Goal: Task Accomplishment & Management: Use online tool/utility

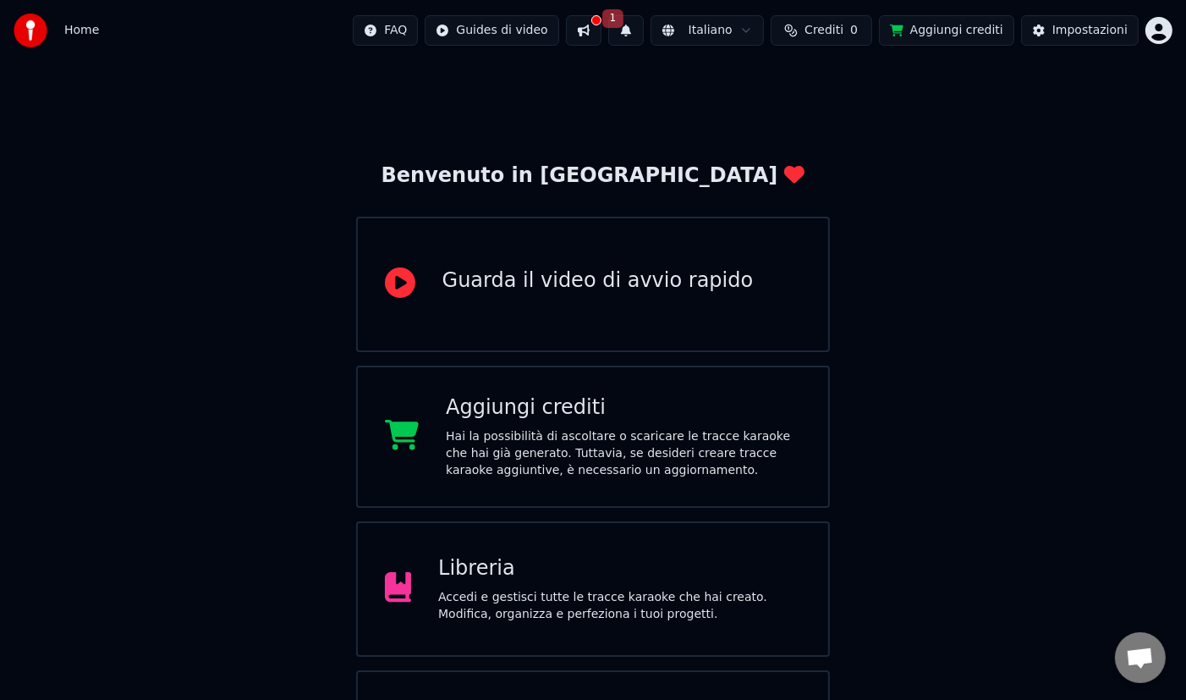
click at [1156, 34] on html "Home FAQ Guides di video 1 Italiano Crediti 0 Aggiungi crediti Impostazioni Ben…" at bounding box center [593, 406] width 1186 height 812
click at [942, 92] on html "Home FAQ Guides di video 1 Italiano Crediti 0 Aggiungi crediti Impostazioni Ben…" at bounding box center [593, 406] width 1186 height 812
click at [487, 278] on div "Guarda il video di avvio rapido" at bounding box center [598, 280] width 311 height 27
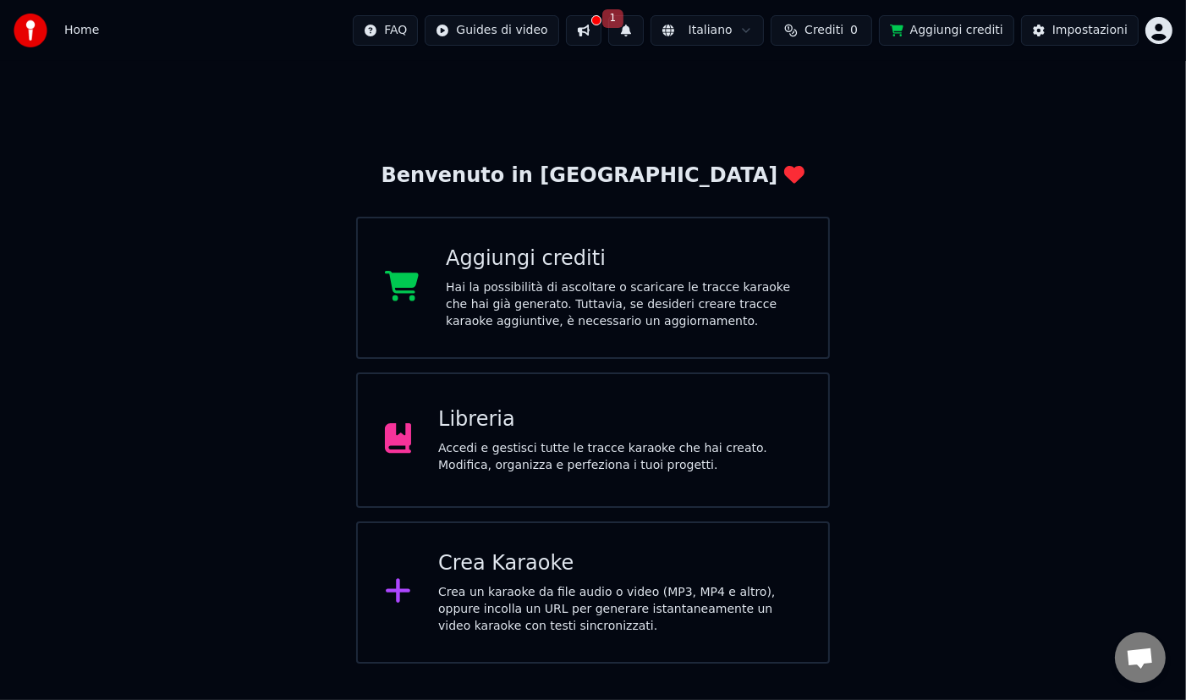
click at [458, 443] on div "Accedi e gestisci tutte le tracce karaoke che hai creato. Modifica, organizza e…" at bounding box center [619, 457] width 363 height 34
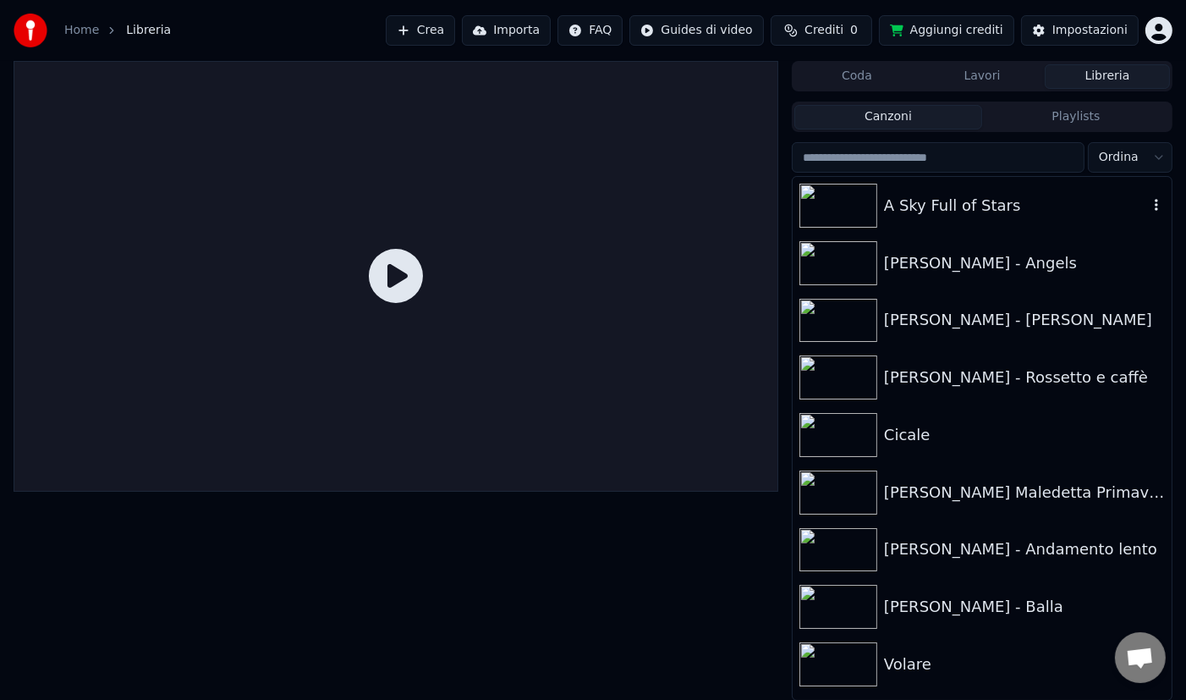
click at [952, 204] on div "A Sky Full of Stars" at bounding box center [1016, 206] width 264 height 24
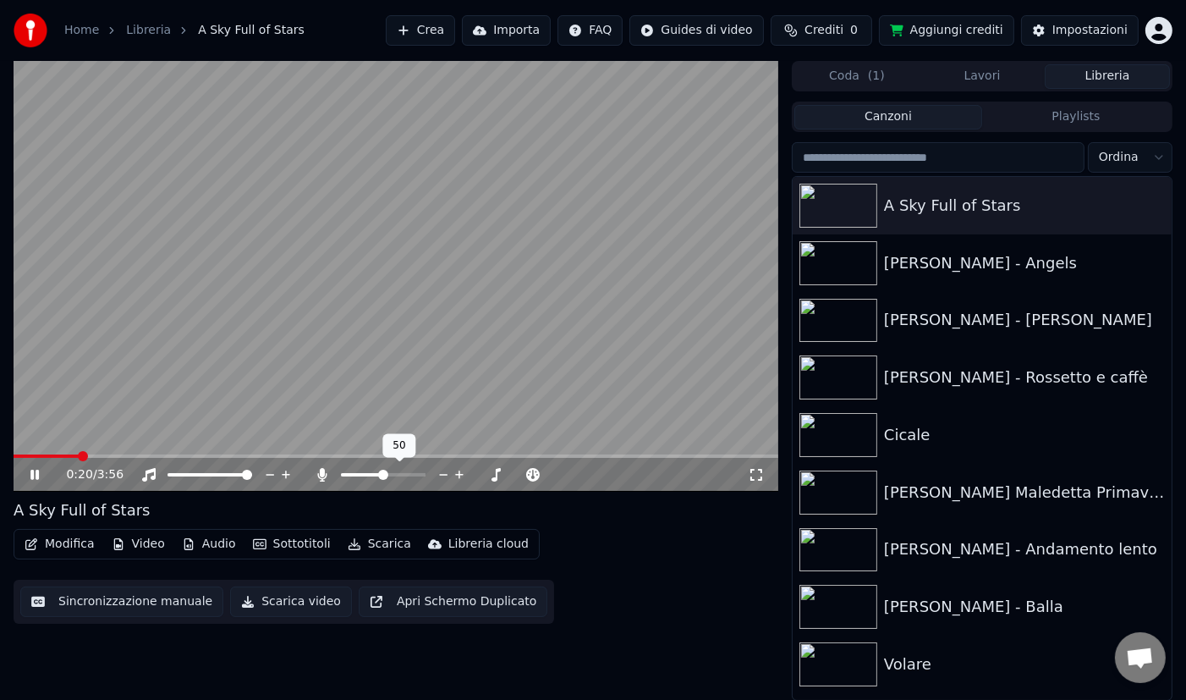
click at [383, 470] on span at bounding box center [383, 475] width 10 height 10
click at [260, 604] on button "Scarica video" at bounding box center [291, 601] width 122 height 30
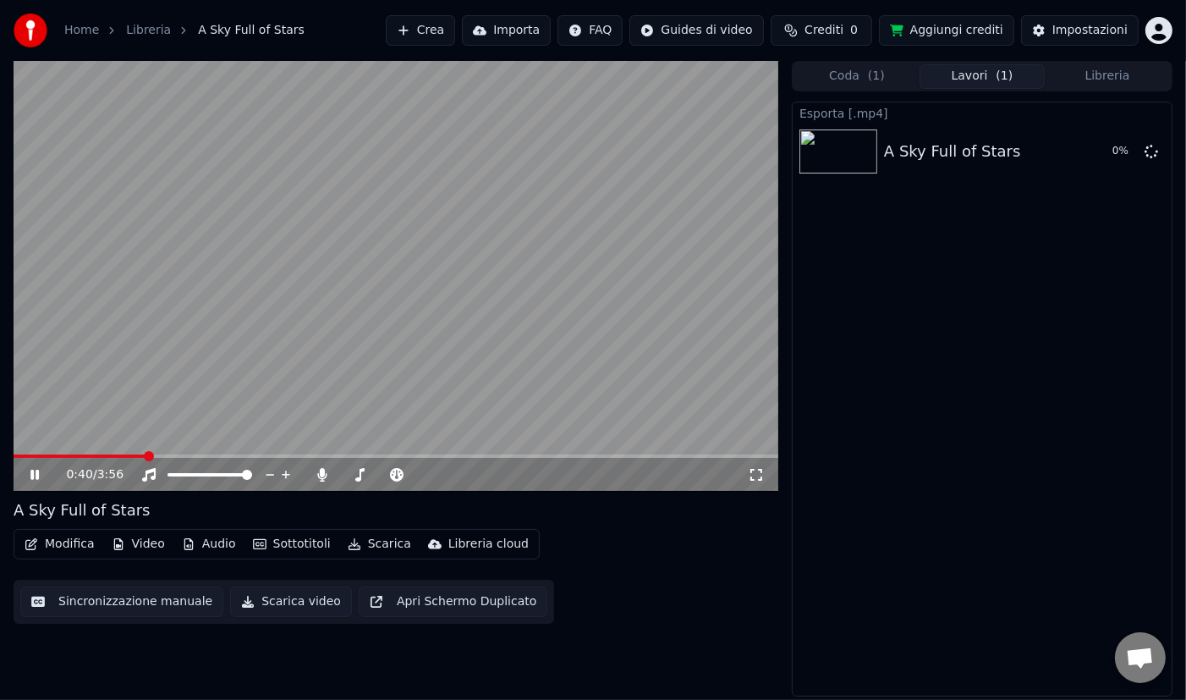
click at [962, 78] on button "Lavori ( 1 )" at bounding box center [982, 76] width 125 height 25
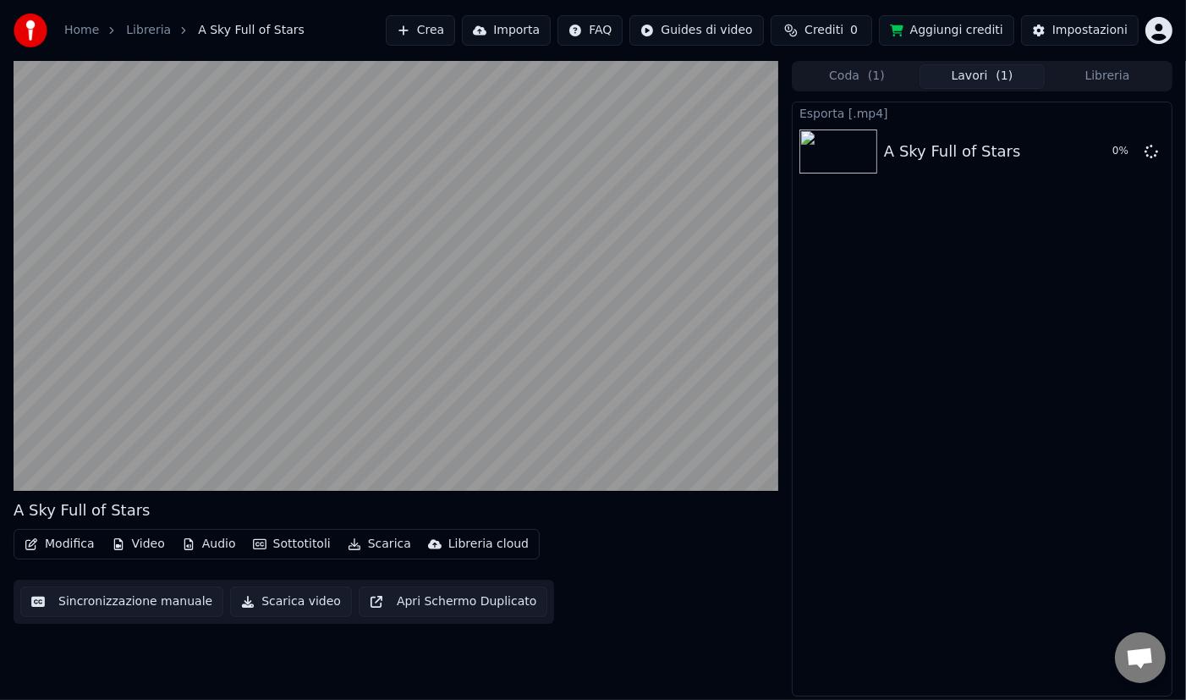
click at [1118, 83] on button "Libreria" at bounding box center [1107, 76] width 125 height 25
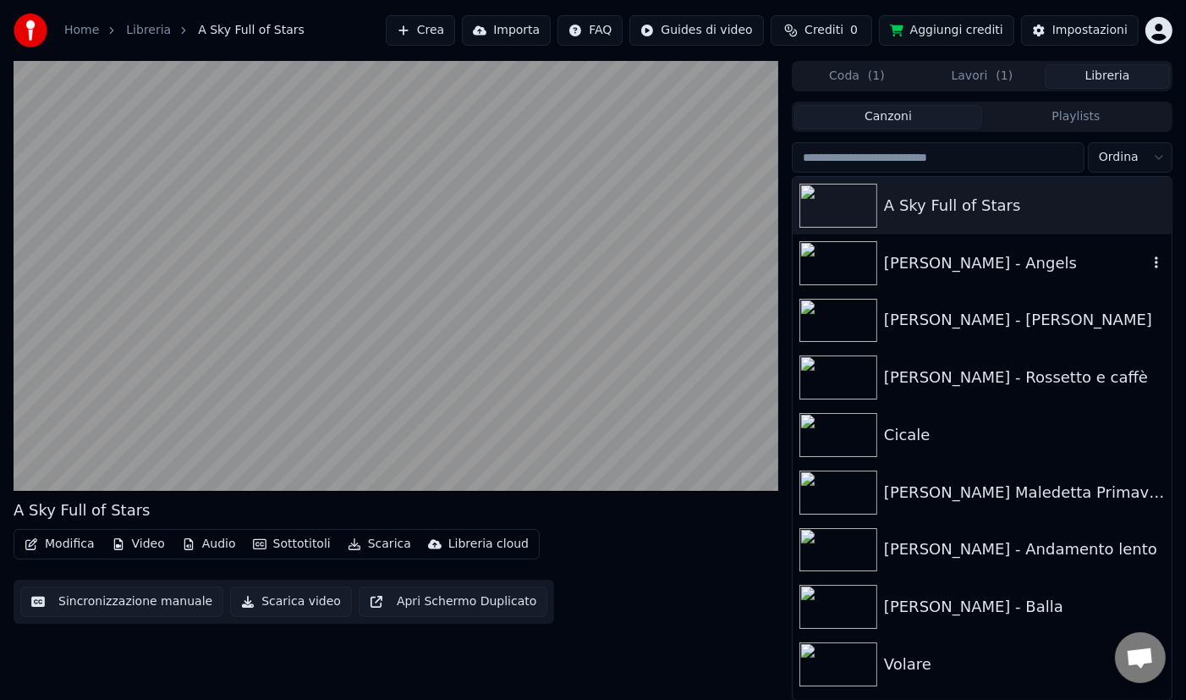
click at [1010, 261] on div "[PERSON_NAME] - Angels" at bounding box center [1016, 263] width 264 height 24
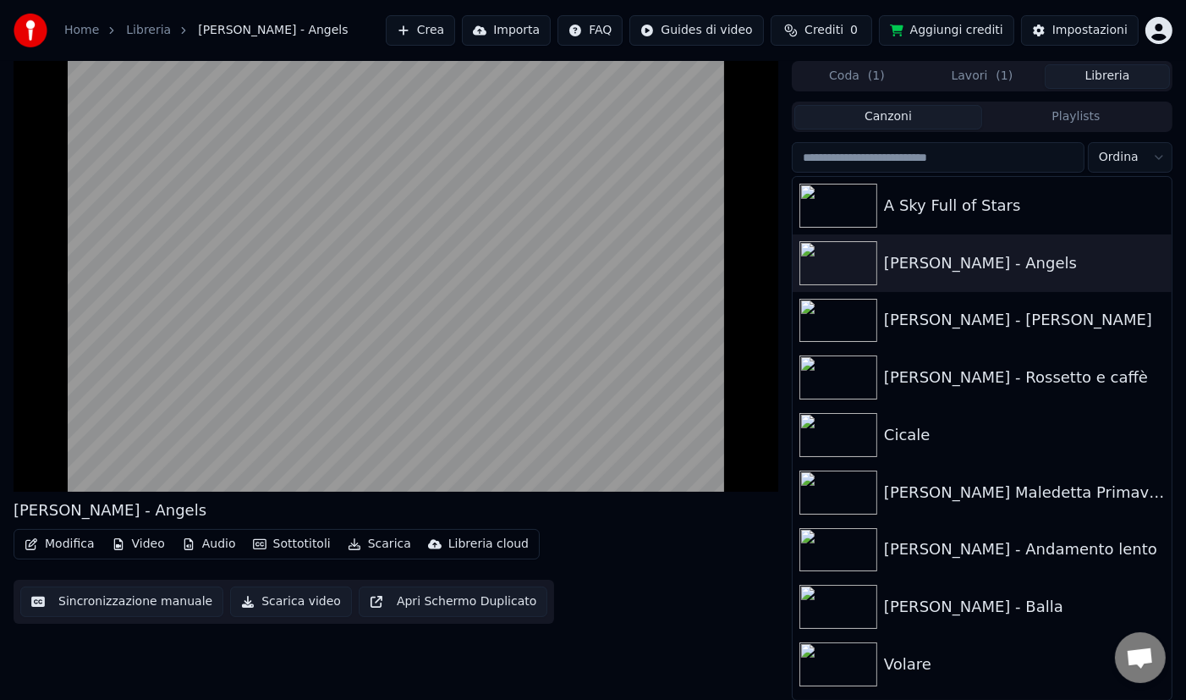
click at [217, 545] on button "Audio" at bounding box center [209, 544] width 68 height 24
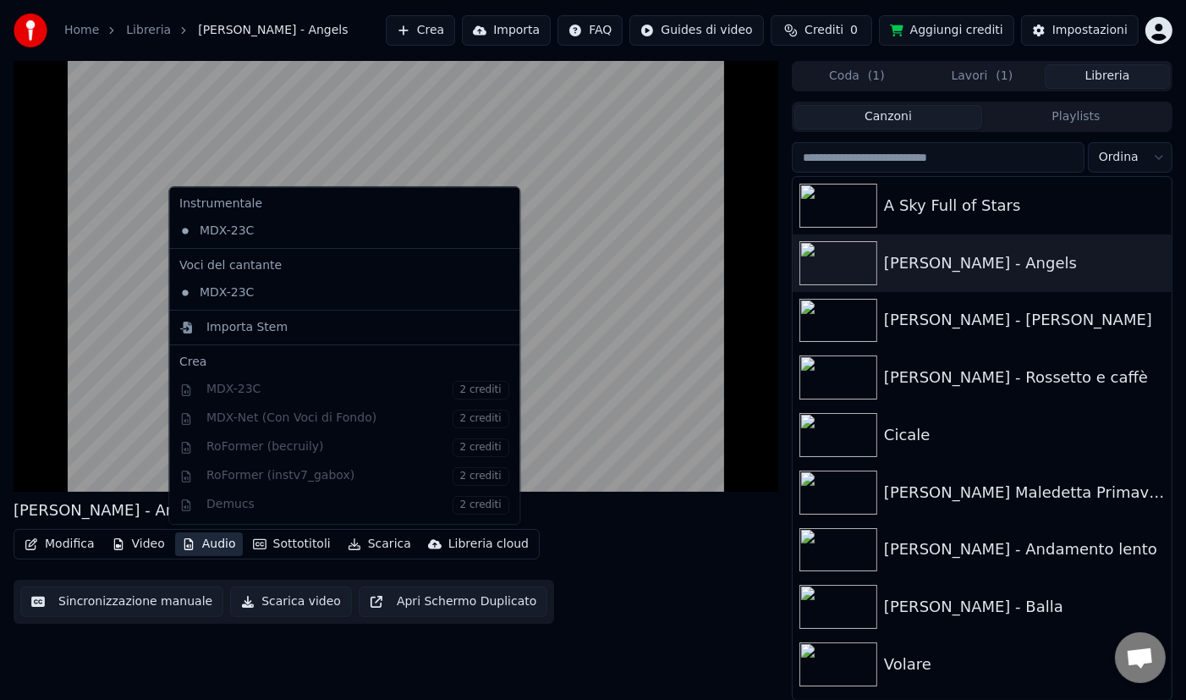
click at [217, 545] on button "Audio" at bounding box center [209, 544] width 68 height 24
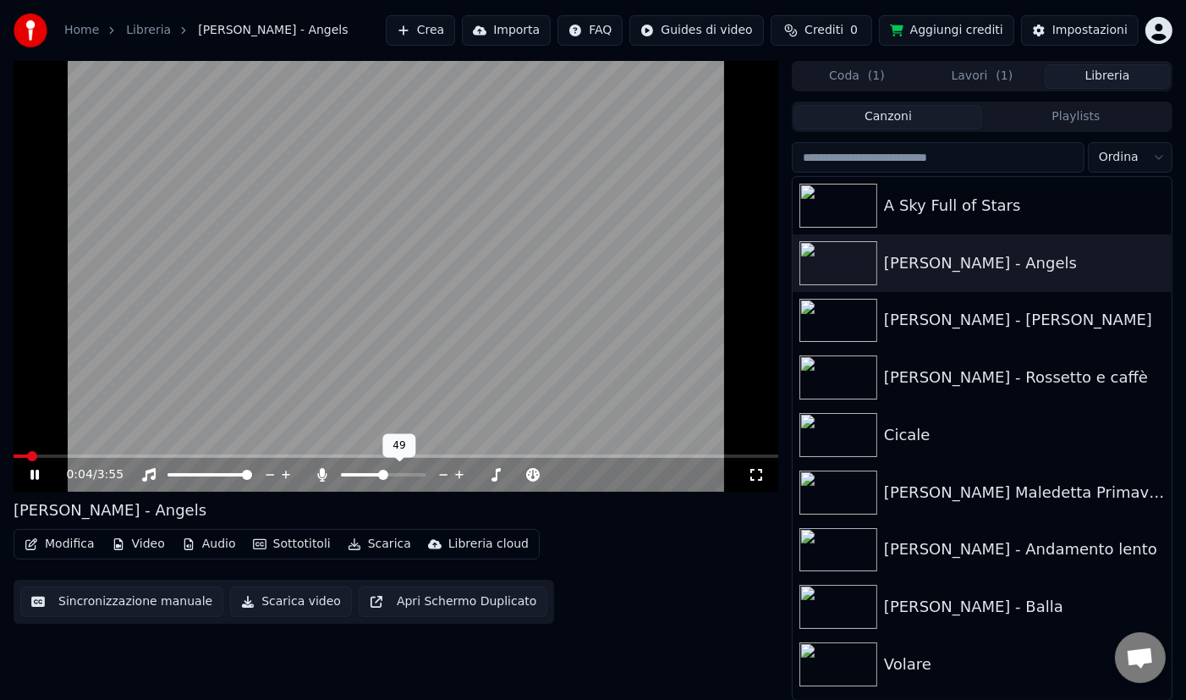
click at [460, 477] on icon at bounding box center [460, 474] width 16 height 17
click at [294, 603] on button "Scarica video" at bounding box center [291, 601] width 122 height 30
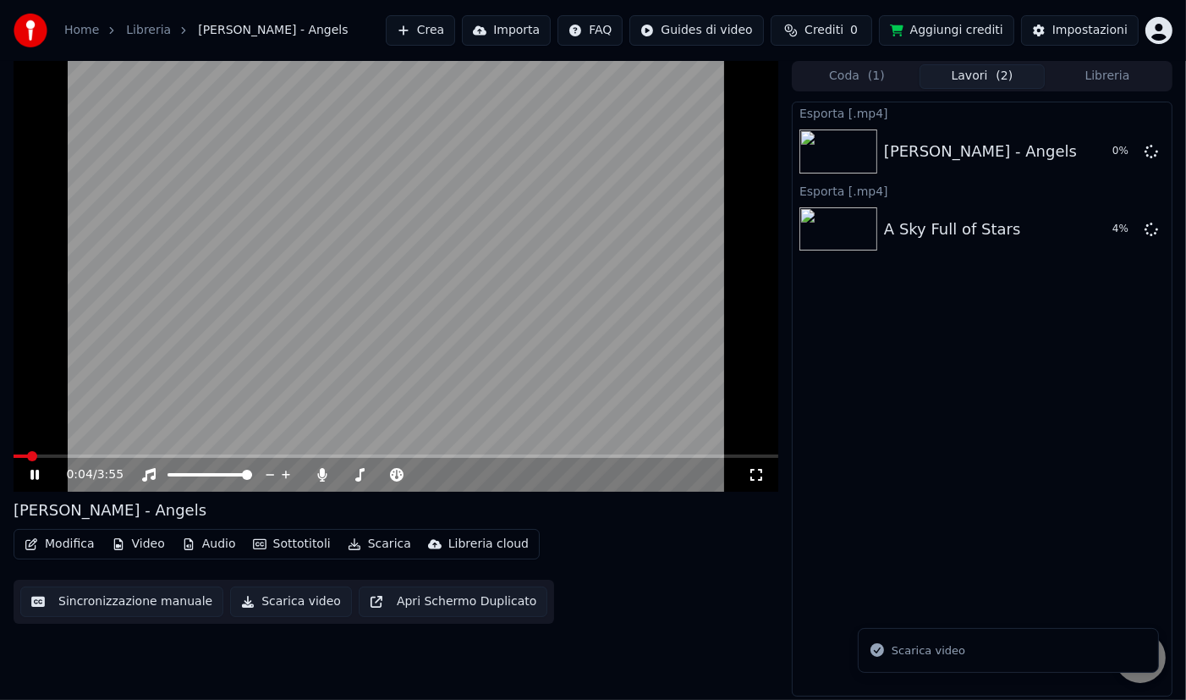
click at [1100, 74] on button "Libreria" at bounding box center [1107, 76] width 125 height 25
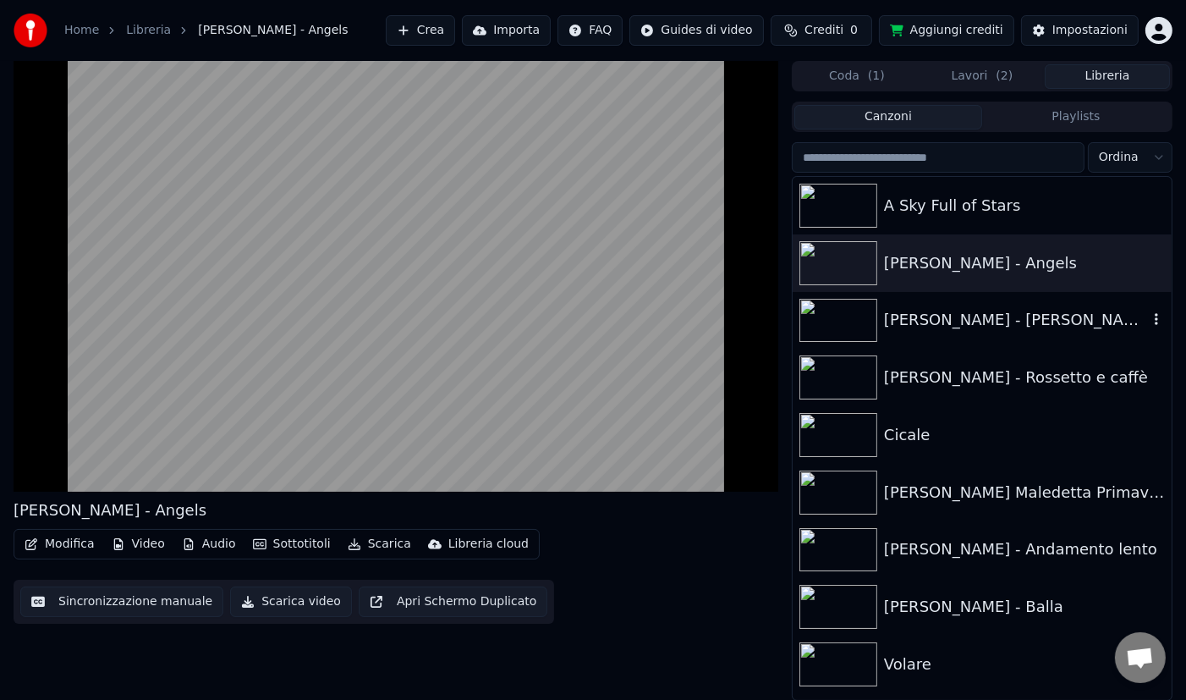
click at [997, 327] on div "[PERSON_NAME] - [PERSON_NAME]" at bounding box center [1016, 320] width 264 height 24
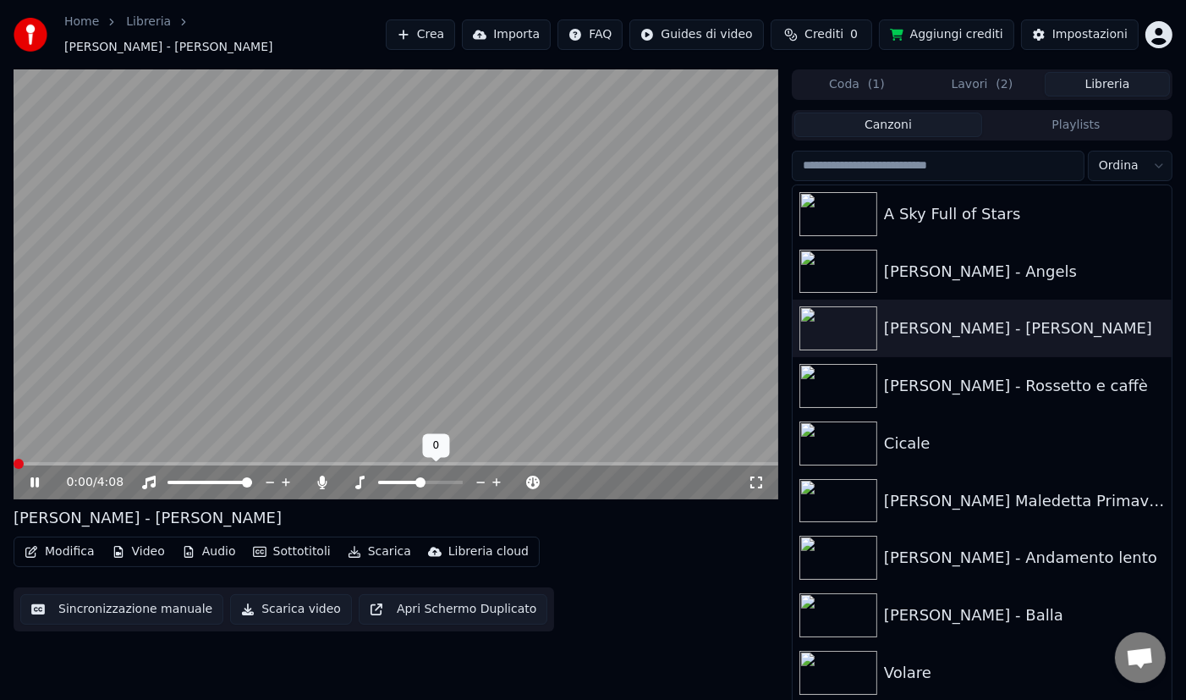
click at [496, 479] on icon at bounding box center [497, 483] width 8 height 8
click at [439, 477] on span at bounding box center [439, 482] width 10 height 10
click at [426, 477] on span at bounding box center [427, 482] width 10 height 10
click at [366, 476] on icon at bounding box center [359, 483] width 17 height 14
click at [323, 476] on icon at bounding box center [322, 483] width 9 height 14
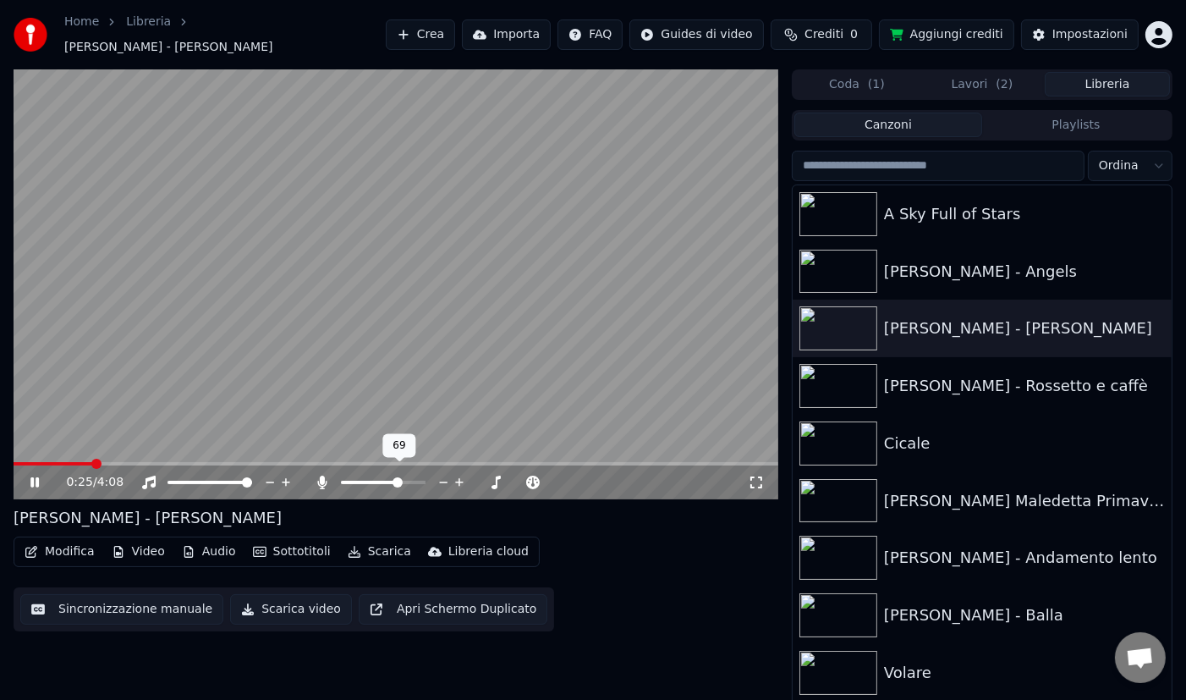
click at [399, 477] on span at bounding box center [398, 482] width 10 height 10
click at [459, 479] on icon at bounding box center [459, 483] width 8 height 8
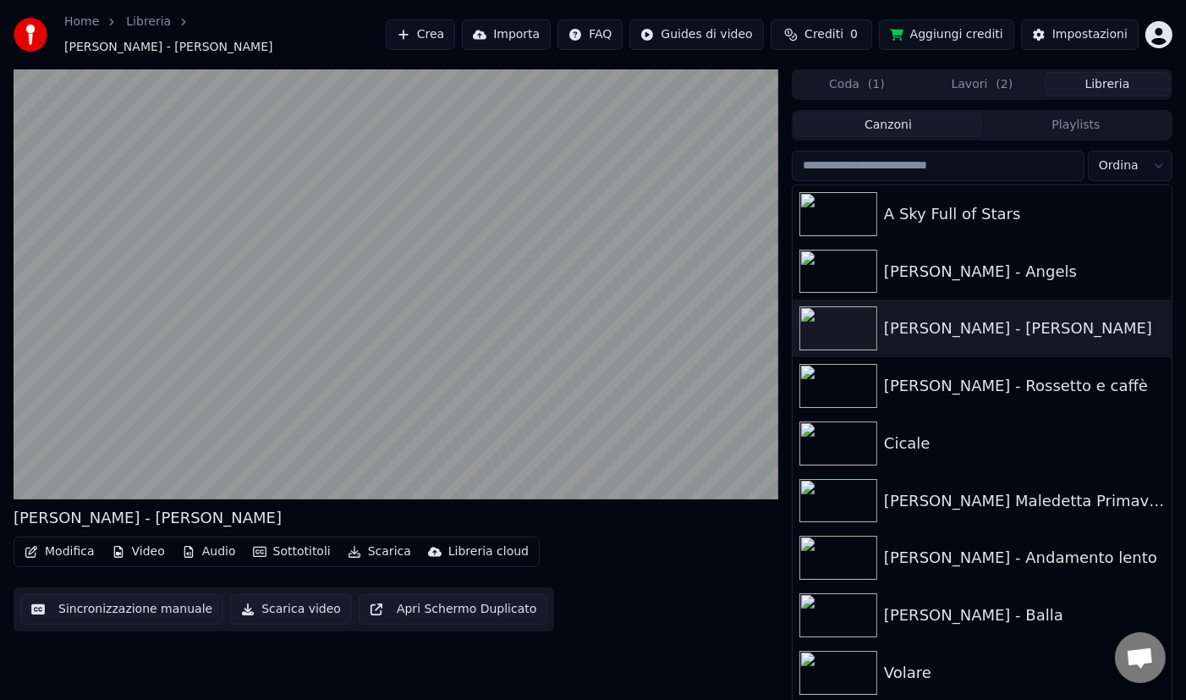
click at [276, 604] on button "Scarica video" at bounding box center [291, 609] width 122 height 30
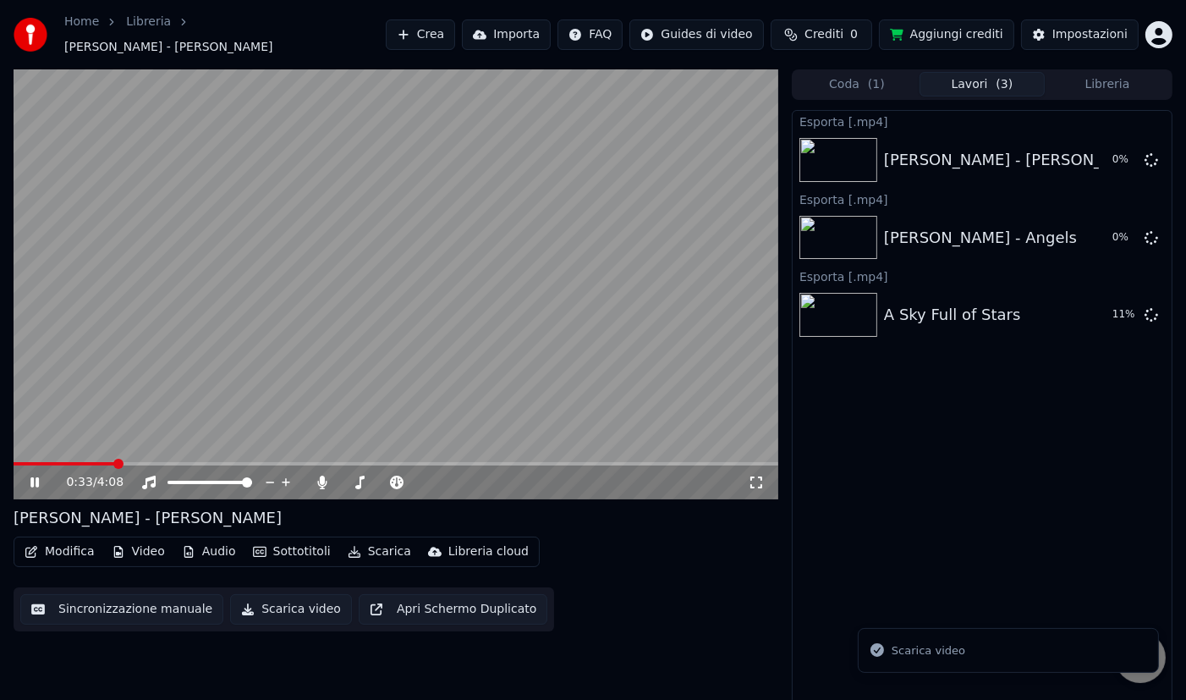
click at [1100, 72] on button "Libreria" at bounding box center [1107, 84] width 125 height 25
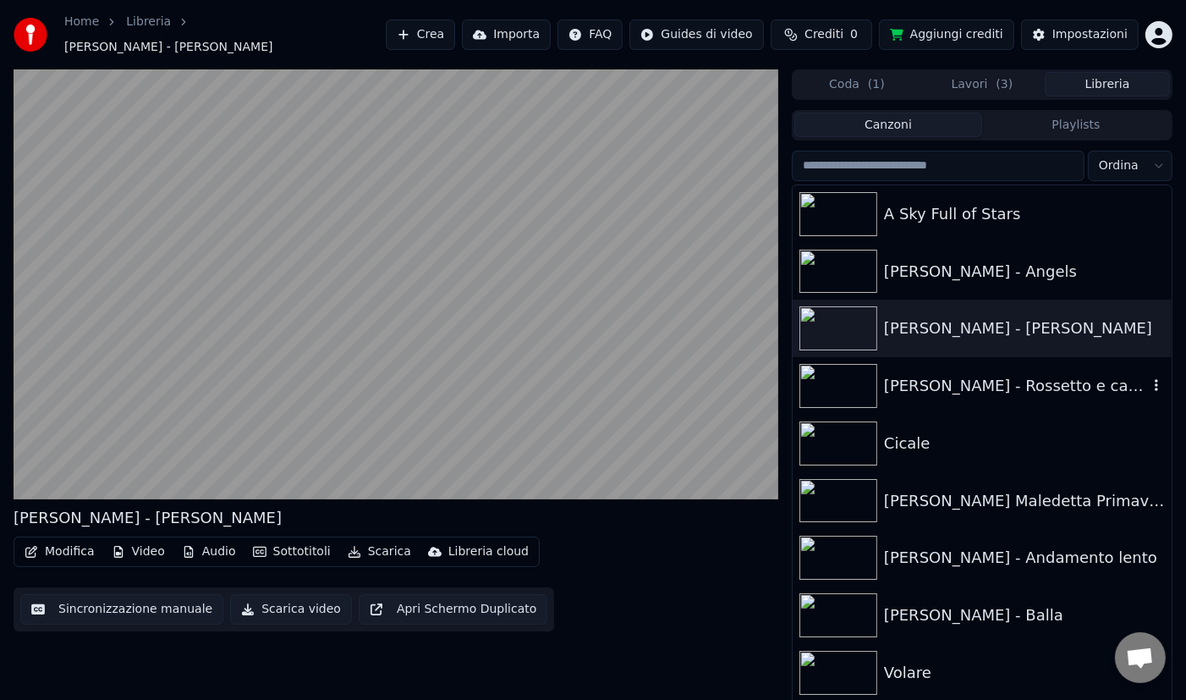
click at [977, 374] on div "[PERSON_NAME] - Rossetto e caffè" at bounding box center [1016, 386] width 264 height 24
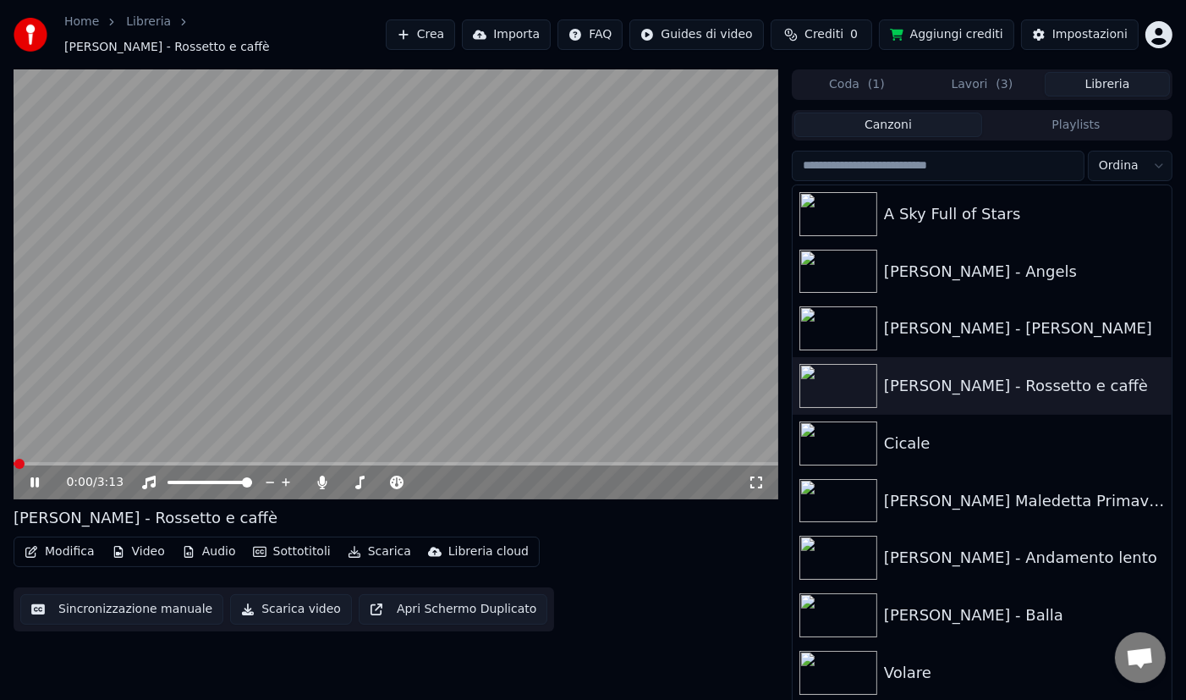
click at [289, 602] on button "Scarica video" at bounding box center [291, 609] width 122 height 30
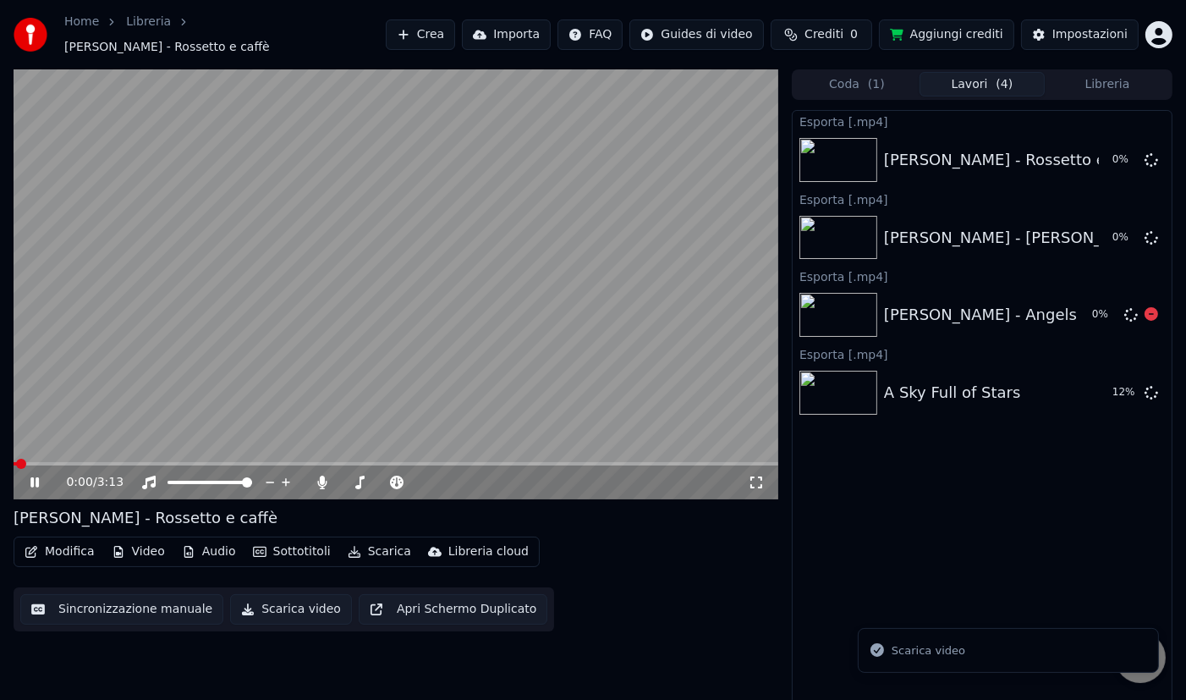
click at [1093, 80] on button "Libreria" at bounding box center [1107, 84] width 125 height 25
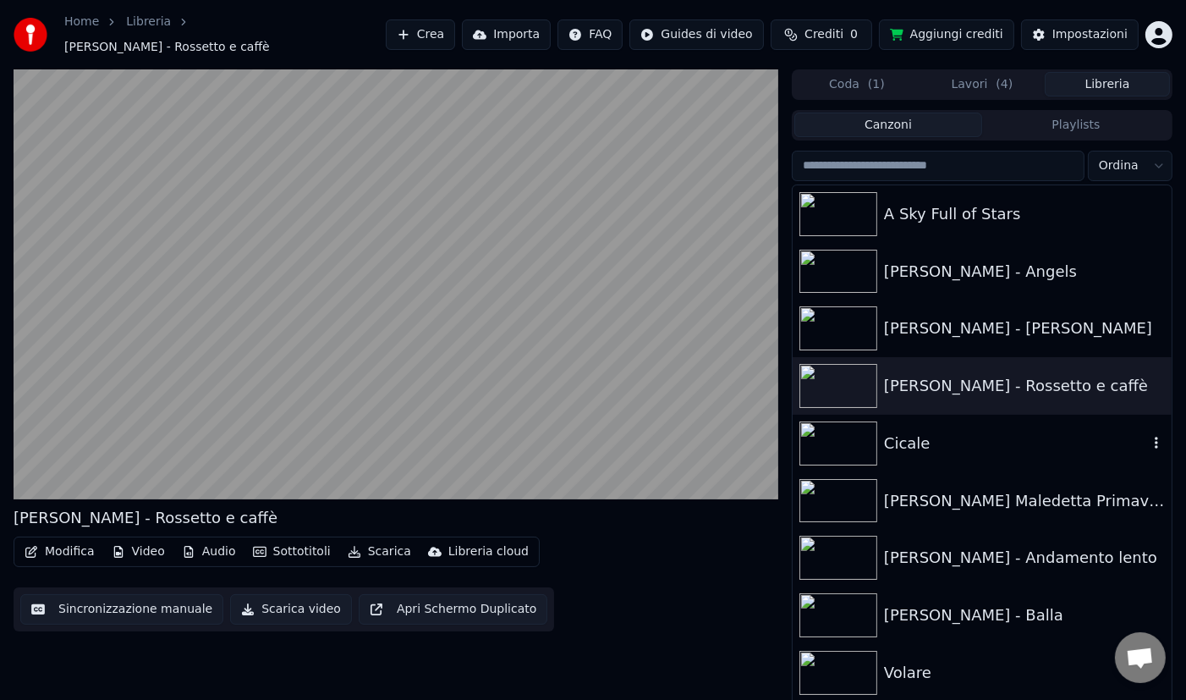
click at [938, 437] on div "Cicale" at bounding box center [1016, 444] width 264 height 24
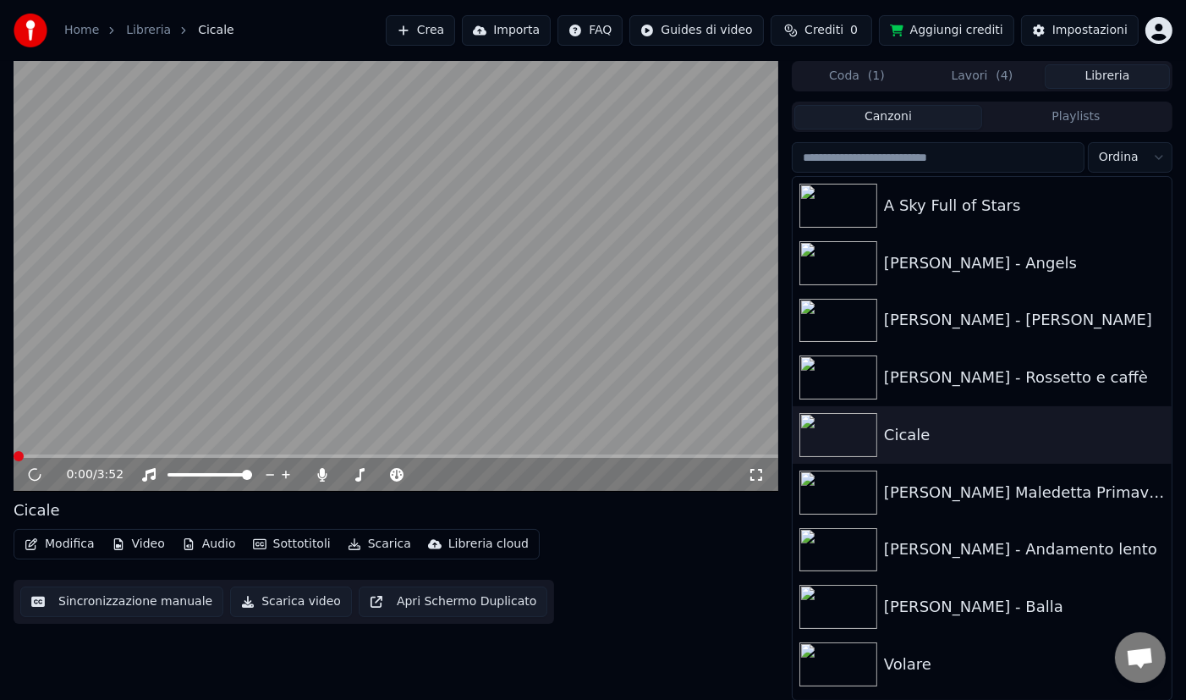
click at [288, 605] on button "Scarica video" at bounding box center [291, 601] width 122 height 30
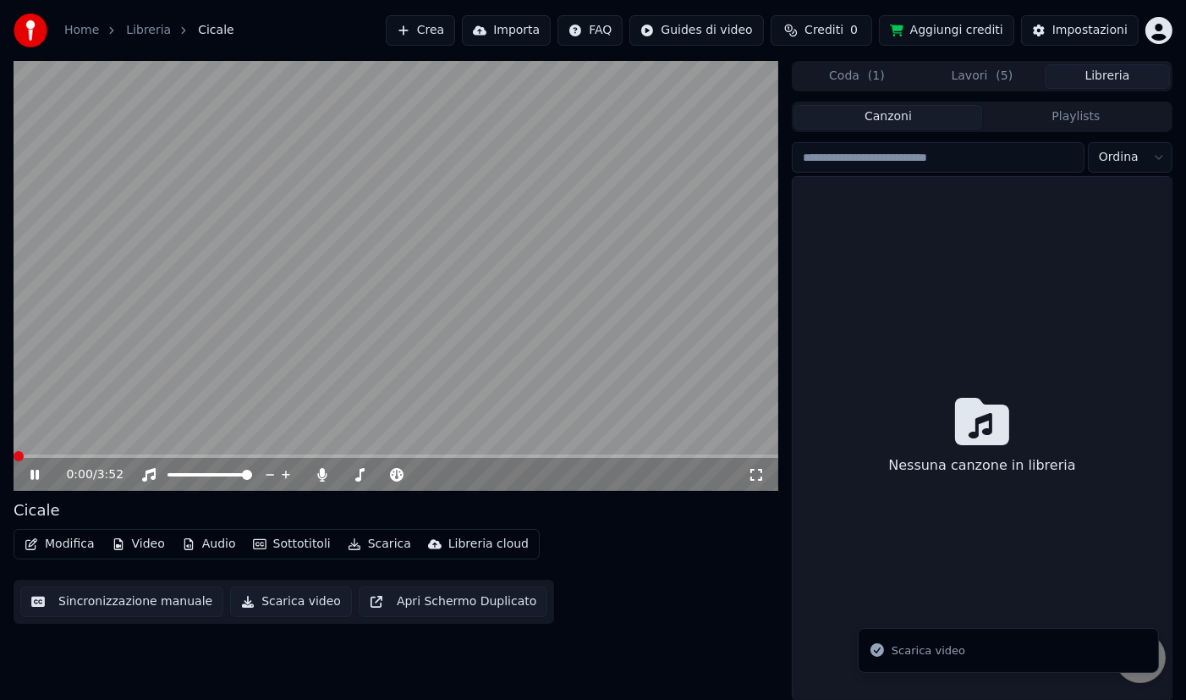
click at [1125, 76] on button "Libreria" at bounding box center [1107, 76] width 125 height 25
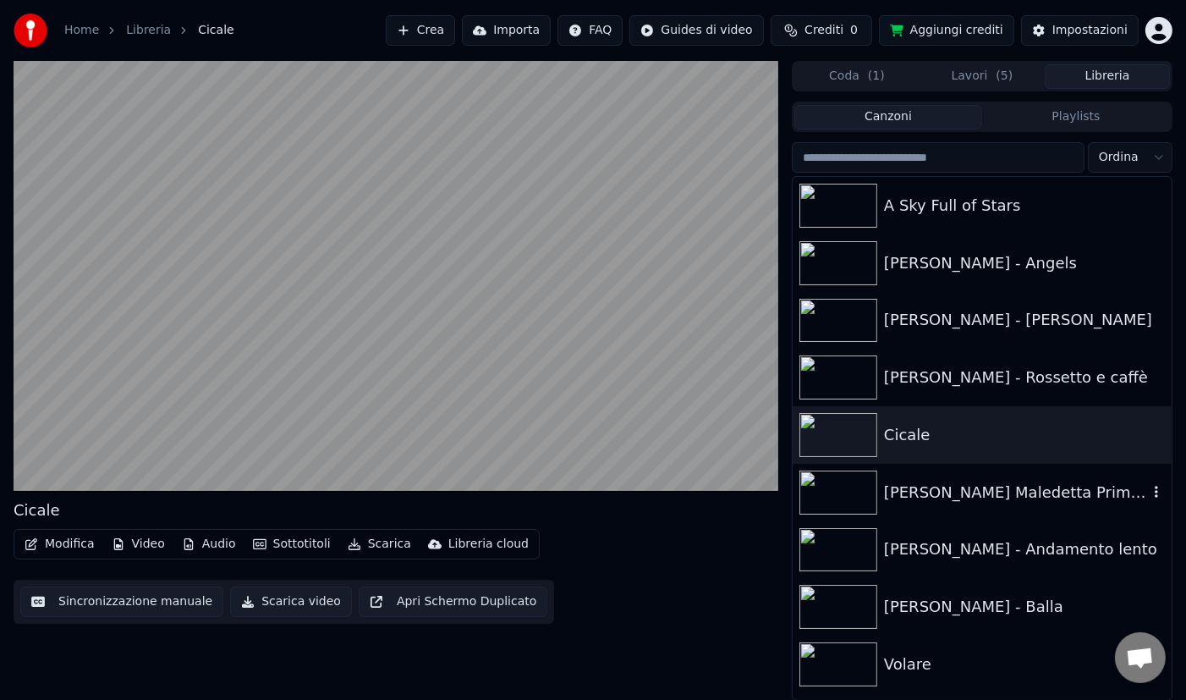
click at [997, 495] on div "[PERSON_NAME] Maledetta Primavera" at bounding box center [1016, 493] width 264 height 24
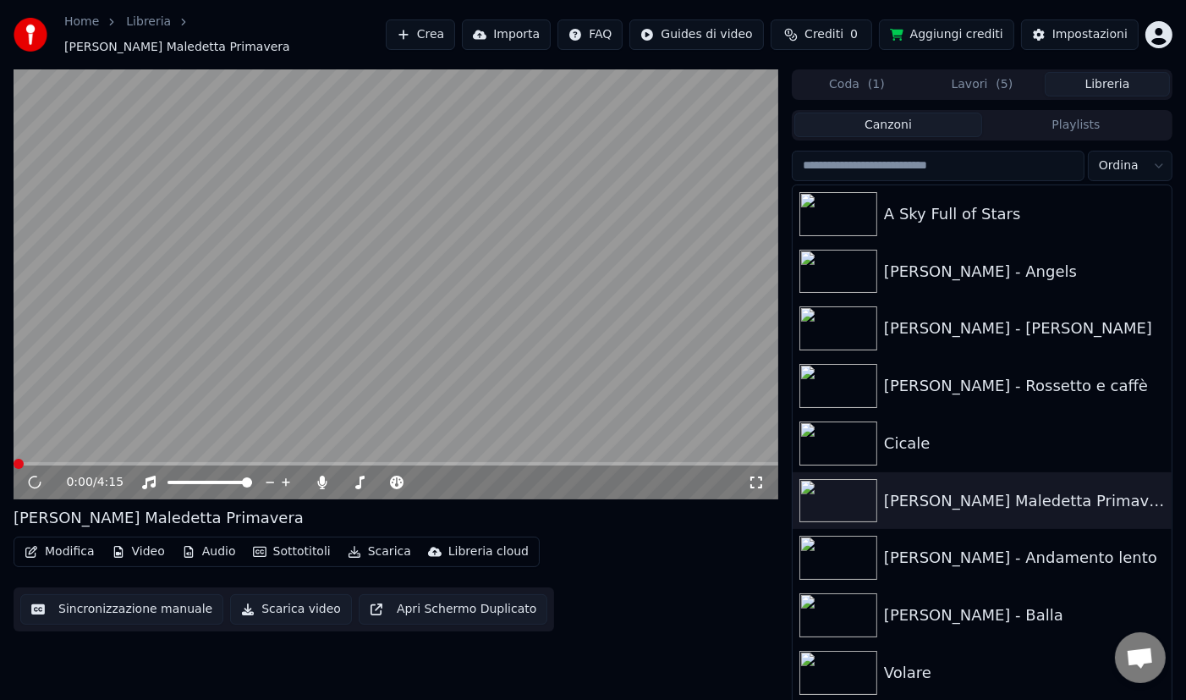
click at [372, 542] on button "Scarica" at bounding box center [379, 552] width 77 height 24
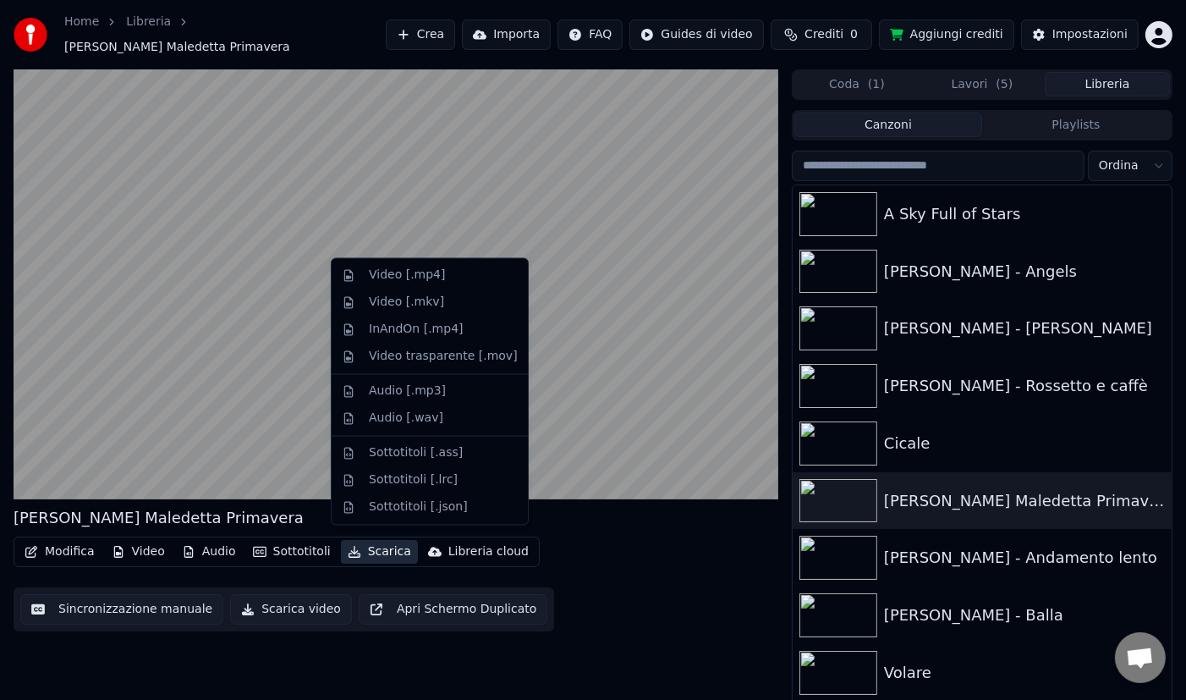
click at [376, 568] on div "Modifica Video Audio Sottotitoli Scarica Libreria cloud Sincronizzazione manual…" at bounding box center [396, 584] width 765 height 95
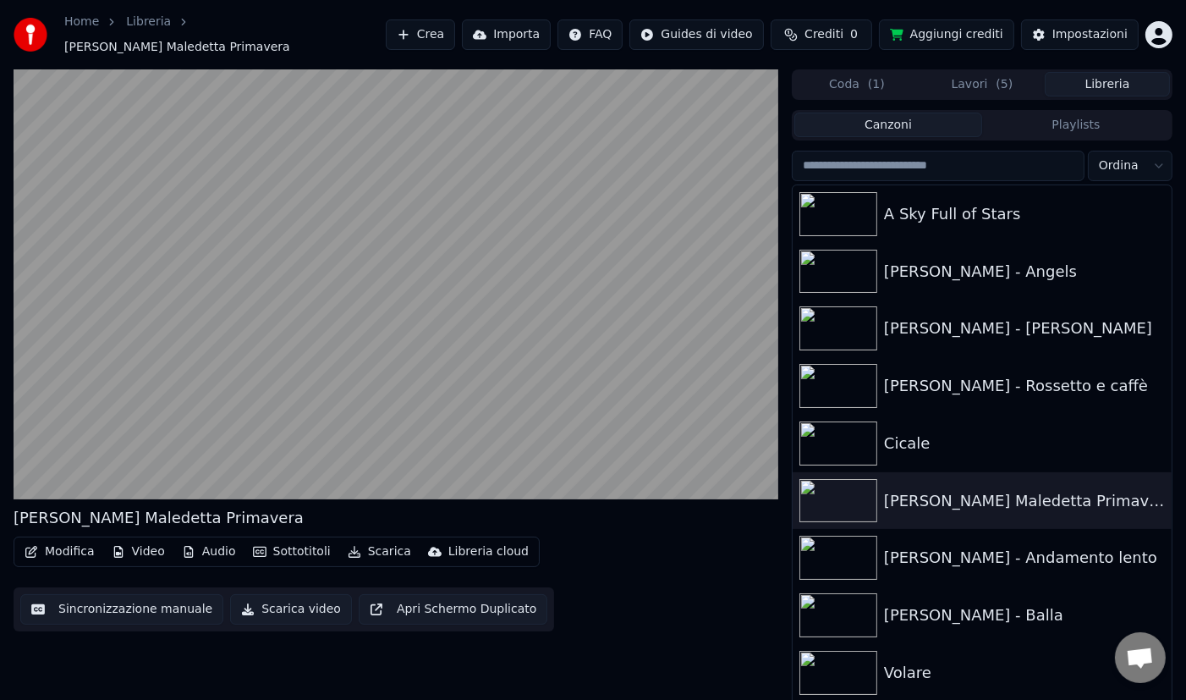
click at [203, 541] on button "Audio" at bounding box center [209, 552] width 68 height 24
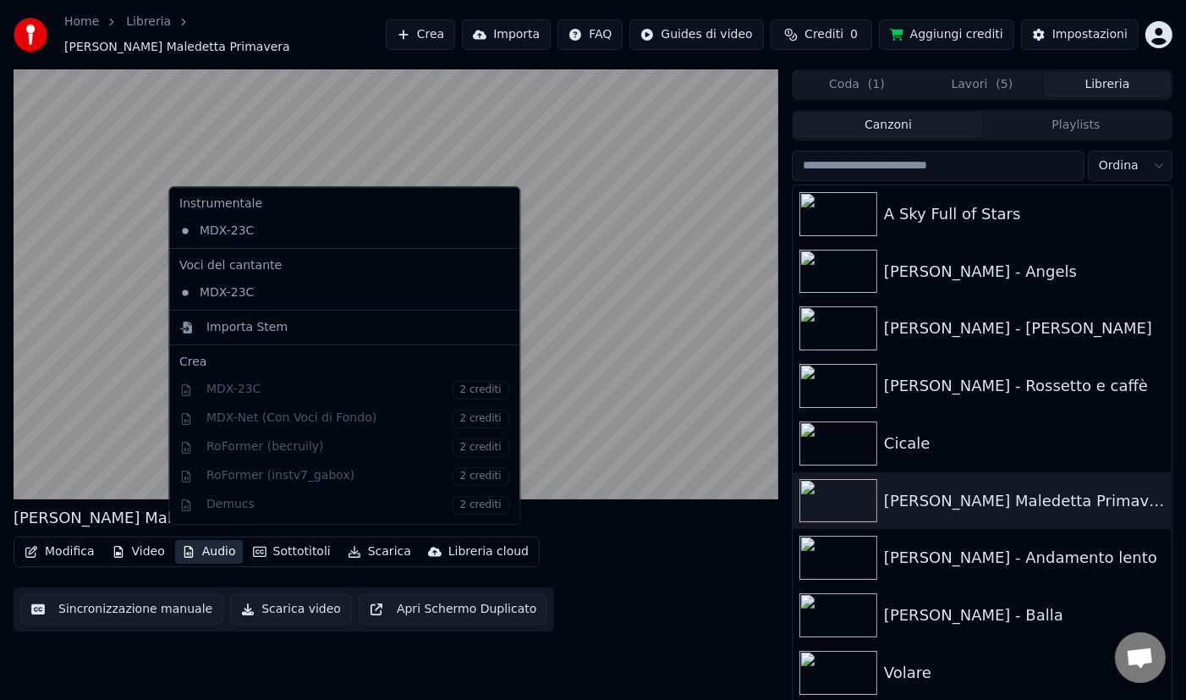
click at [637, 636] on div "[PERSON_NAME] Maledetta Primavera Modifica Video Audio Sottotitoli Scarica Libr…" at bounding box center [396, 389] width 765 height 640
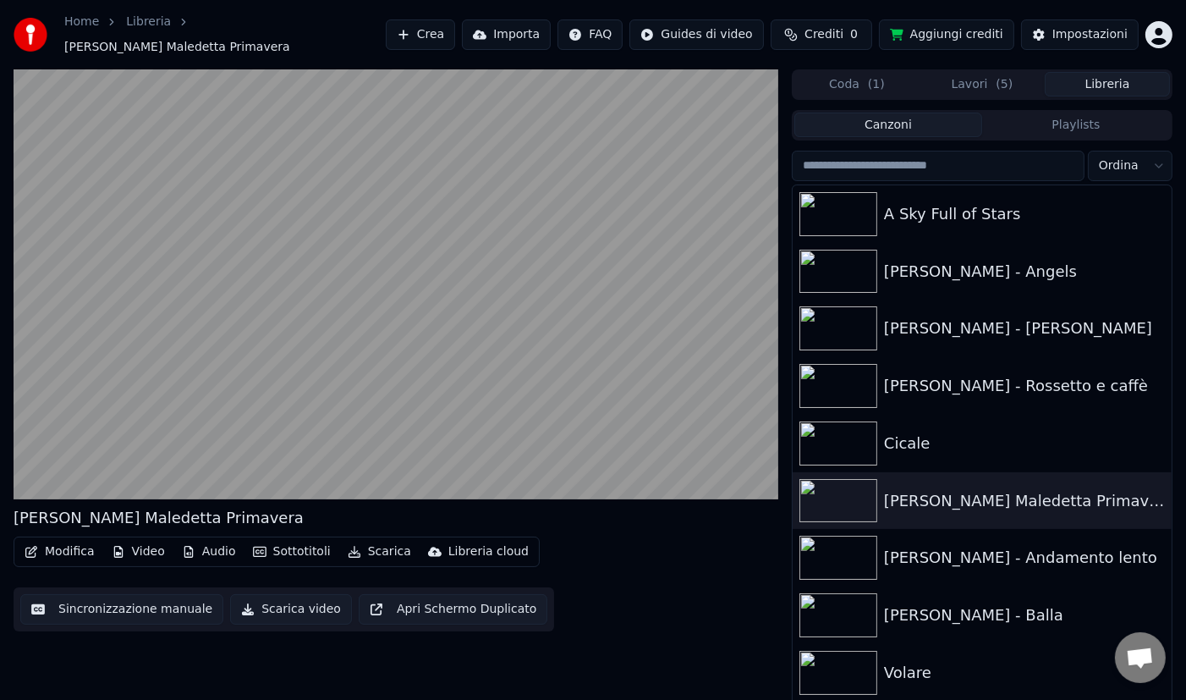
click at [364, 540] on button "Scarica" at bounding box center [379, 552] width 77 height 24
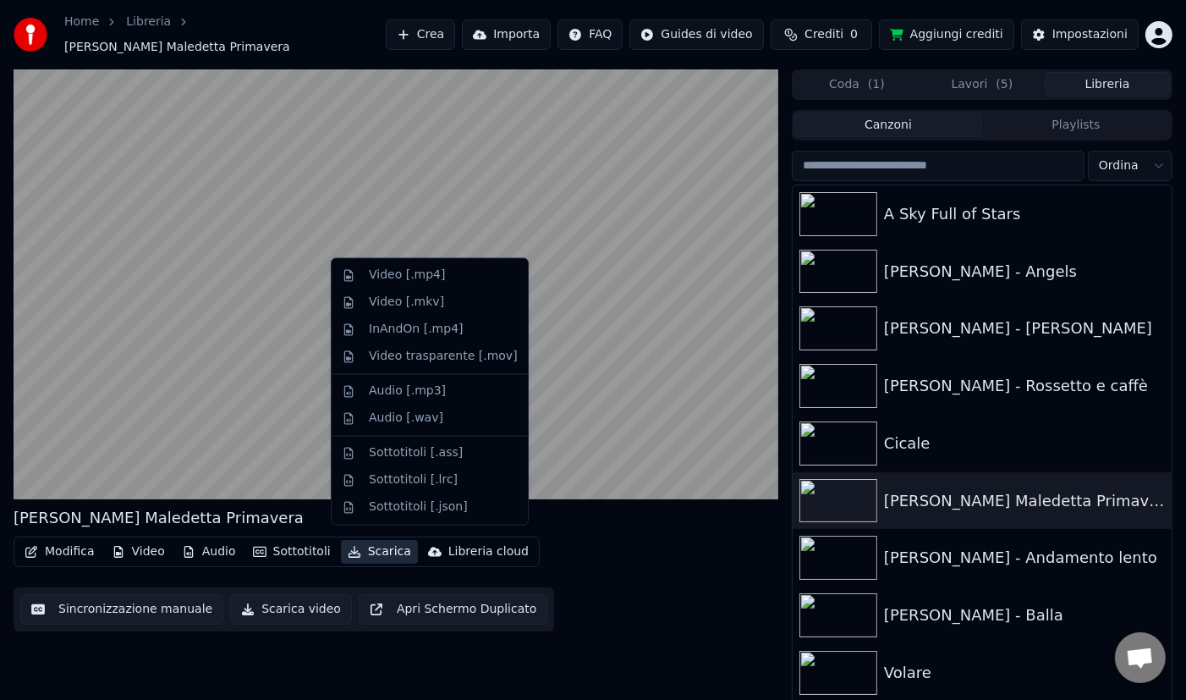
click at [708, 599] on div "Modifica Video Audio Sottotitoli Scarica Libreria cloud Sincronizzazione manual…" at bounding box center [396, 584] width 765 height 95
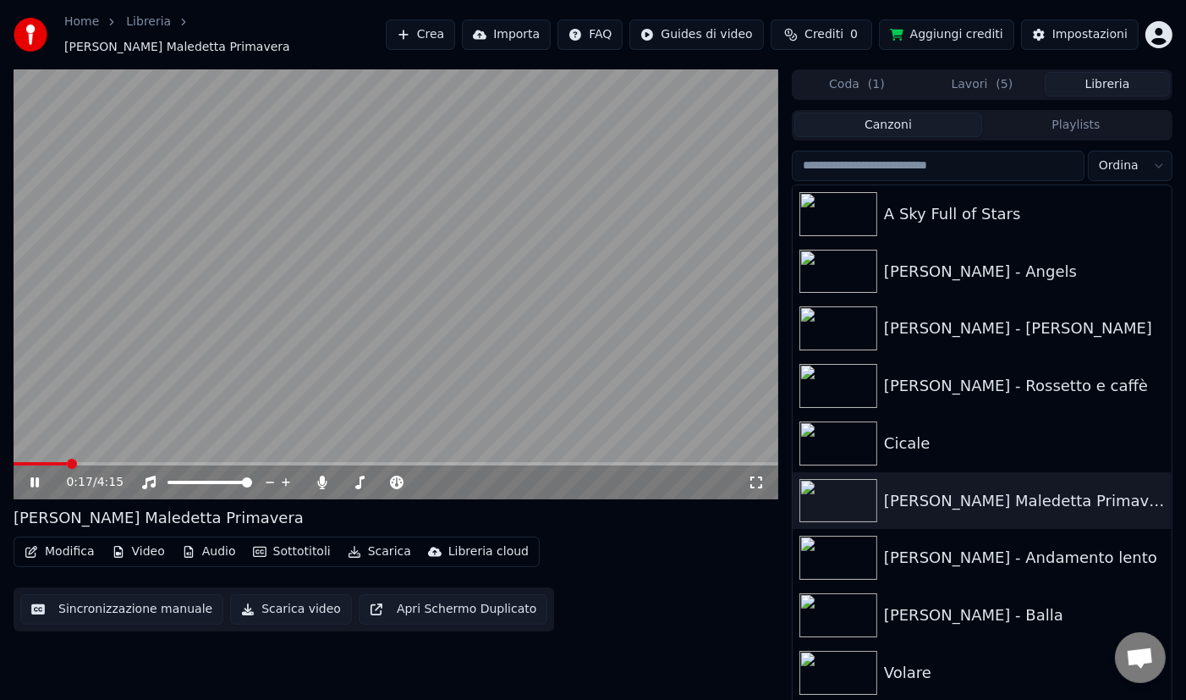
click at [349, 550] on button "Scarica" at bounding box center [379, 552] width 77 height 24
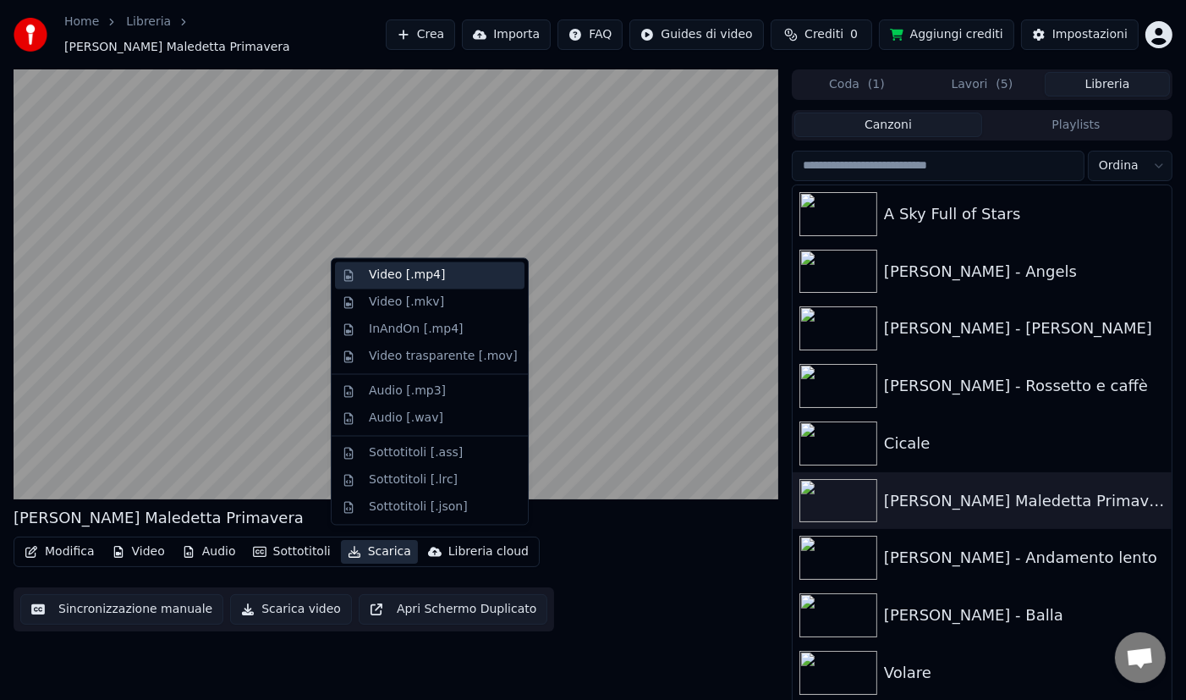
click at [400, 278] on div "Video [.mp4]" at bounding box center [407, 275] width 76 height 17
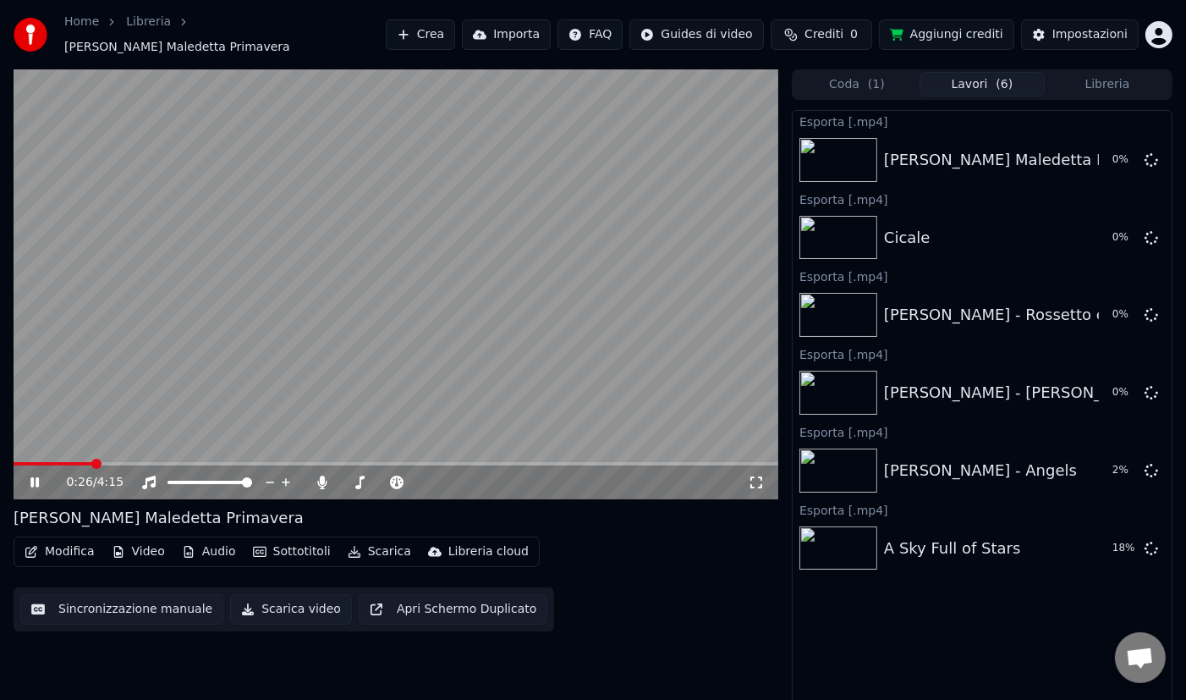
click at [1113, 87] on button "Libreria" at bounding box center [1107, 84] width 125 height 25
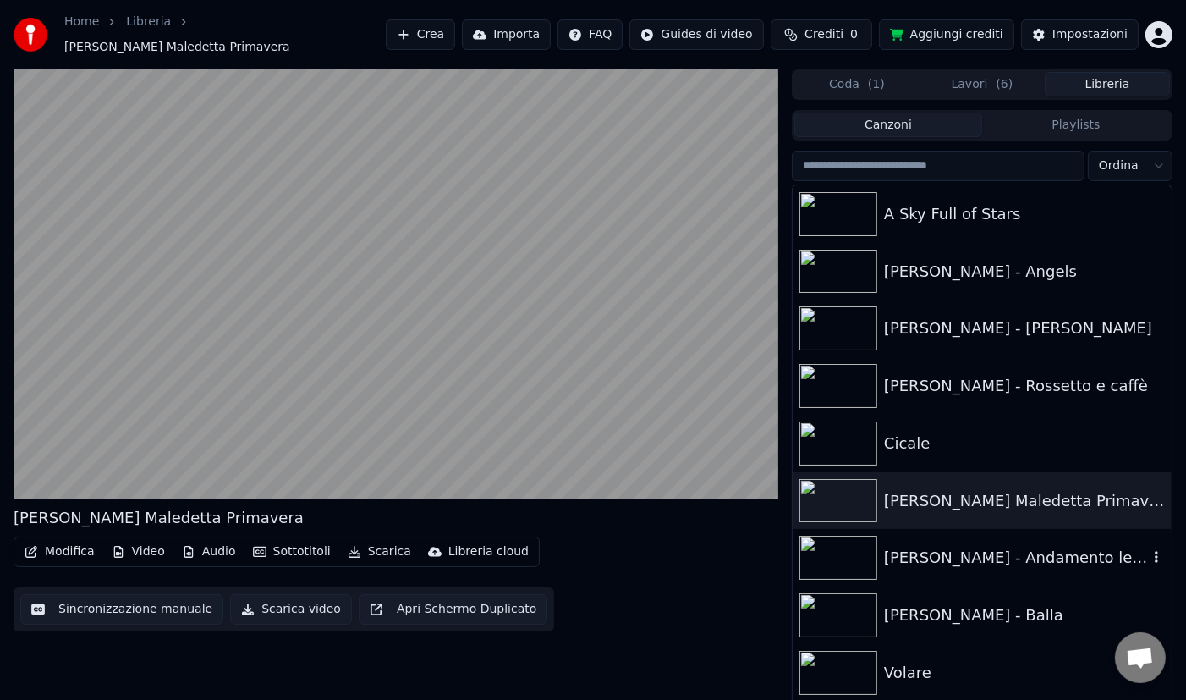
click at [1052, 551] on div "[PERSON_NAME] - Andamento lento" at bounding box center [1016, 558] width 264 height 24
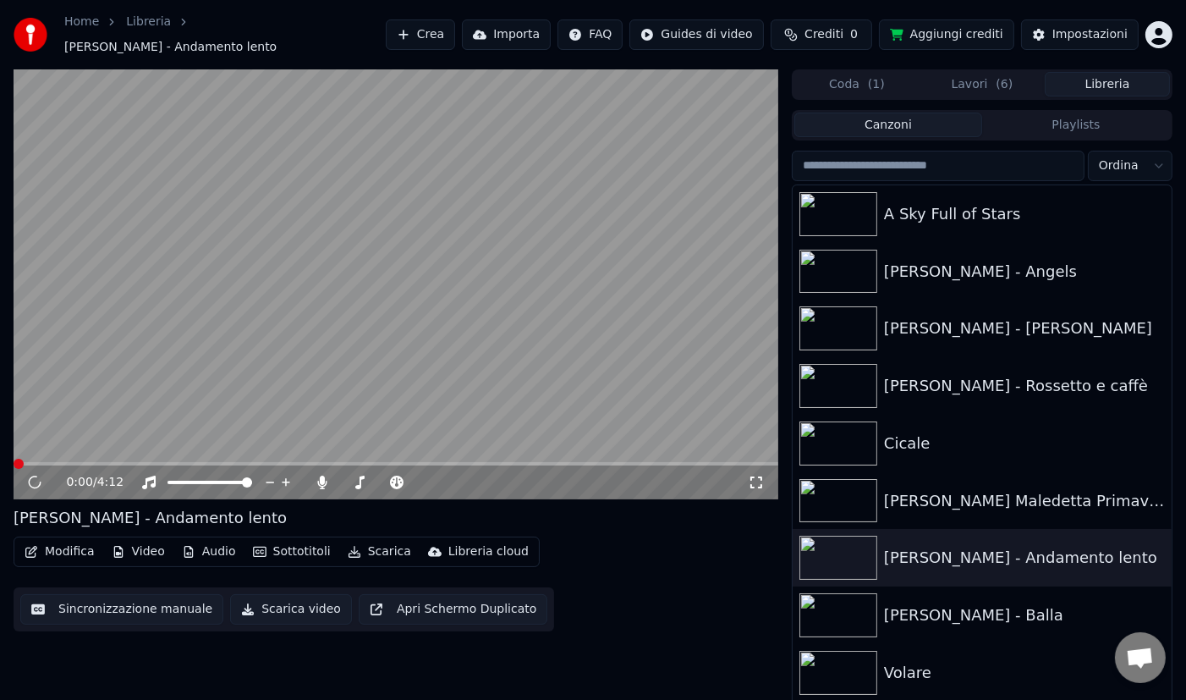
click at [278, 603] on button "Scarica video" at bounding box center [291, 609] width 122 height 30
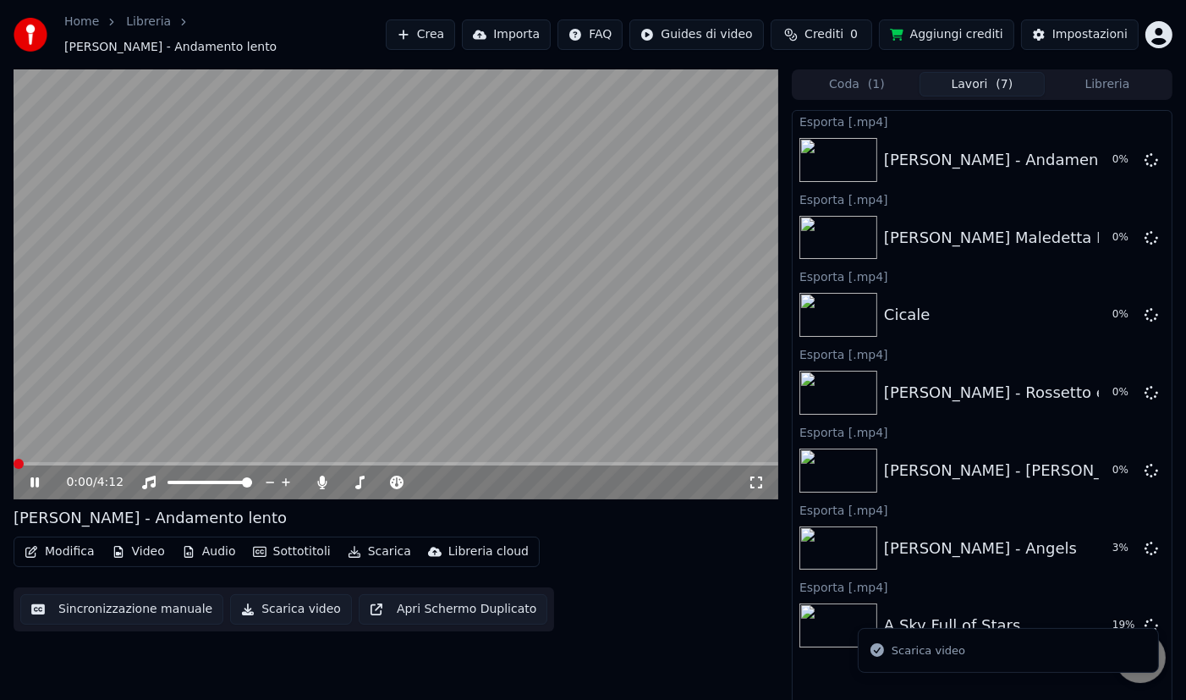
click at [1115, 74] on button "Libreria" at bounding box center [1107, 84] width 125 height 25
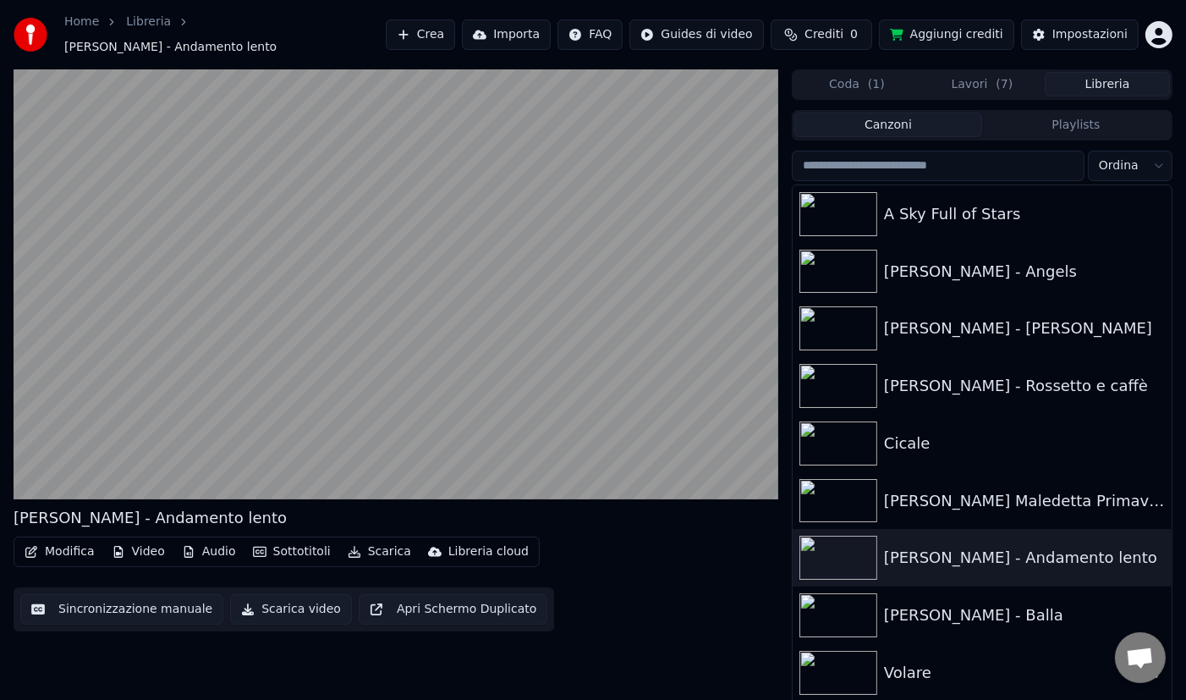
scroll to position [210, 0]
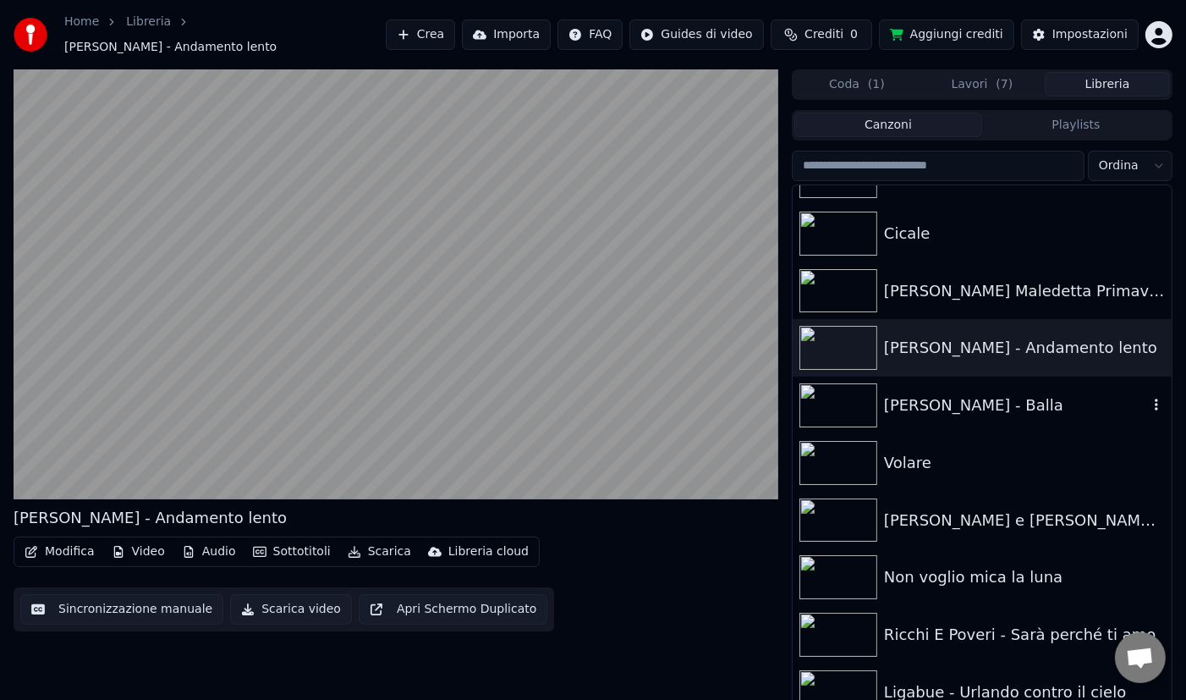
click at [1033, 405] on div "[PERSON_NAME] - Balla" at bounding box center [1016, 406] width 264 height 24
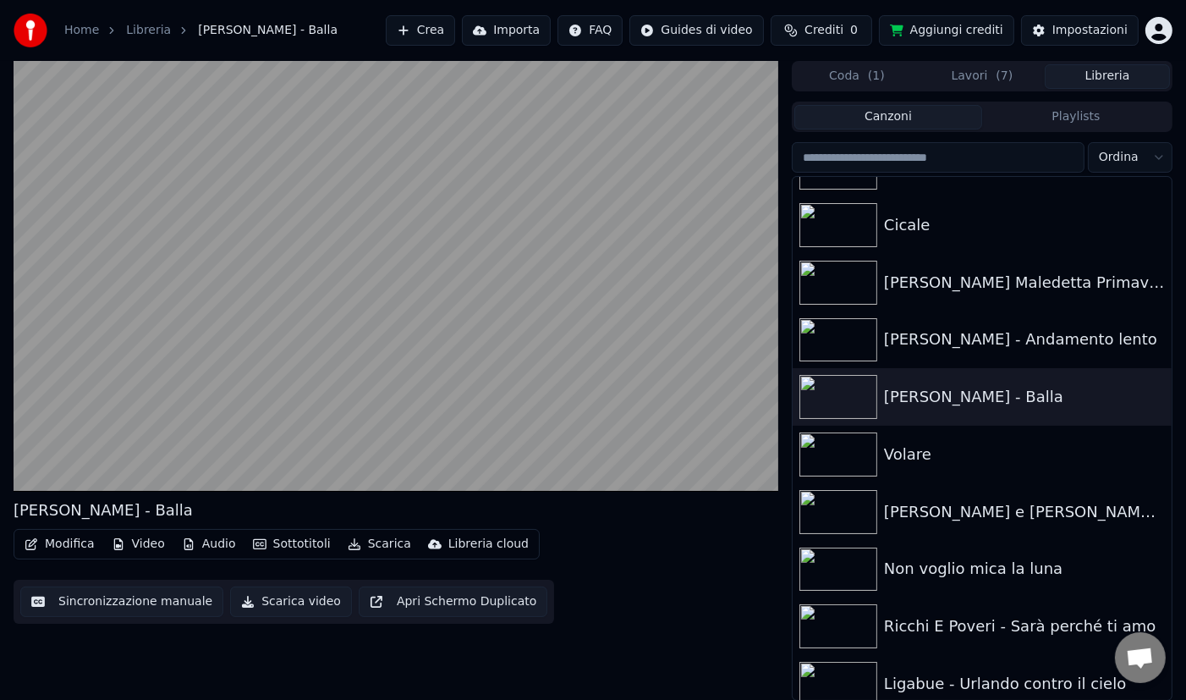
click at [303, 602] on button "Scarica video" at bounding box center [291, 601] width 122 height 30
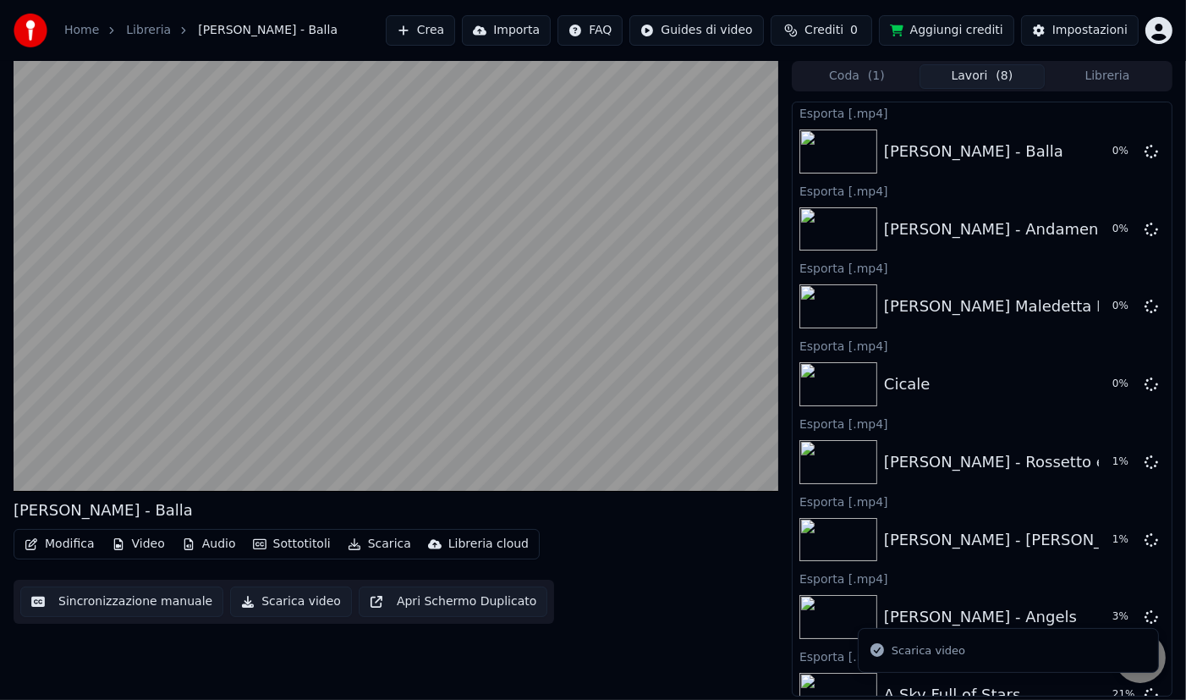
click at [1106, 78] on button "Libreria" at bounding box center [1107, 76] width 125 height 25
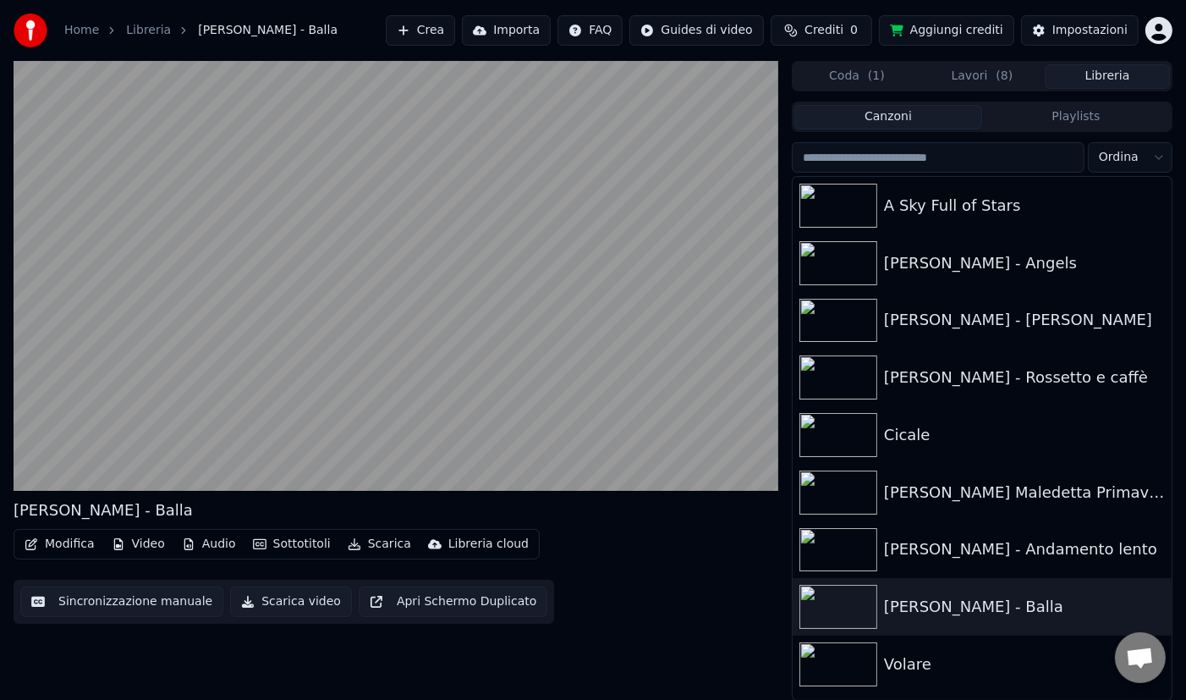
click at [1018, 652] on div "Volare" at bounding box center [1016, 664] width 264 height 24
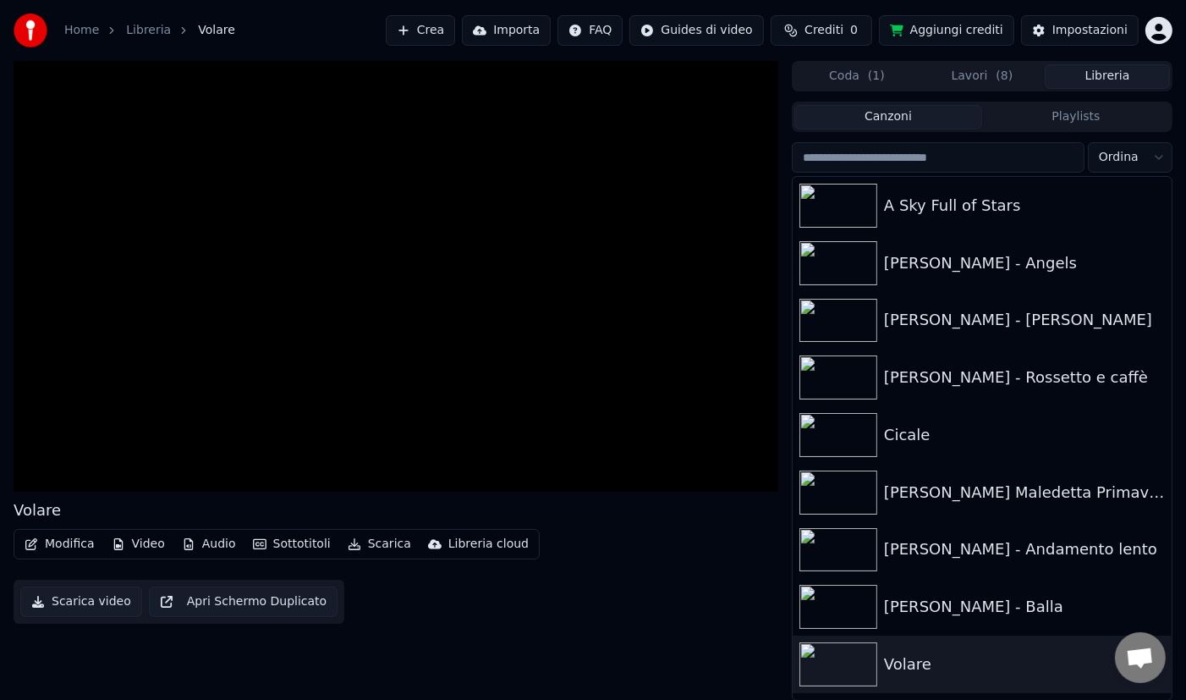
scroll to position [209, 0]
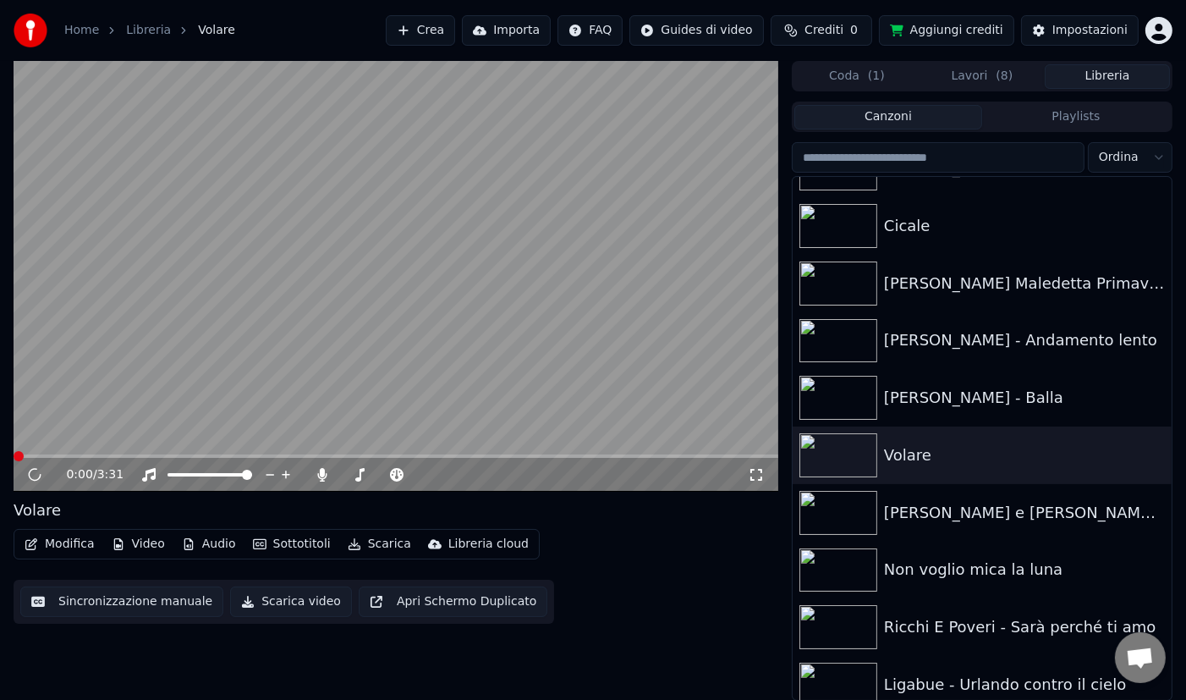
click at [301, 603] on button "Scarica video" at bounding box center [291, 601] width 122 height 30
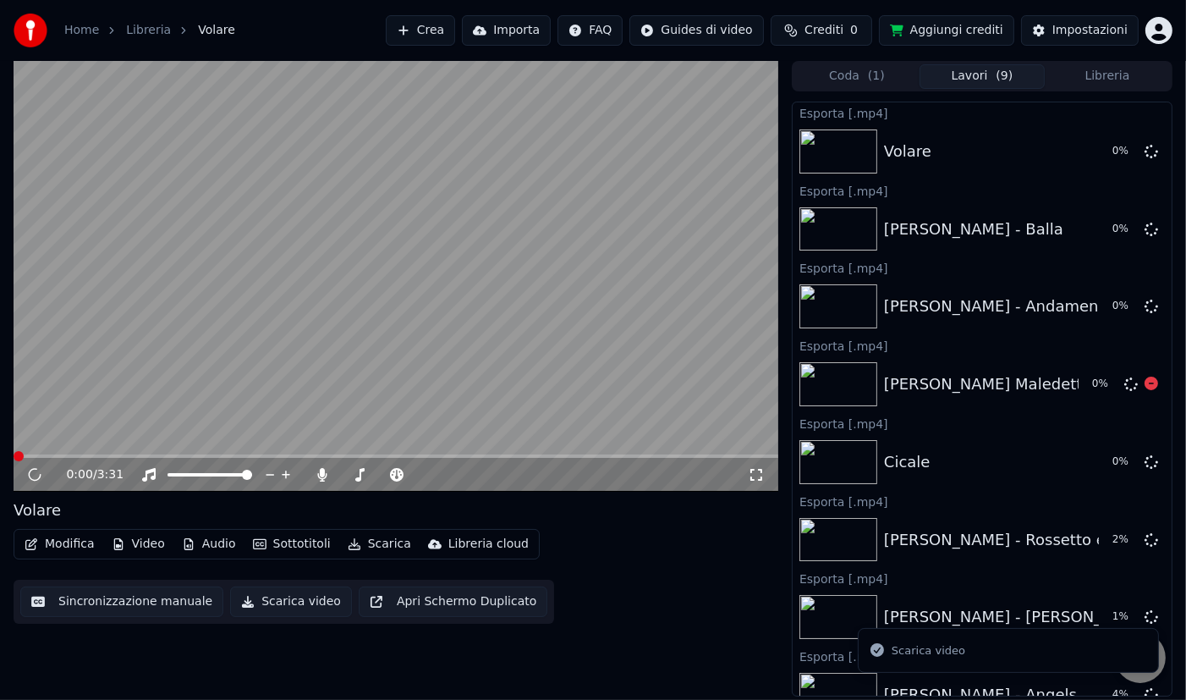
scroll to position [104, 0]
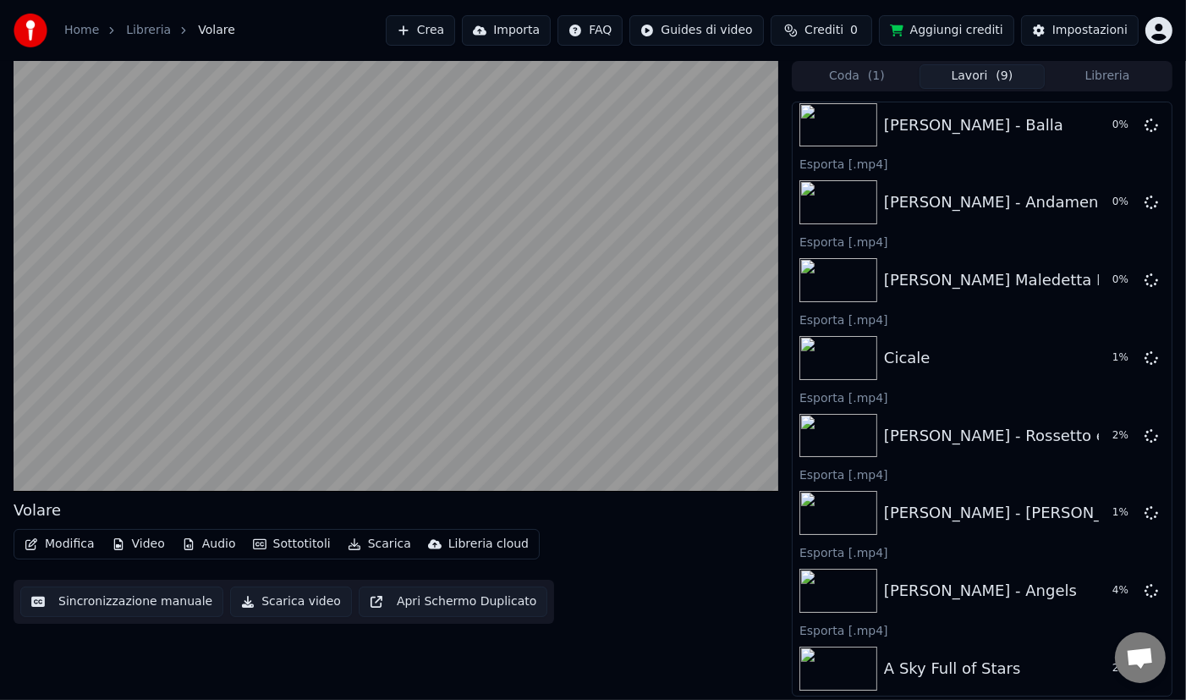
click at [1104, 81] on button "Libreria" at bounding box center [1107, 76] width 125 height 25
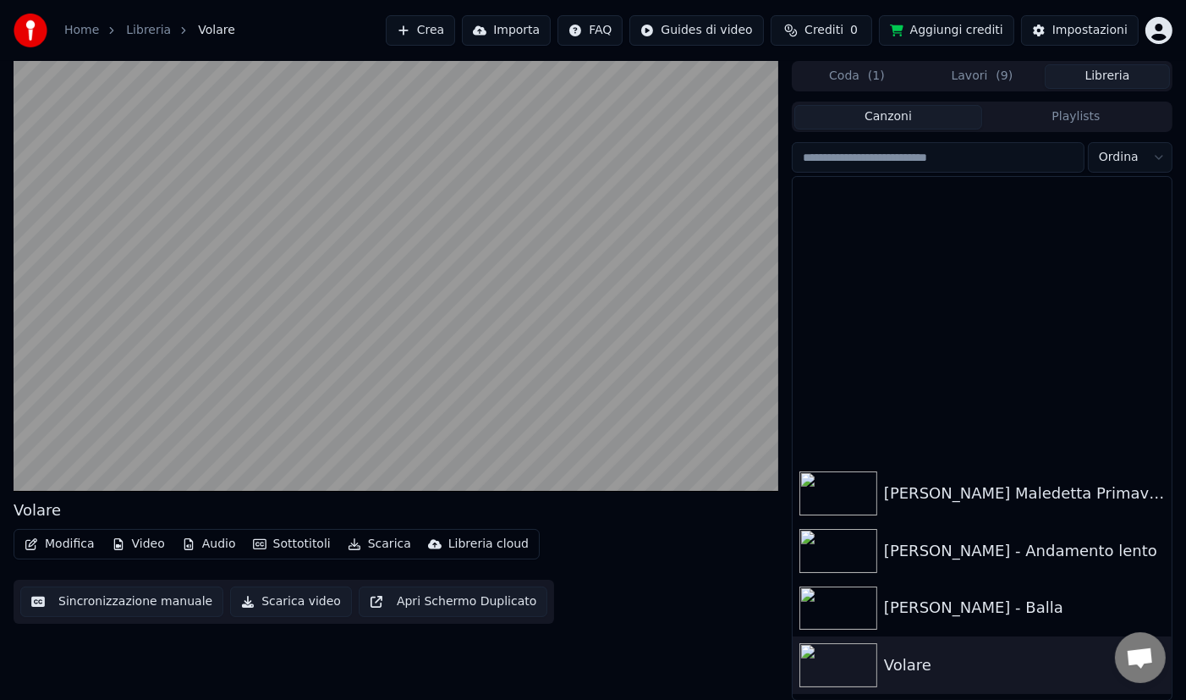
scroll to position [391, 0]
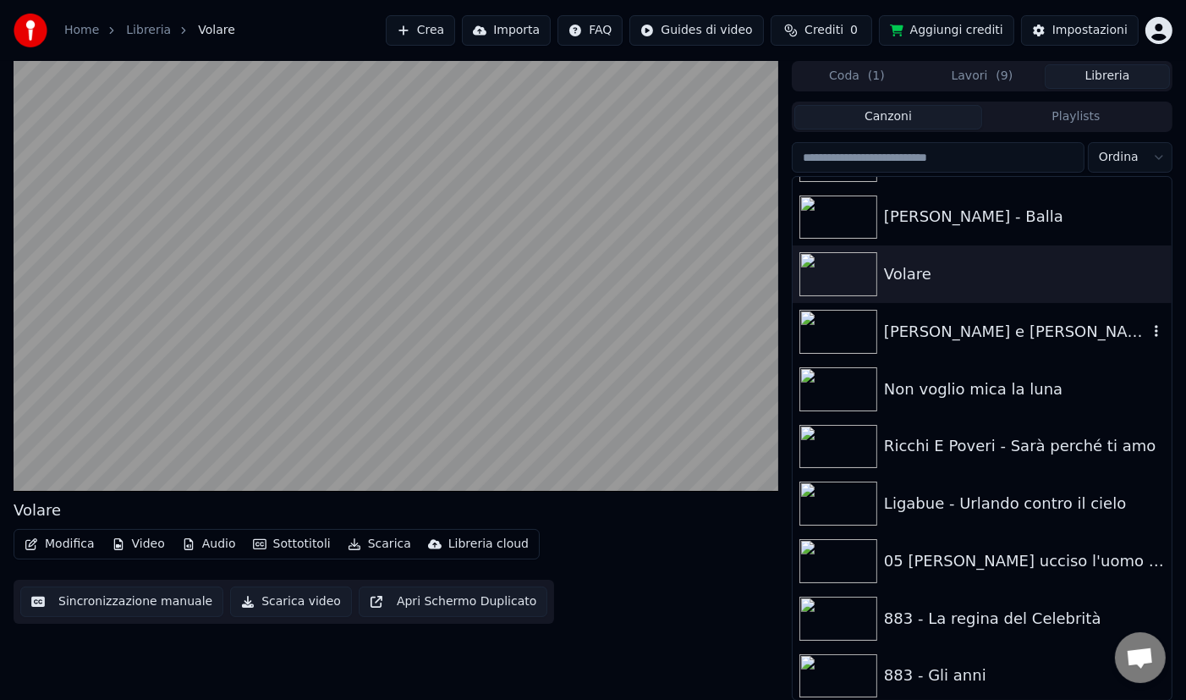
click at [1055, 320] on div "[PERSON_NAME] e [PERSON_NAME] Non succederà più Sanremo [DATE]" at bounding box center [1016, 332] width 264 height 24
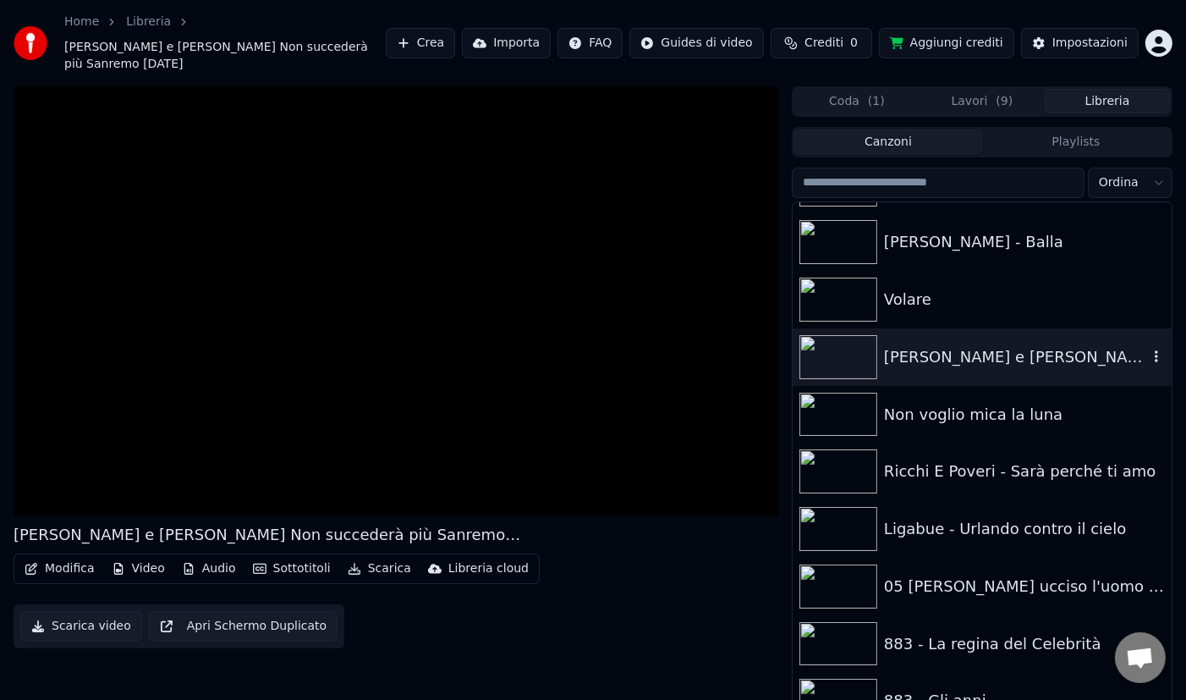
scroll to position [441, 0]
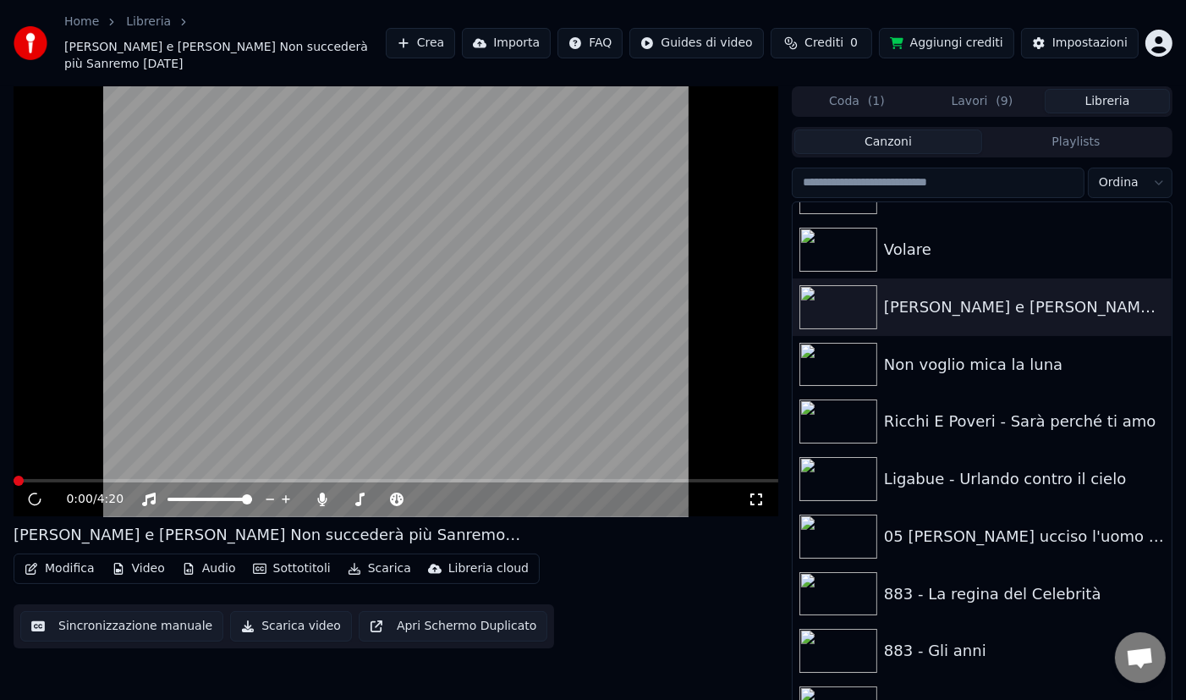
click at [41, 572] on button "Modifica" at bounding box center [60, 569] width 84 height 24
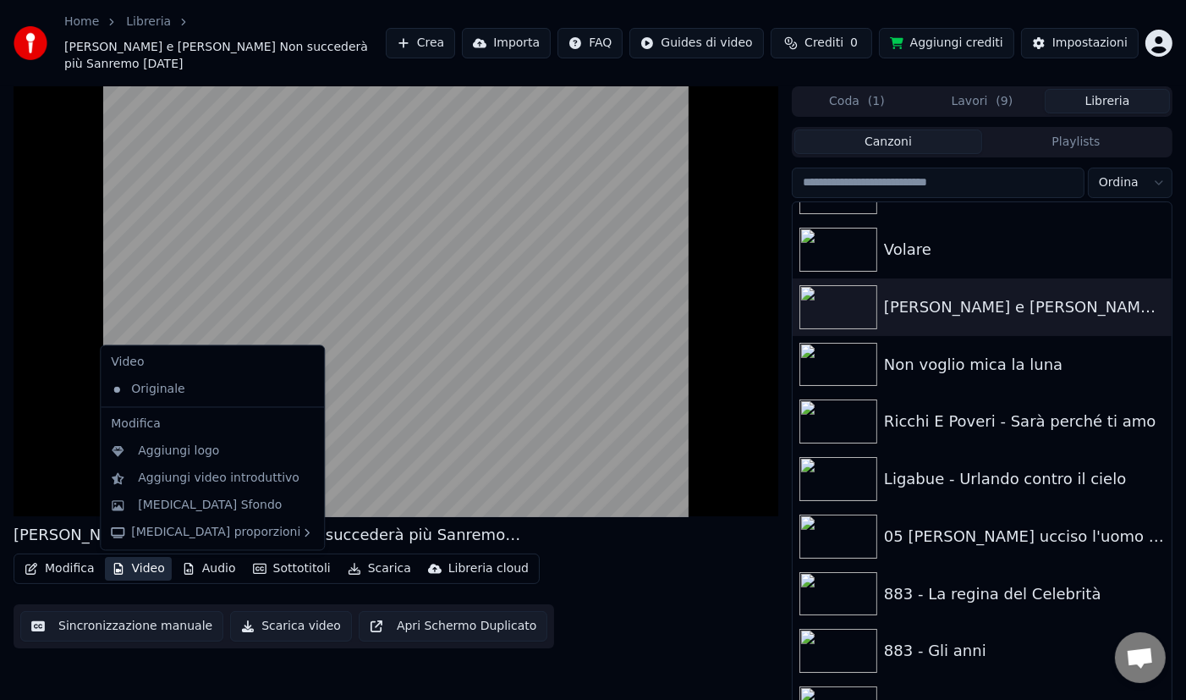
click at [124, 567] on button "Video" at bounding box center [138, 569] width 67 height 24
click at [180, 503] on div "[MEDICAL_DATA] Sfondo" at bounding box center [210, 505] width 144 height 17
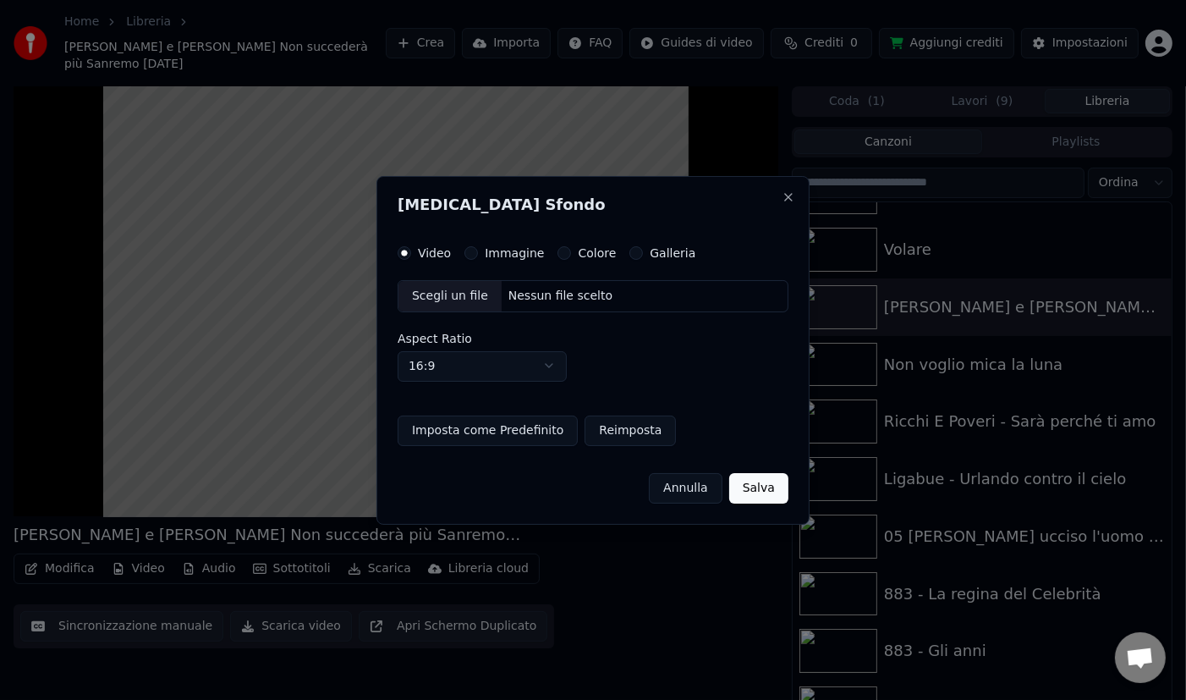
click at [632, 257] on button "Galleria" at bounding box center [637, 253] width 14 height 14
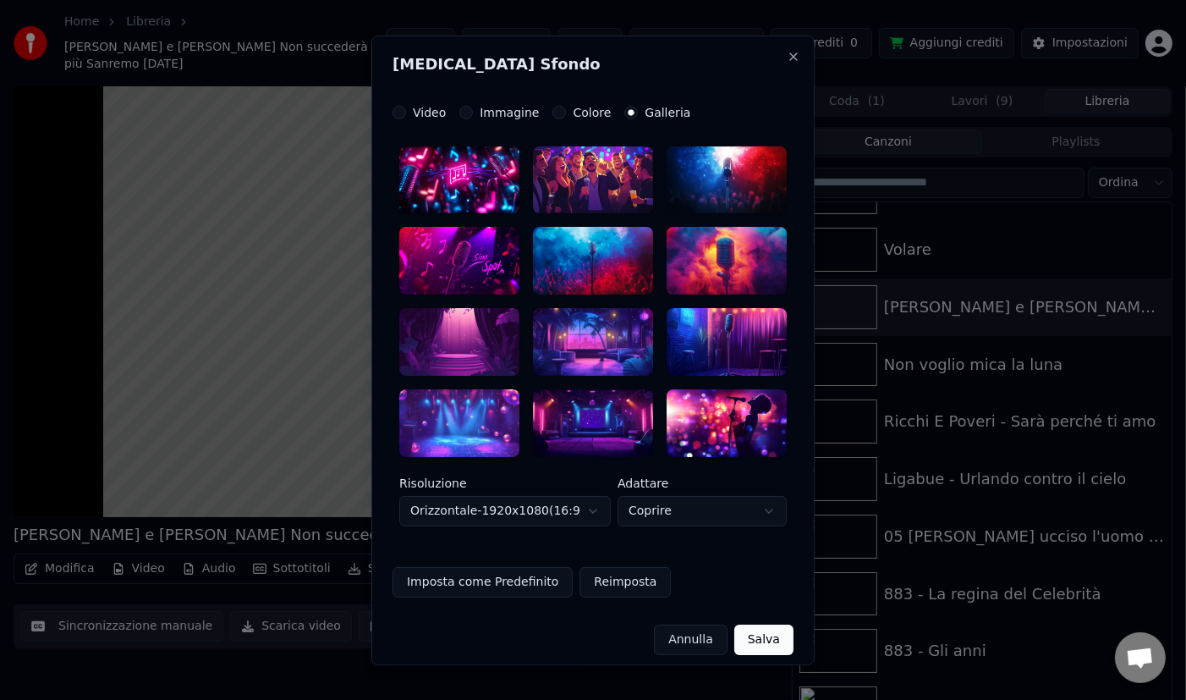
click at [630, 256] on div at bounding box center [593, 261] width 120 height 68
click at [609, 180] on div at bounding box center [593, 180] width 120 height 68
click at [770, 641] on button "Salva" at bounding box center [764, 640] width 59 height 30
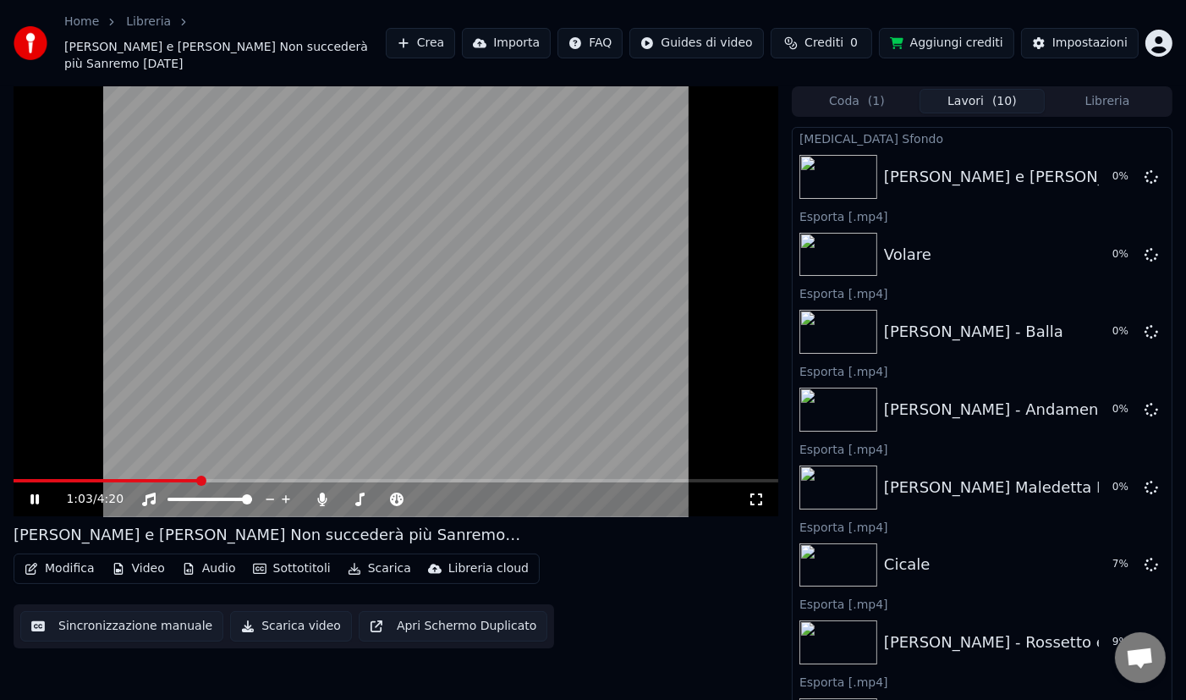
click at [35, 500] on icon at bounding box center [46, 500] width 39 height 14
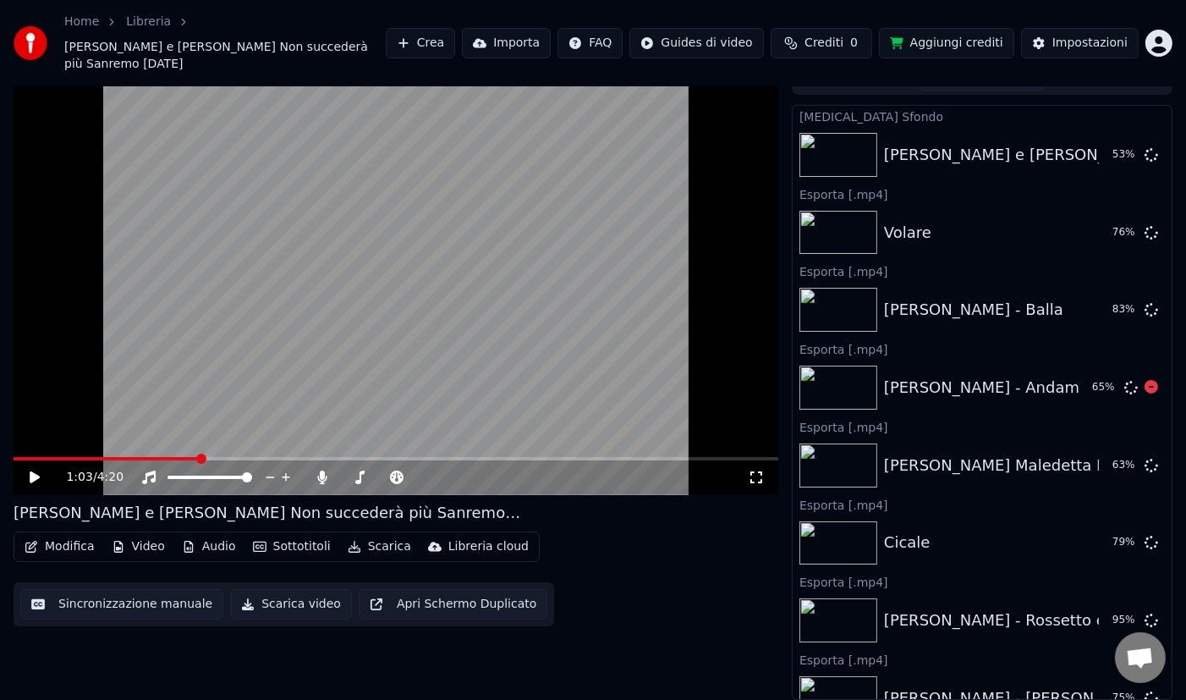
scroll to position [0, 0]
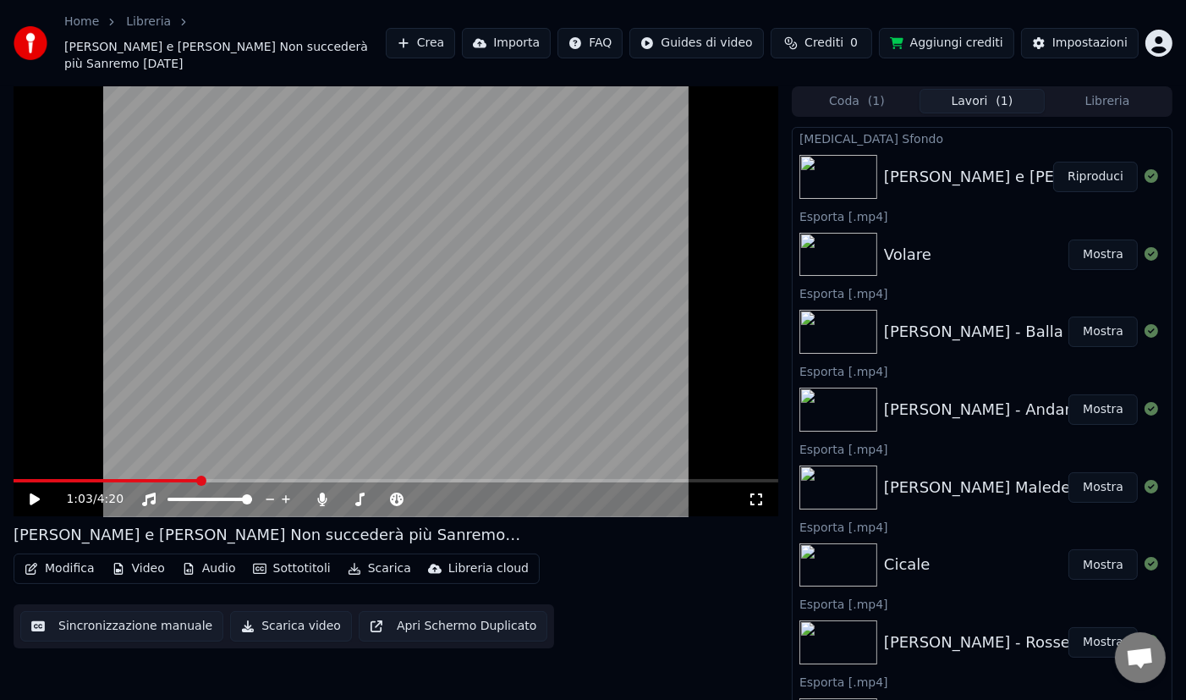
click at [856, 185] on img at bounding box center [839, 177] width 78 height 44
click at [1094, 102] on button "Libreria" at bounding box center [1107, 101] width 125 height 25
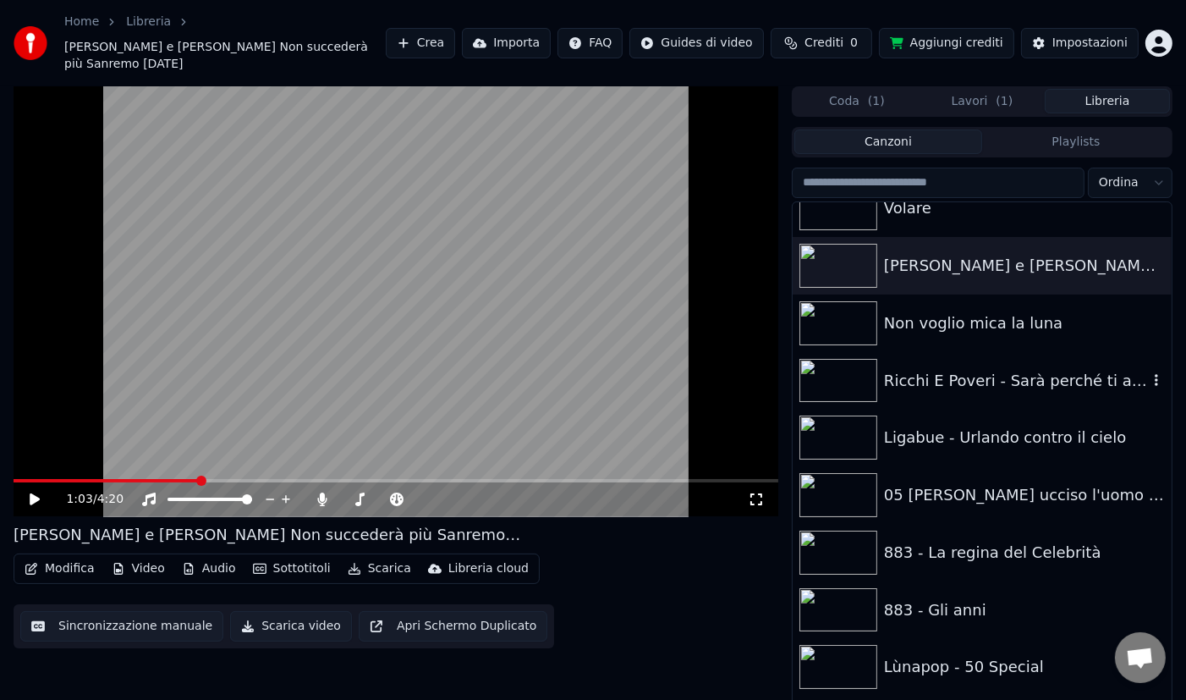
scroll to position [497, 0]
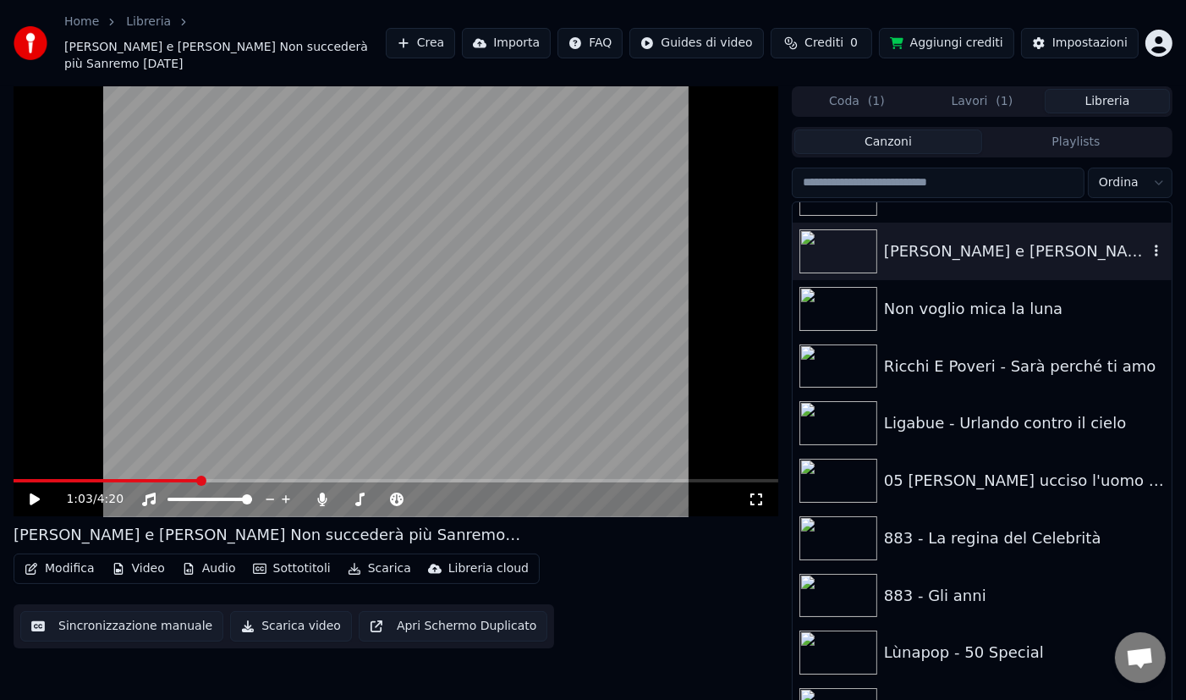
click at [970, 256] on div "[PERSON_NAME] e [PERSON_NAME] Non succederà più Sanremo [DATE]" at bounding box center [1016, 251] width 264 height 24
click at [858, 245] on img at bounding box center [839, 251] width 78 height 44
click at [967, 98] on button "Lavori ( 1 )" at bounding box center [982, 101] width 125 height 25
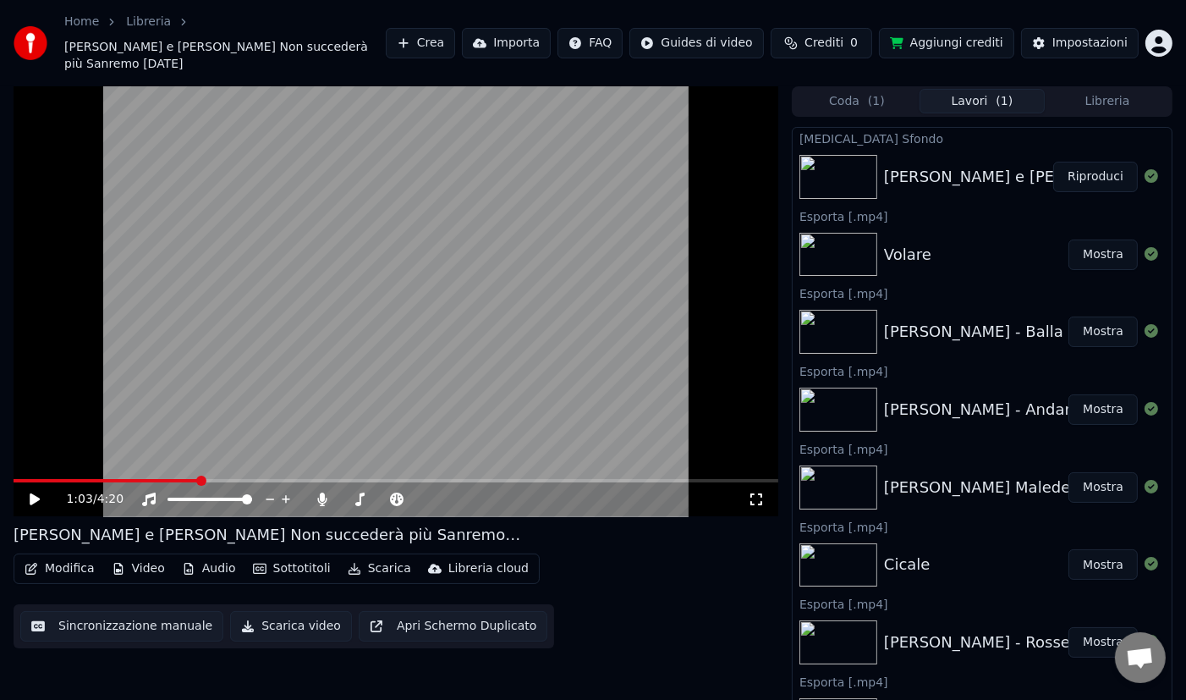
click at [869, 103] on span "( 1 )" at bounding box center [876, 101] width 17 height 17
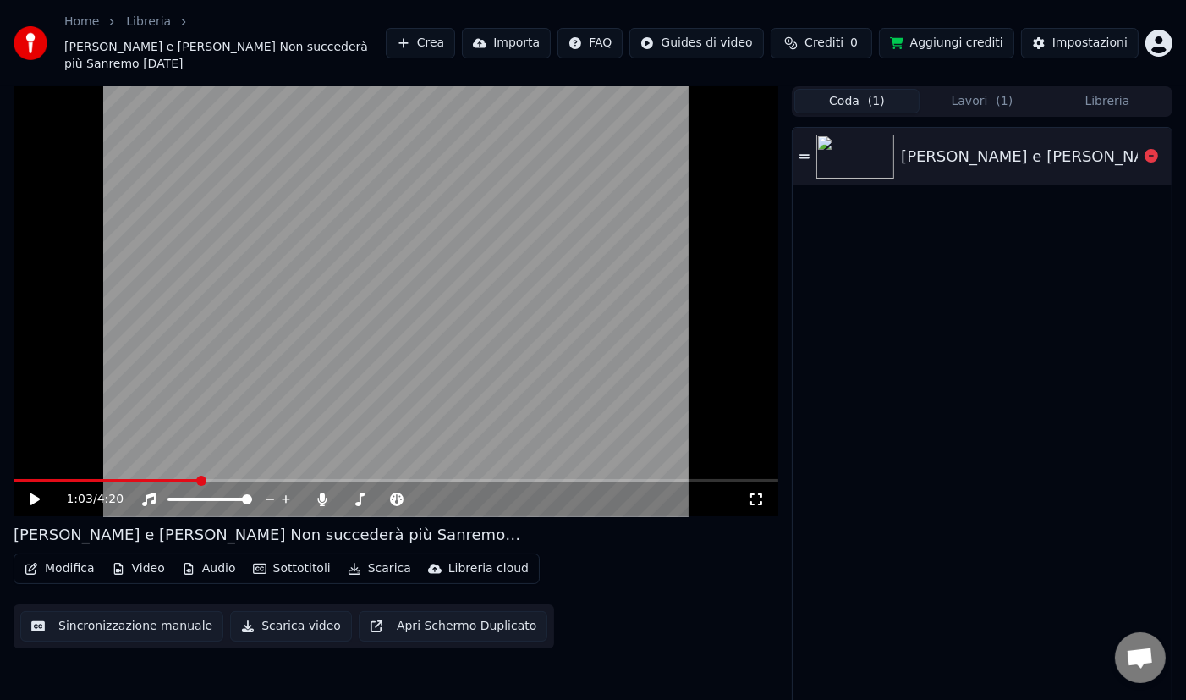
click at [941, 162] on div "[PERSON_NAME] e [PERSON_NAME] Non succederà più Sanremo [DATE]" at bounding box center [1175, 157] width 548 height 24
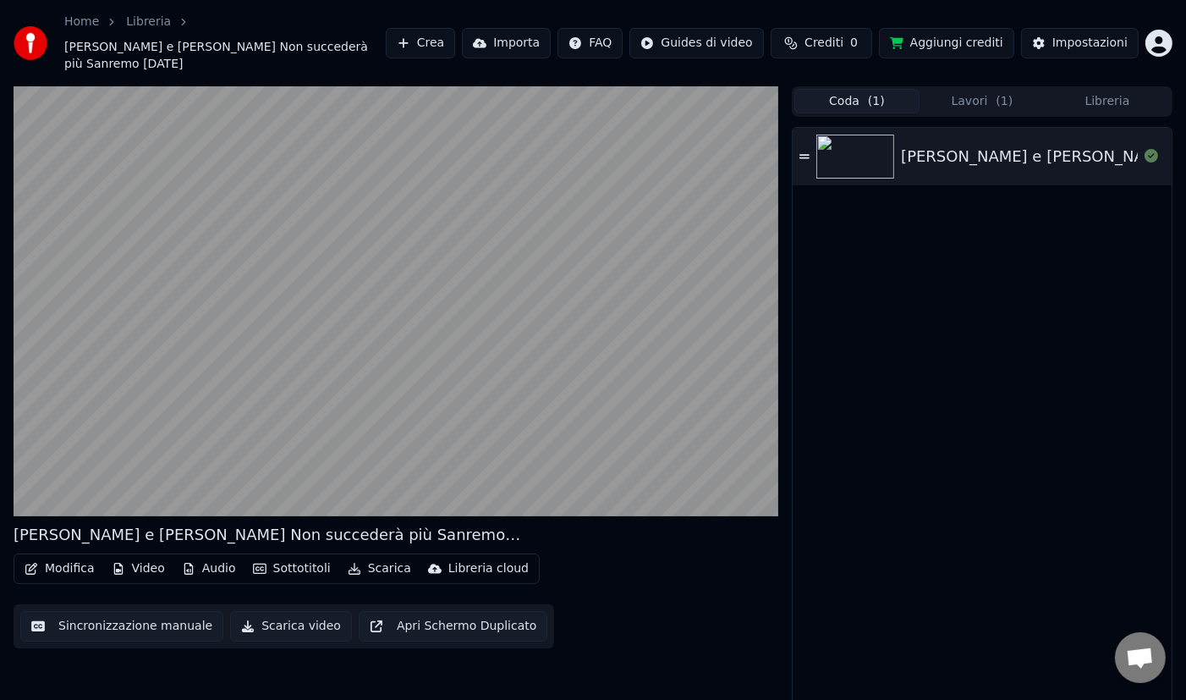
click at [122, 571] on icon "button" at bounding box center [119, 569] width 14 height 12
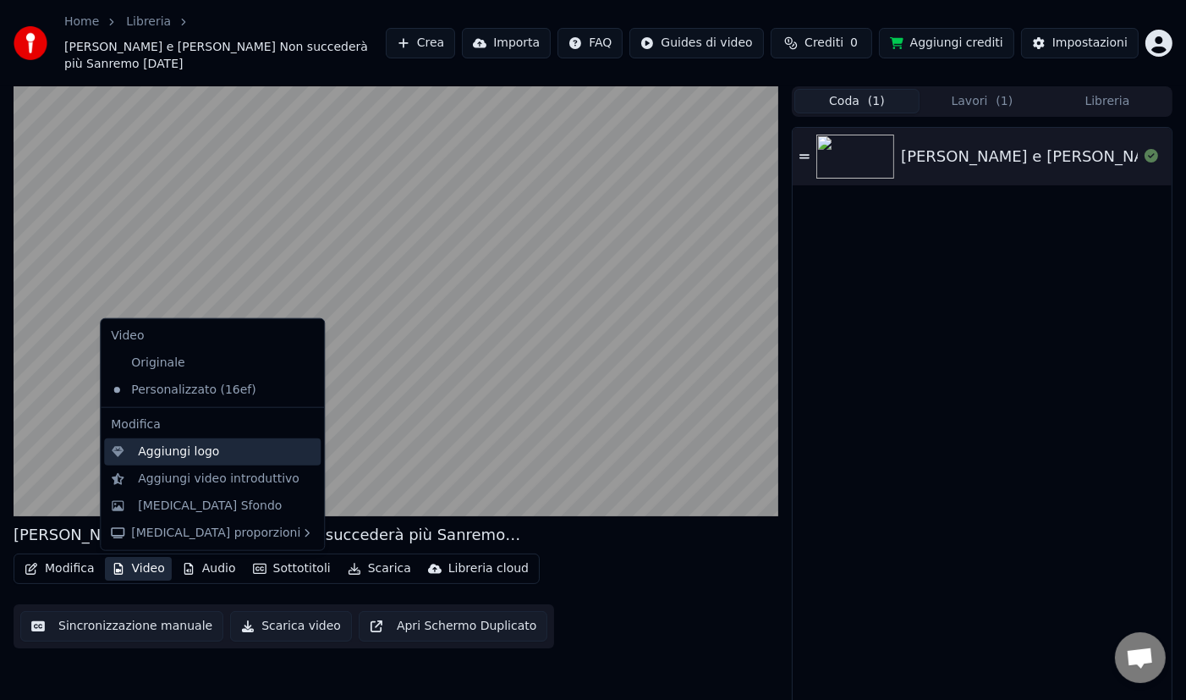
click at [180, 458] on div "Aggiungi logo" at bounding box center [178, 451] width 81 height 17
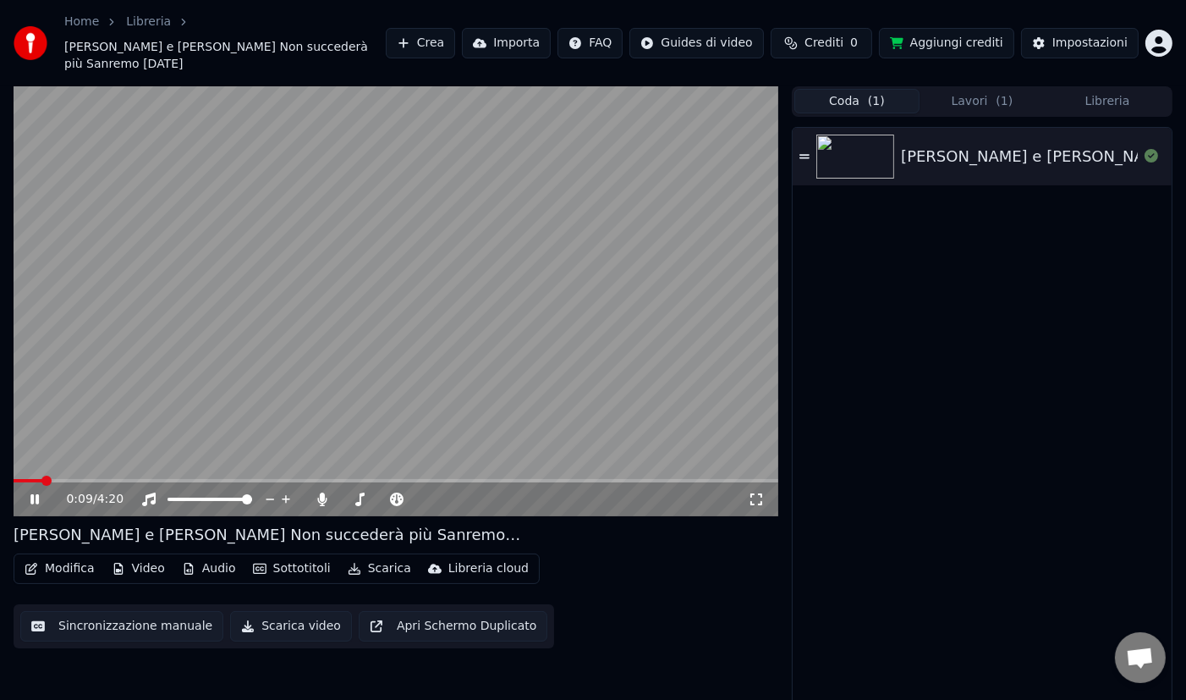
click at [140, 570] on button "Video" at bounding box center [138, 569] width 67 height 24
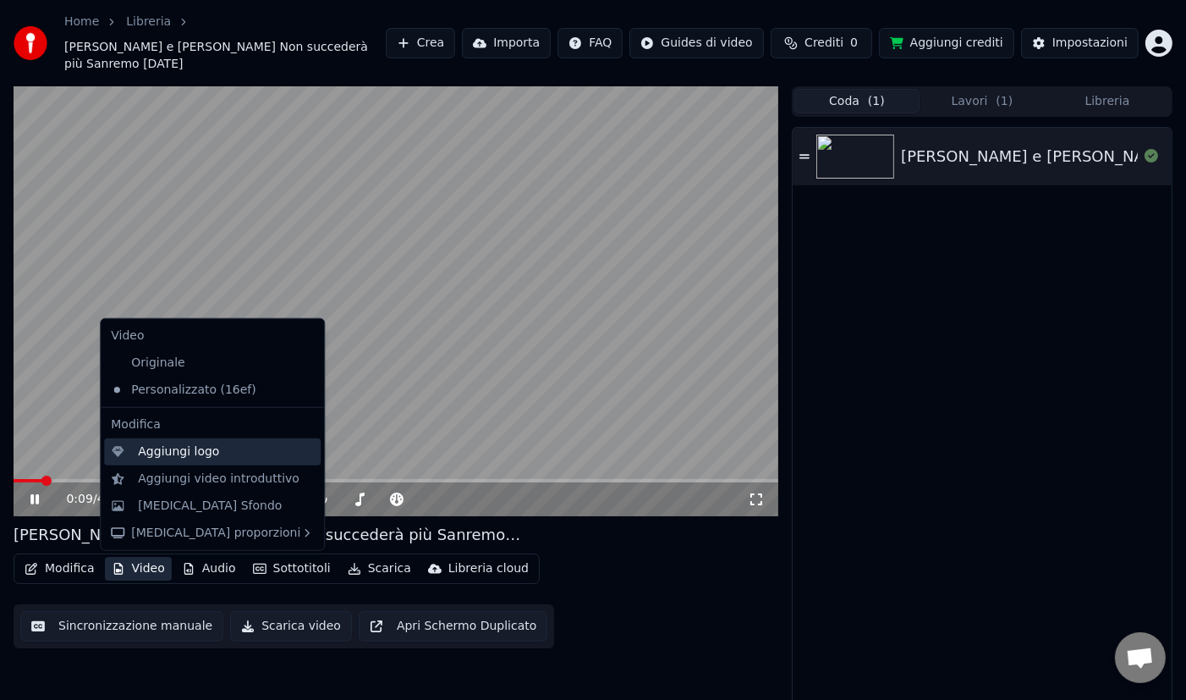
click at [140, 454] on div "Aggiungi logo" at bounding box center [178, 451] width 81 height 17
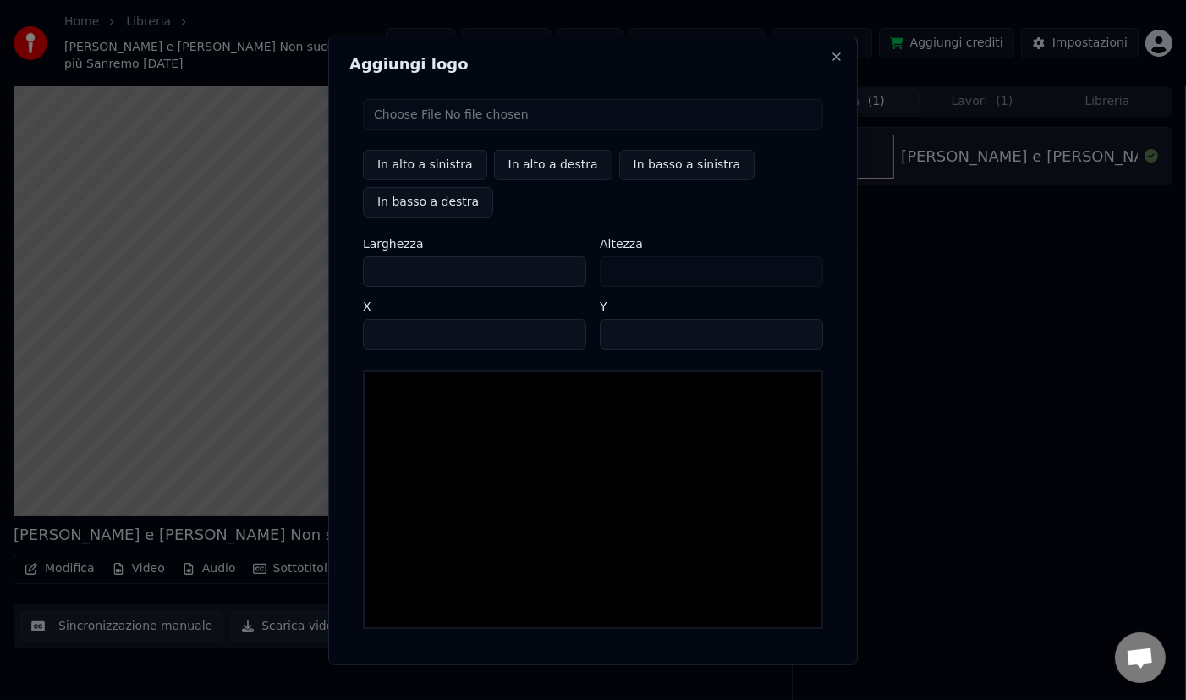
click at [489, 114] on input "file" at bounding box center [593, 113] width 460 height 30
type input "**********"
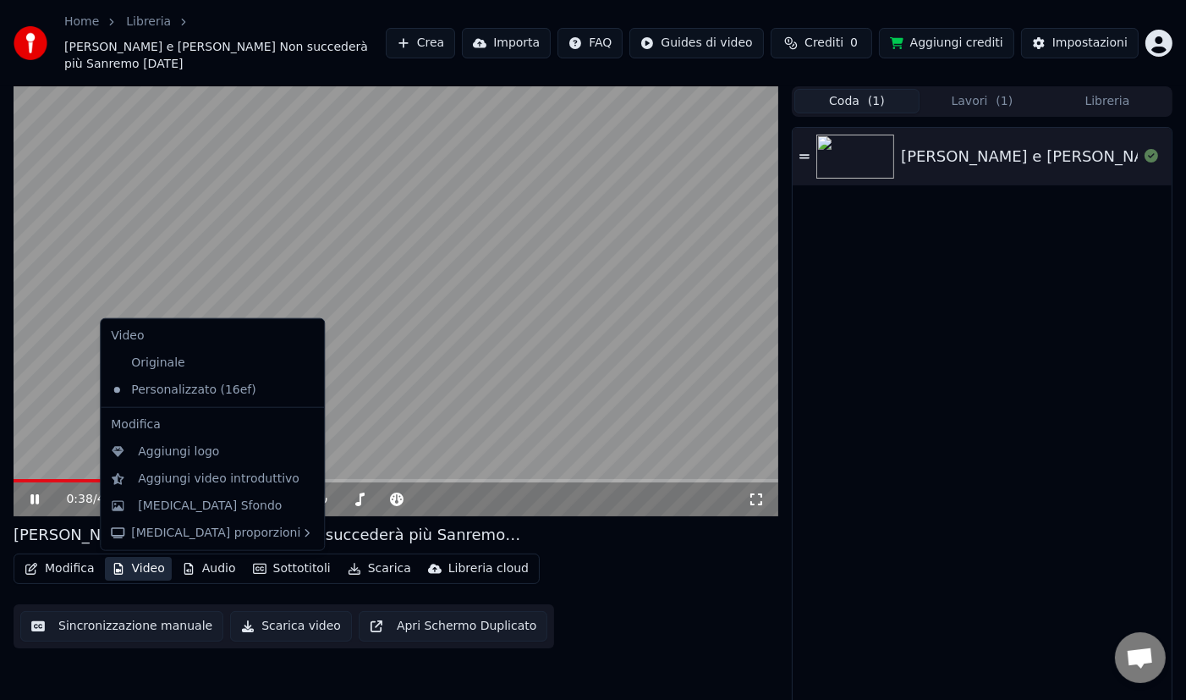
click at [134, 567] on button "Video" at bounding box center [138, 569] width 67 height 24
click at [184, 453] on div "Aggiungi logo" at bounding box center [178, 451] width 81 height 17
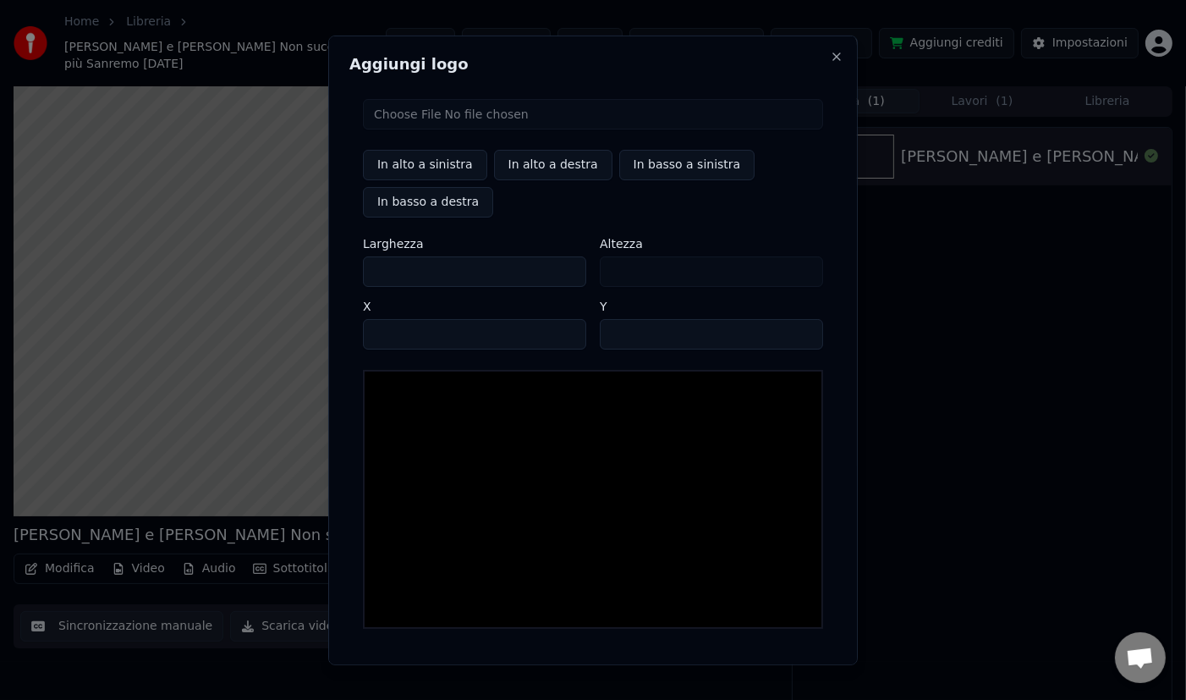
click at [575, 115] on input "file" at bounding box center [593, 113] width 460 height 30
type input "**********"
click at [426, 391] on div at bounding box center [593, 498] width 460 height 259
click at [400, 390] on img at bounding box center [396, 398] width 45 height 34
click at [446, 162] on button "In alto a sinistra" at bounding box center [425, 164] width 124 height 30
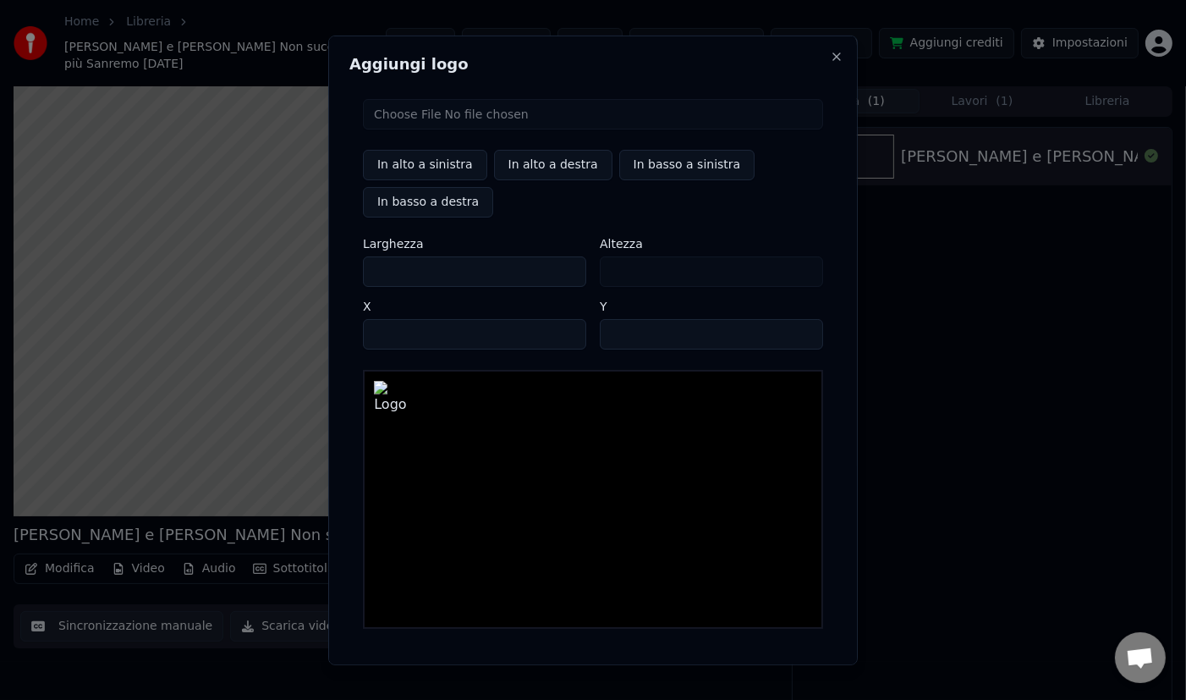
click at [446, 162] on button "In alto a sinistra" at bounding box center [425, 164] width 124 height 30
click at [410, 166] on button "In alto a sinistra" at bounding box center [425, 164] width 124 height 30
click at [433, 162] on button "In alto a sinistra" at bounding box center [425, 164] width 124 height 30
click at [527, 165] on button "In alto a destra" at bounding box center [553, 164] width 118 height 30
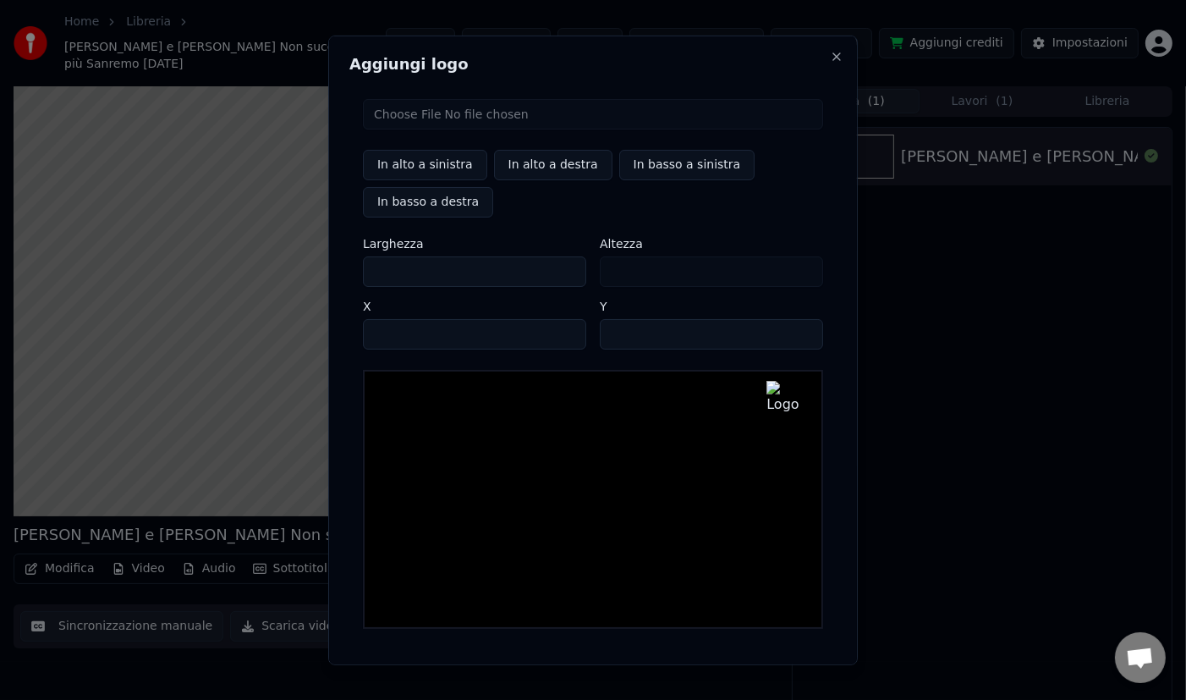
click at [441, 158] on button "In alto a sinistra" at bounding box center [425, 164] width 124 height 30
type input "**"
click at [431, 69] on h2 "Aggiungi logo" at bounding box center [592, 63] width 487 height 15
click at [373, 58] on h2 "Aggiungi logo" at bounding box center [592, 63] width 487 height 15
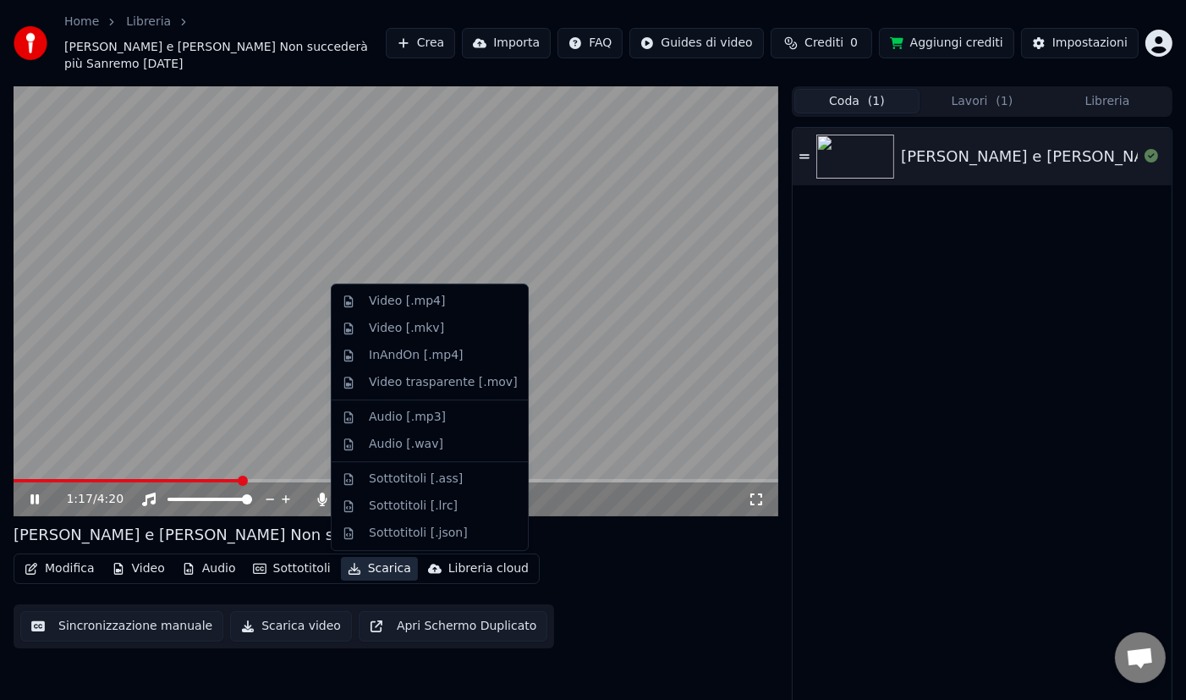
click at [361, 570] on button "Scarica" at bounding box center [379, 569] width 77 height 24
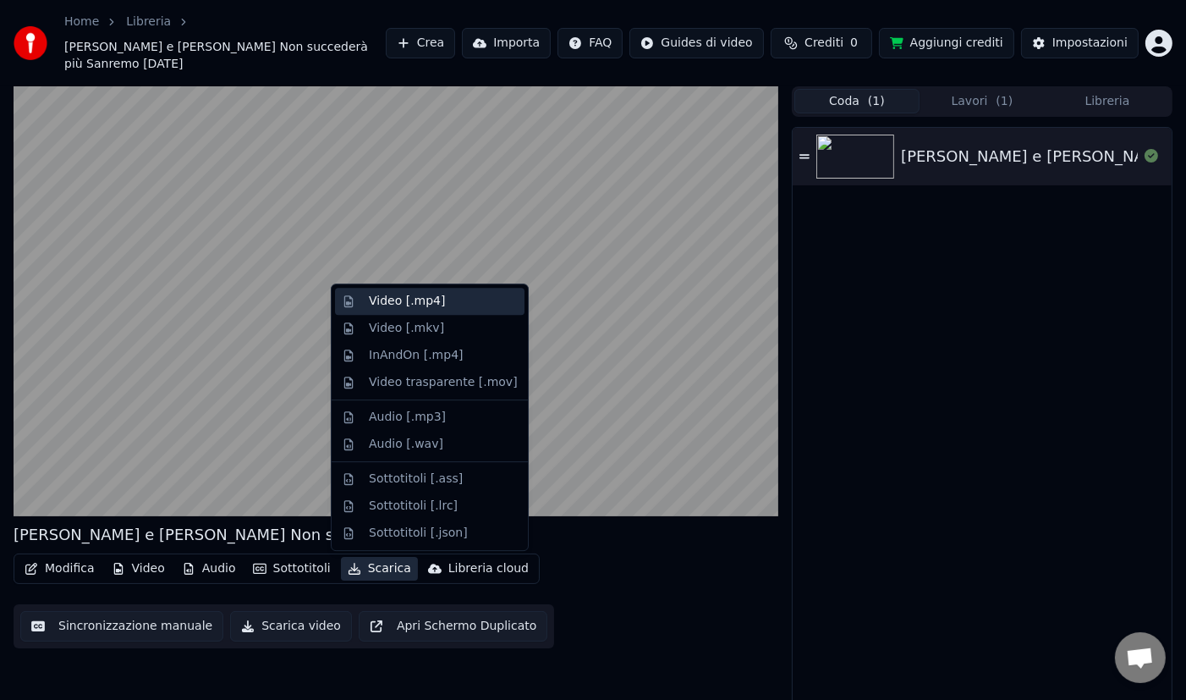
click at [411, 300] on div "Video [.mp4]" at bounding box center [407, 301] width 76 height 17
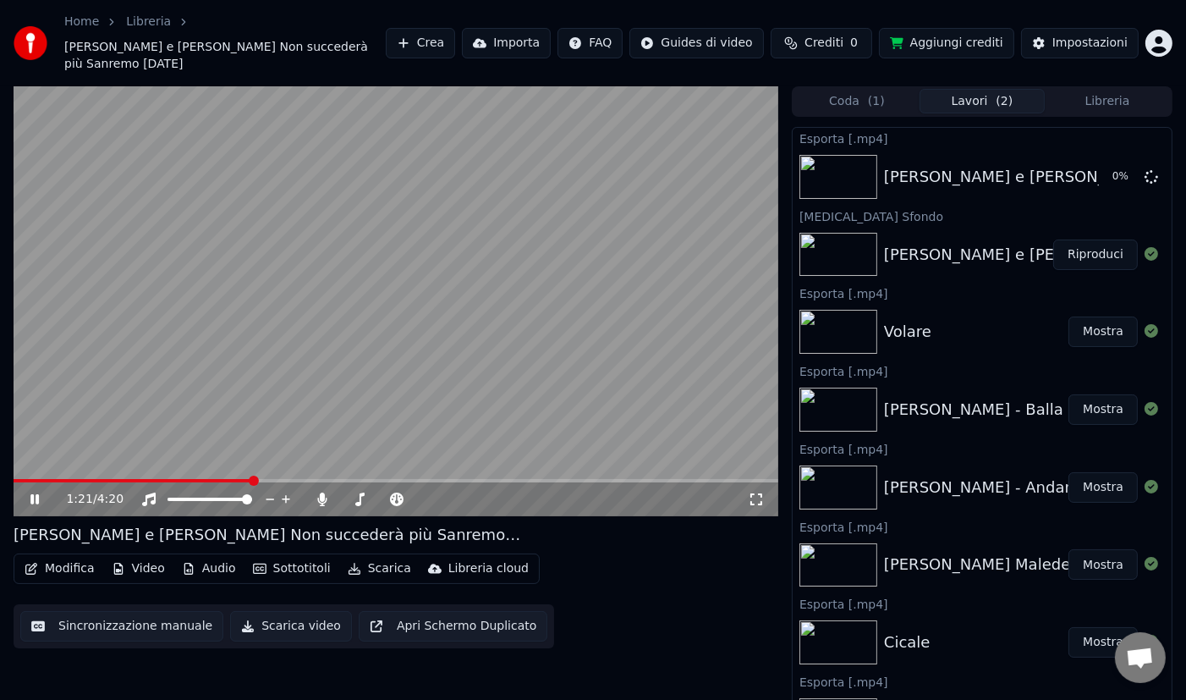
click at [1104, 100] on button "Libreria" at bounding box center [1107, 101] width 125 height 25
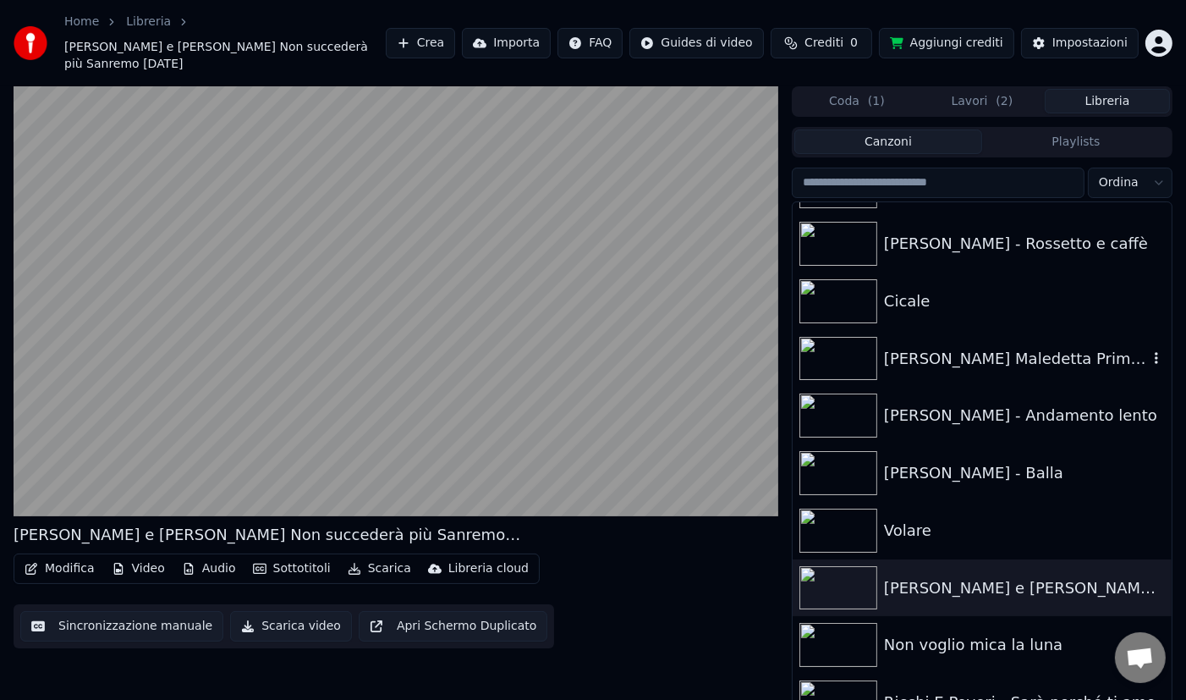
scroll to position [227, 0]
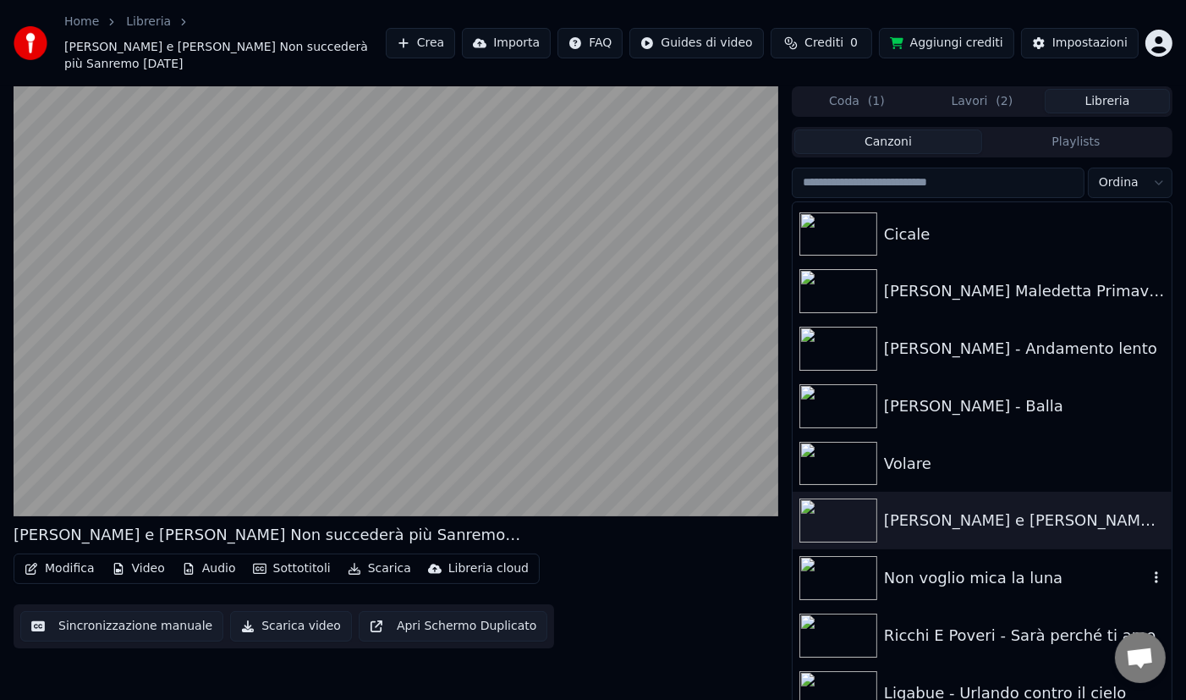
click at [958, 581] on div "Non voglio mica la luna" at bounding box center [1016, 578] width 264 height 24
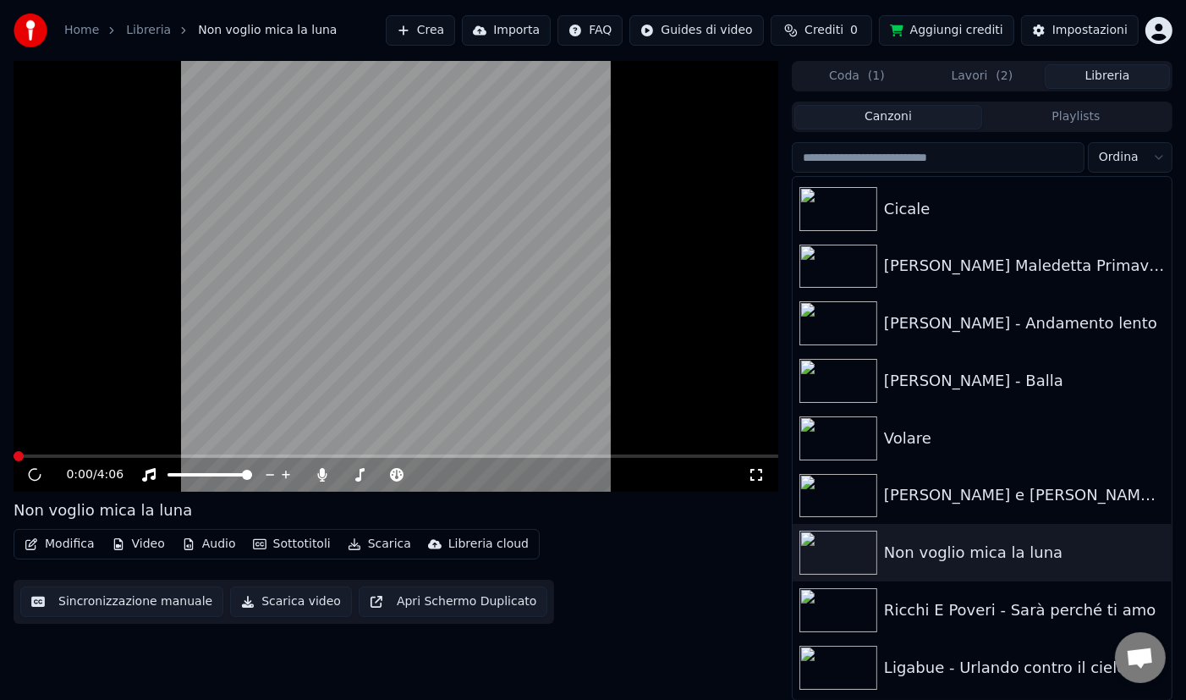
click at [144, 543] on button "Video" at bounding box center [138, 544] width 67 height 24
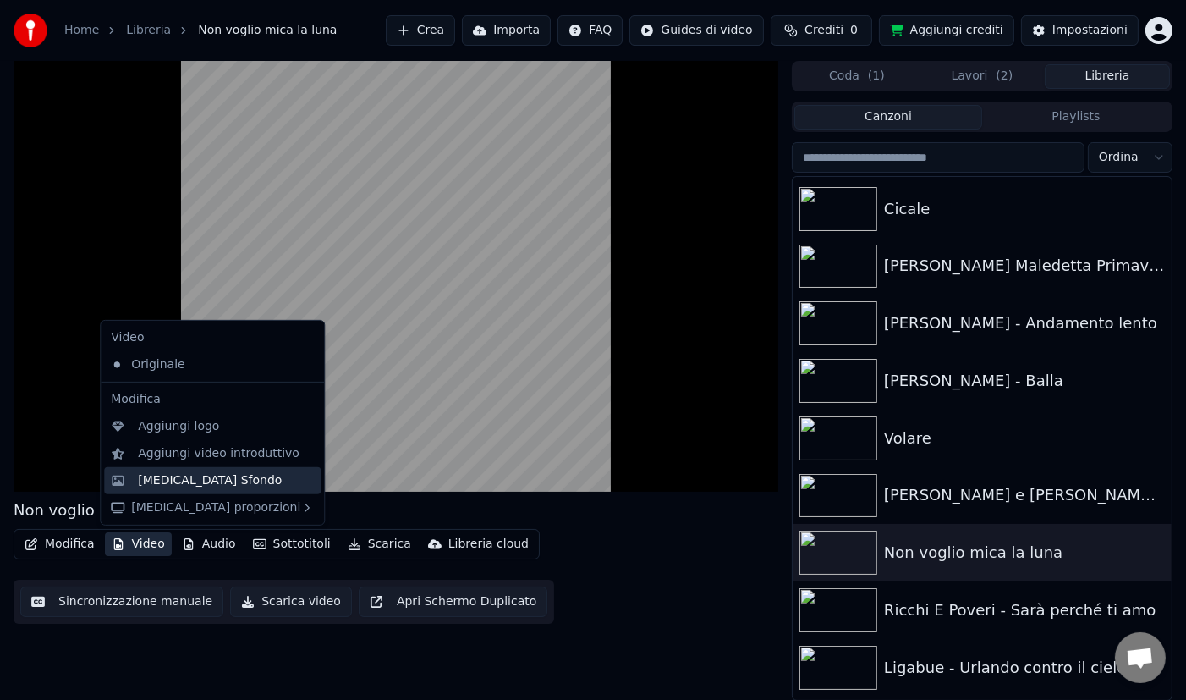
click at [206, 476] on div "[MEDICAL_DATA] Sfondo" at bounding box center [210, 480] width 144 height 17
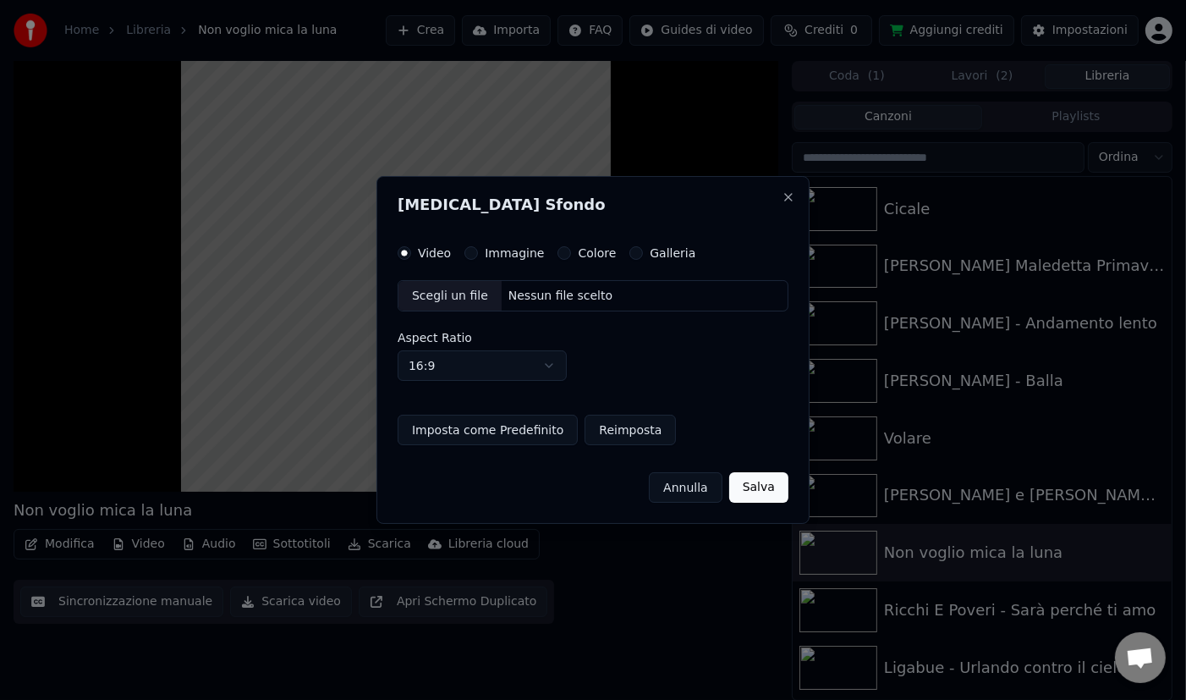
click at [655, 252] on label "Galleria" at bounding box center [673, 253] width 46 height 12
click at [643, 252] on button "Galleria" at bounding box center [637, 253] width 14 height 14
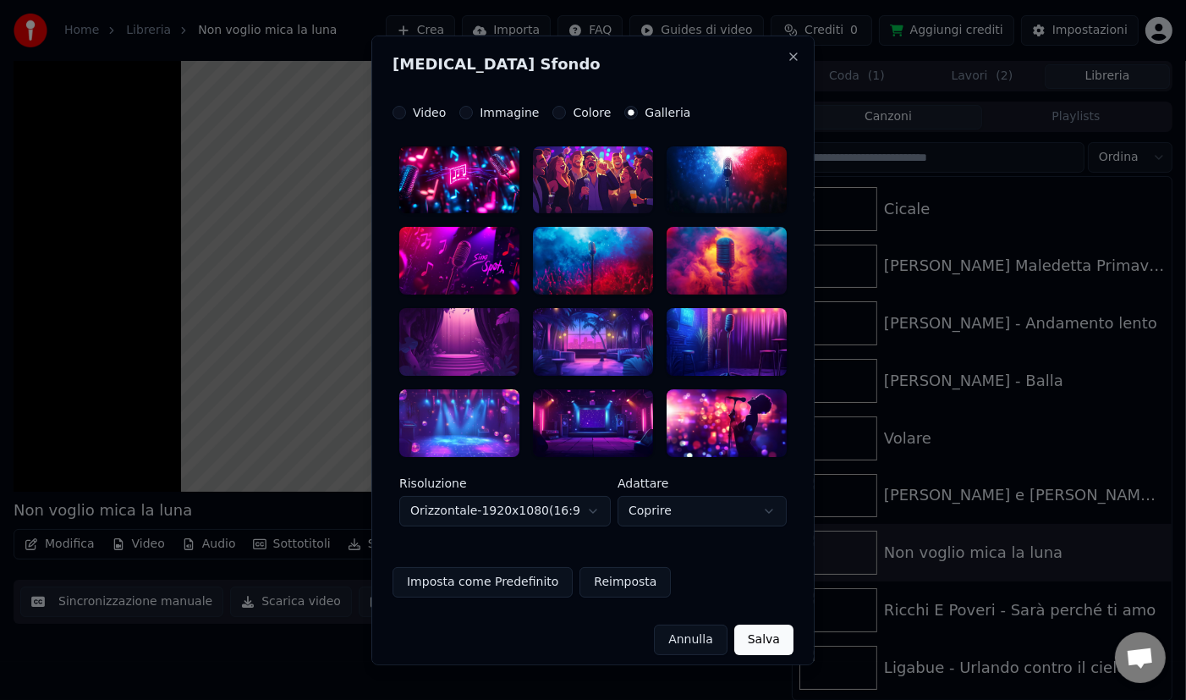
click at [566, 162] on div at bounding box center [593, 180] width 120 height 68
click at [750, 636] on button "Salva" at bounding box center [764, 640] width 59 height 30
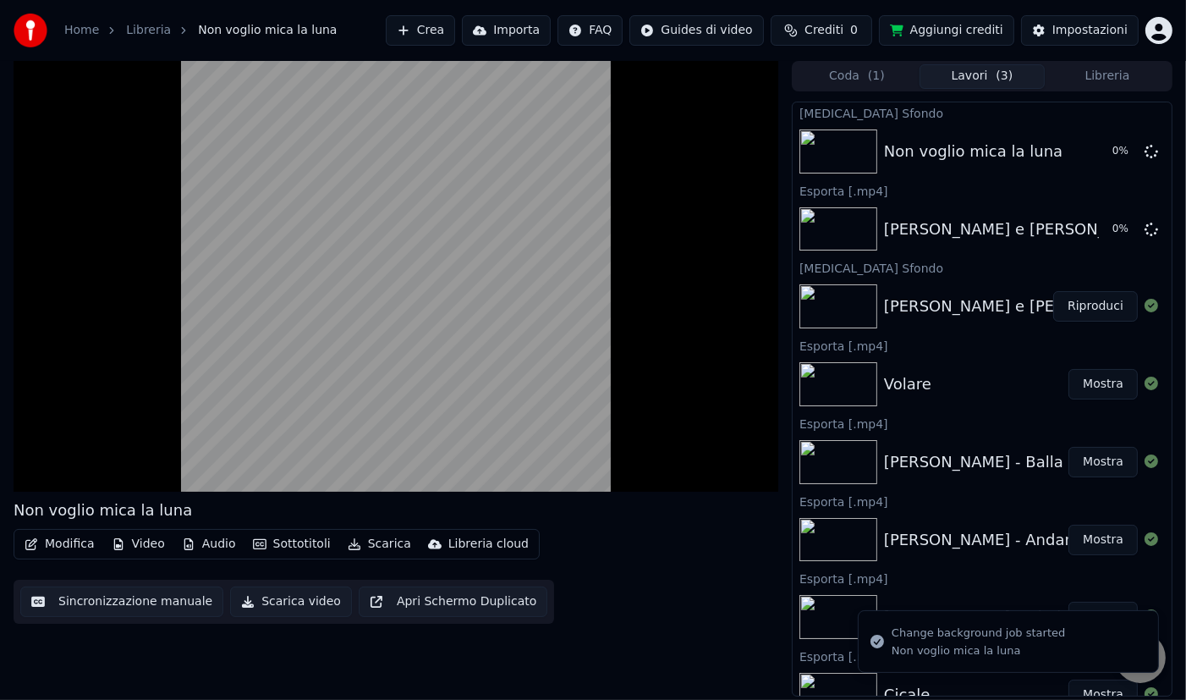
click at [1106, 80] on button "Libreria" at bounding box center [1107, 76] width 125 height 25
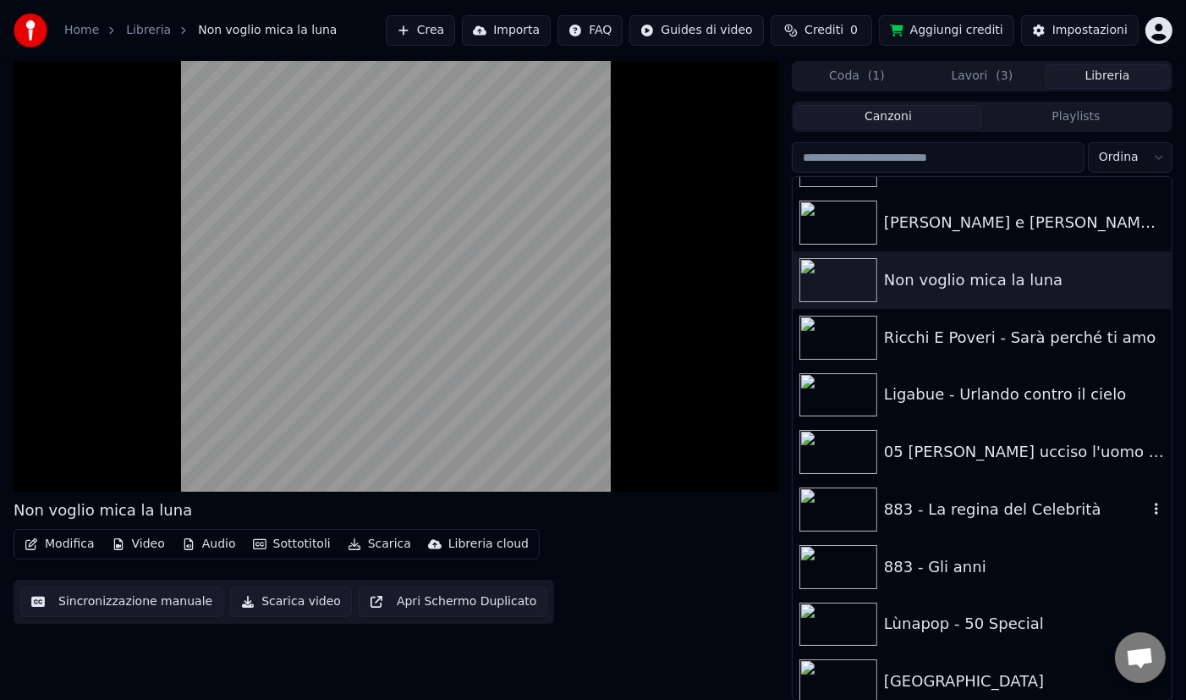
scroll to position [501, 0]
click at [1008, 349] on div "Ricchi E Poveri - Sarà perché ti amo" at bounding box center [982, 337] width 379 height 58
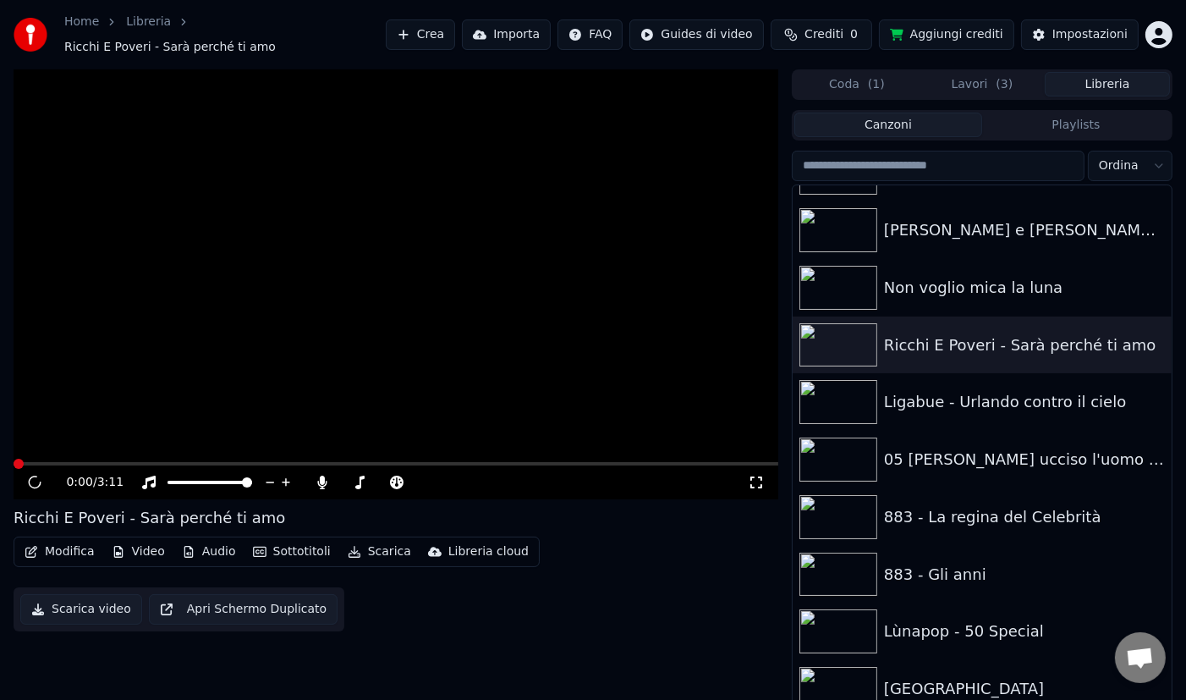
click at [152, 544] on button "Video" at bounding box center [138, 552] width 67 height 24
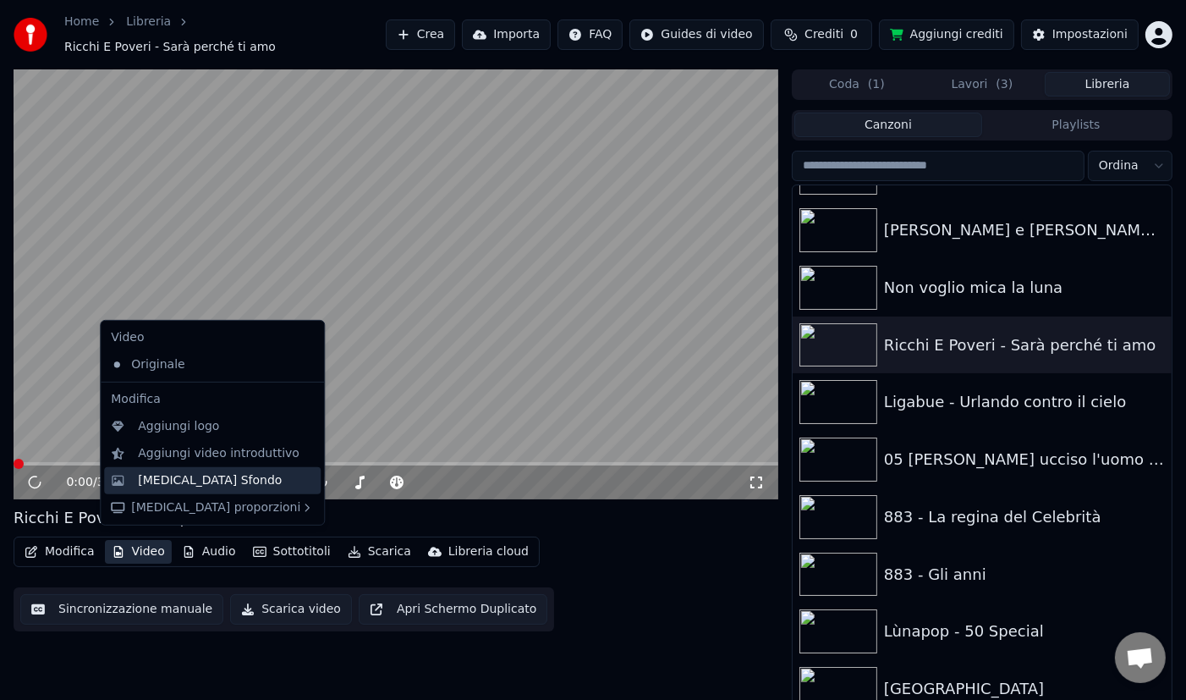
click at [197, 476] on div "[MEDICAL_DATA] Sfondo" at bounding box center [210, 480] width 144 height 17
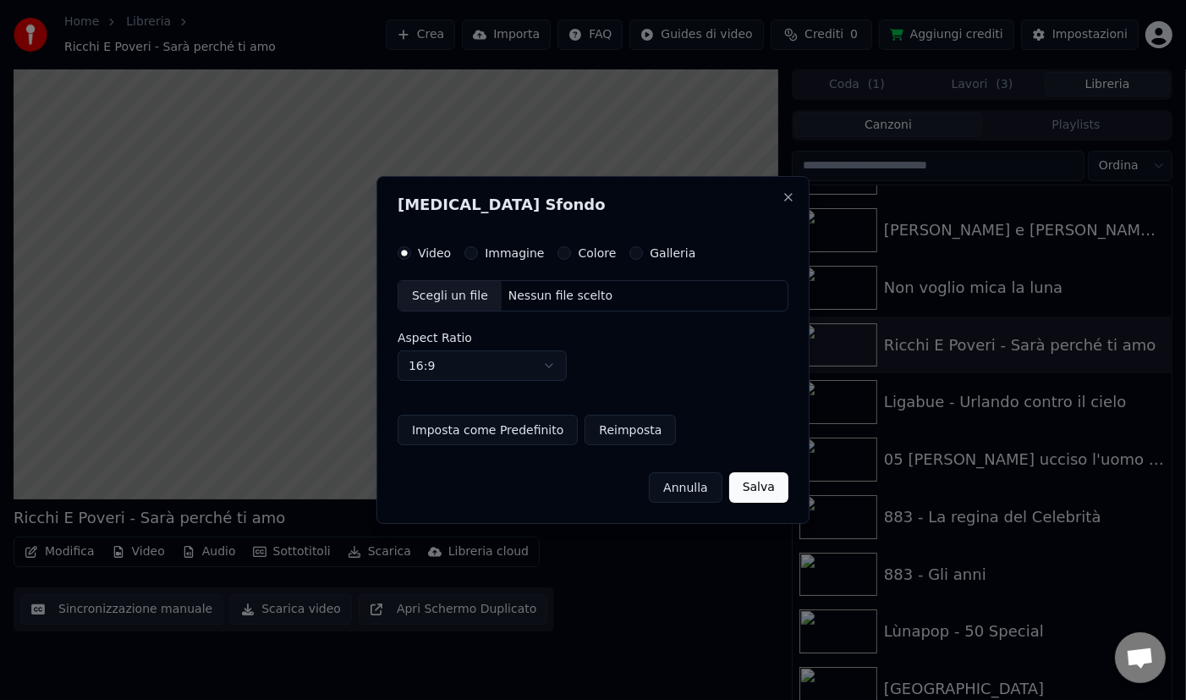
click at [665, 250] on label "Galleria" at bounding box center [673, 253] width 46 height 12
click at [643, 250] on button "Galleria" at bounding box center [637, 253] width 14 height 14
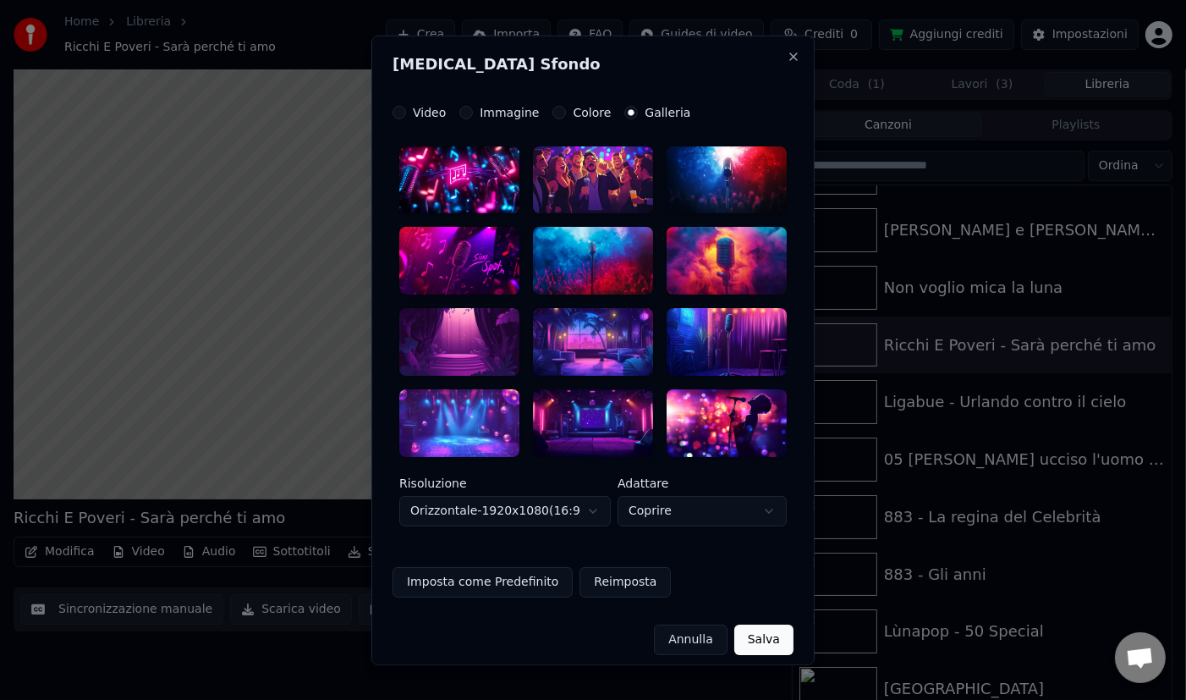
click at [604, 162] on div at bounding box center [593, 180] width 120 height 68
click at [779, 638] on button "Salva" at bounding box center [764, 640] width 59 height 30
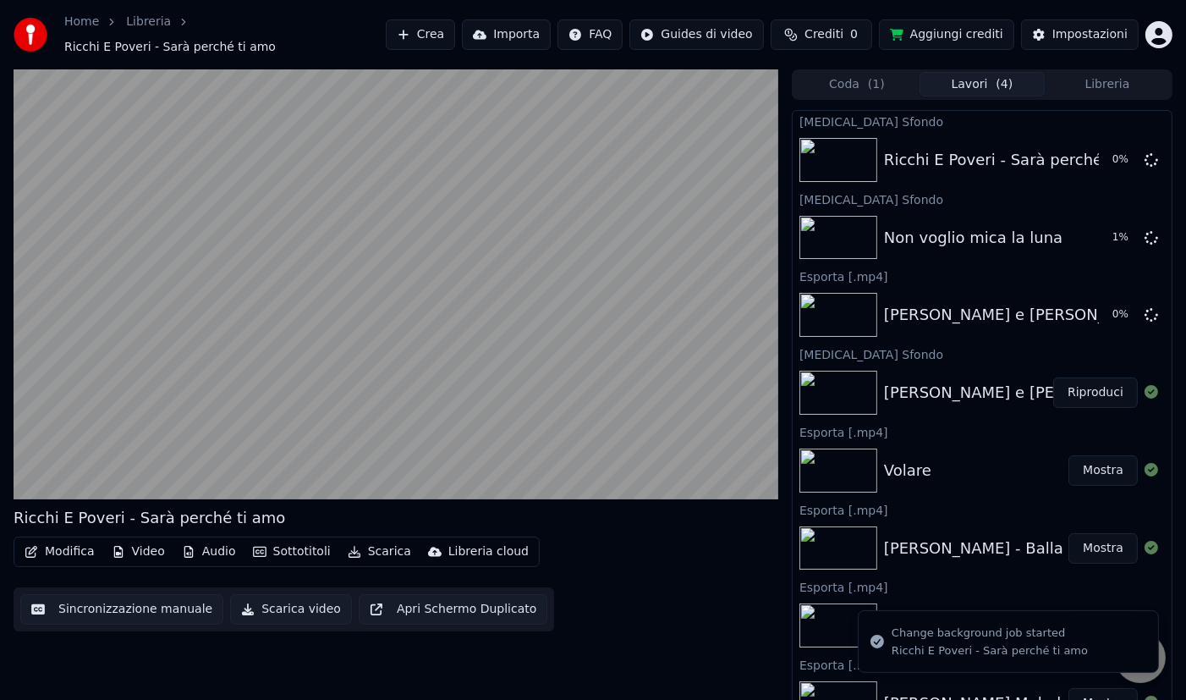
click at [1110, 74] on button "Libreria" at bounding box center [1107, 84] width 125 height 25
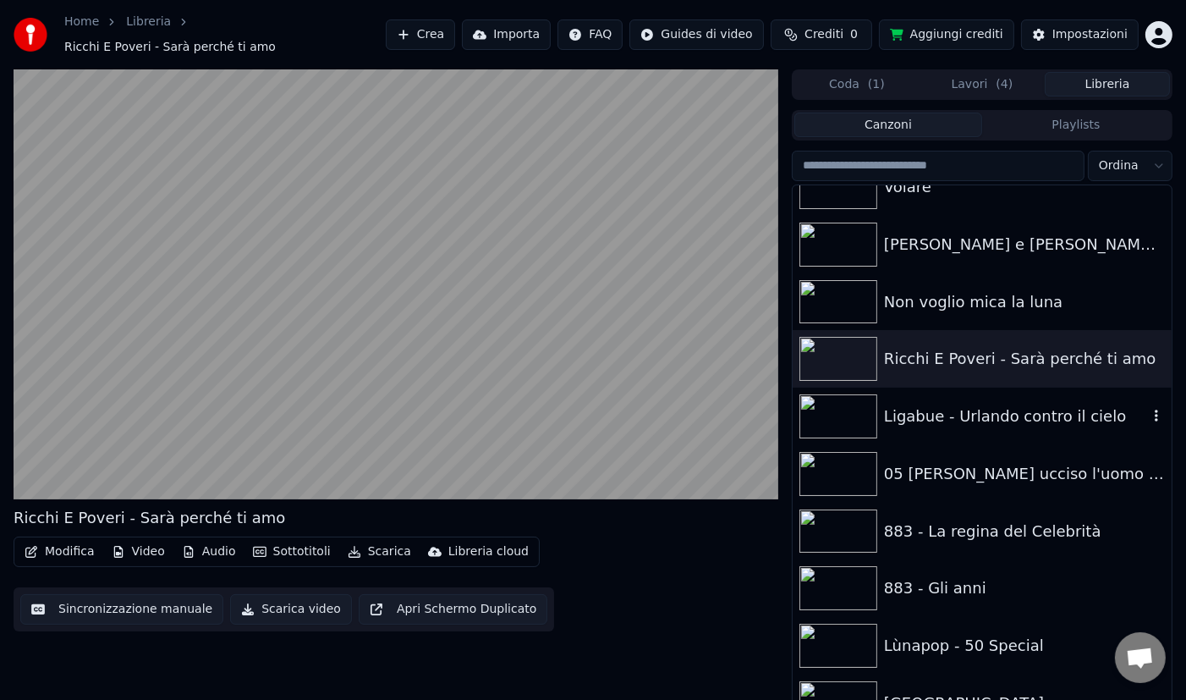
scroll to position [500, 0]
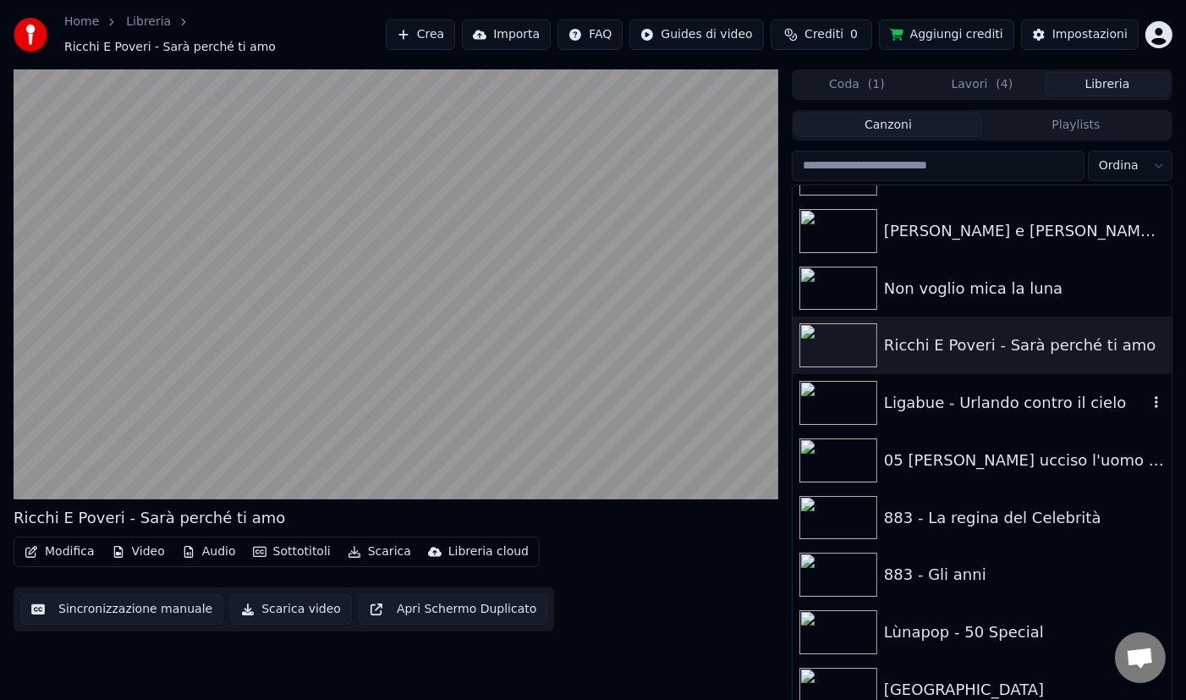
click at [985, 391] on div "Ligabue - Urlando contro il cielo" at bounding box center [1016, 403] width 264 height 24
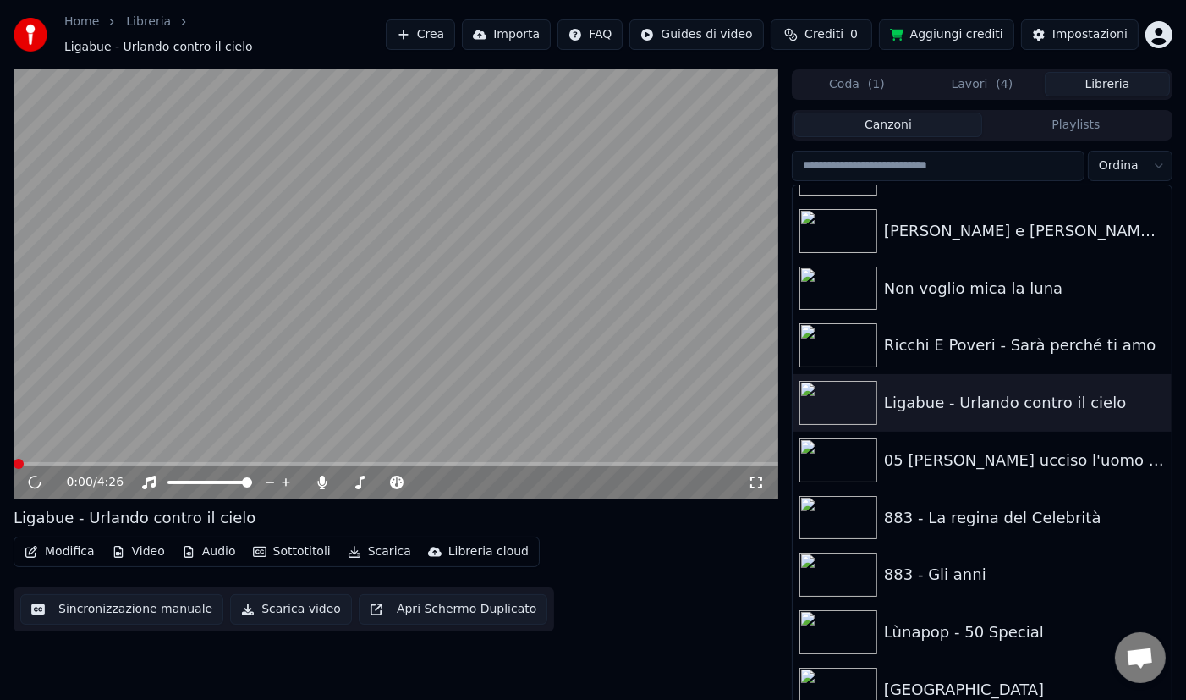
click at [149, 548] on button "Video" at bounding box center [138, 552] width 67 height 24
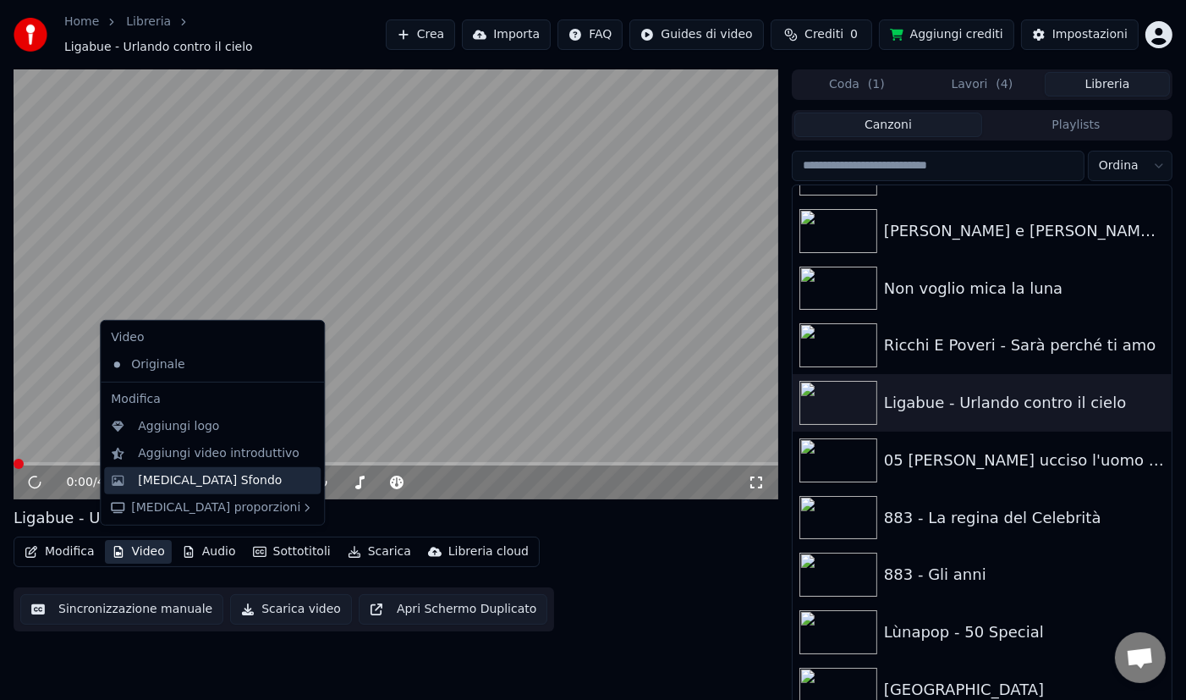
click at [193, 480] on div "[MEDICAL_DATA] Sfondo" at bounding box center [210, 480] width 144 height 17
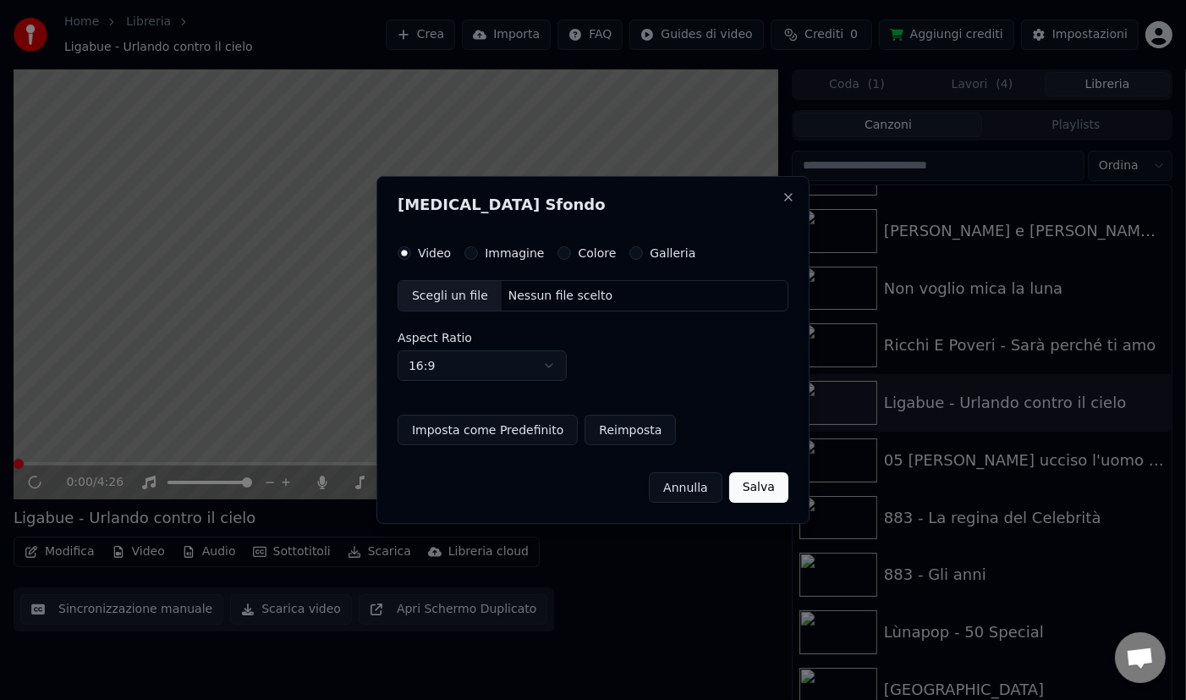
click at [668, 258] on label "Galleria" at bounding box center [673, 253] width 46 height 12
click at [643, 258] on button "Galleria" at bounding box center [637, 253] width 14 height 14
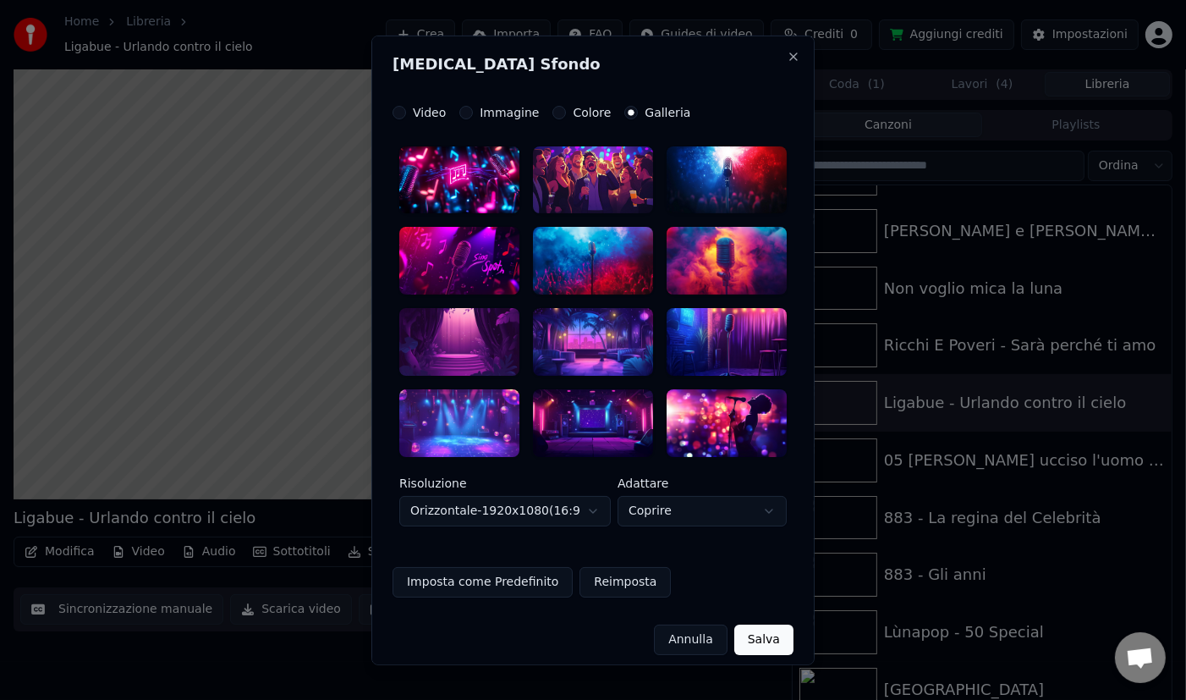
click at [624, 185] on div at bounding box center [593, 180] width 120 height 68
click at [769, 636] on button "Salva" at bounding box center [764, 640] width 59 height 30
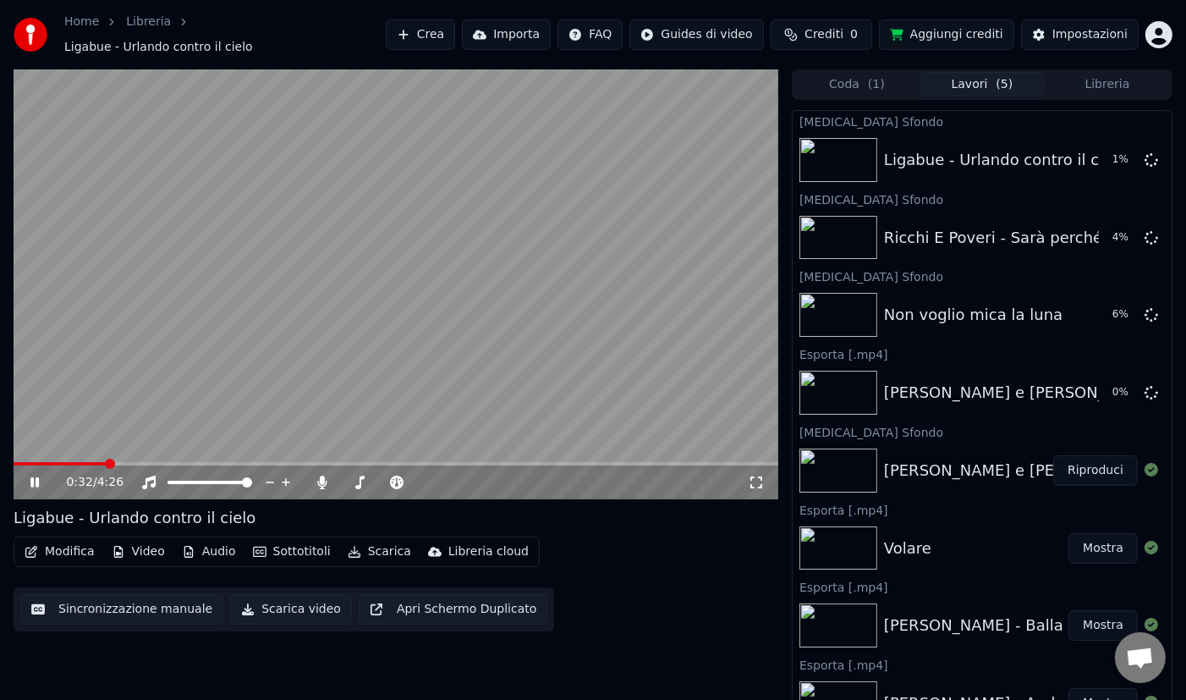
click at [36, 478] on icon at bounding box center [34, 482] width 8 height 10
click at [846, 72] on button "Coda ( 1 )" at bounding box center [857, 84] width 125 height 25
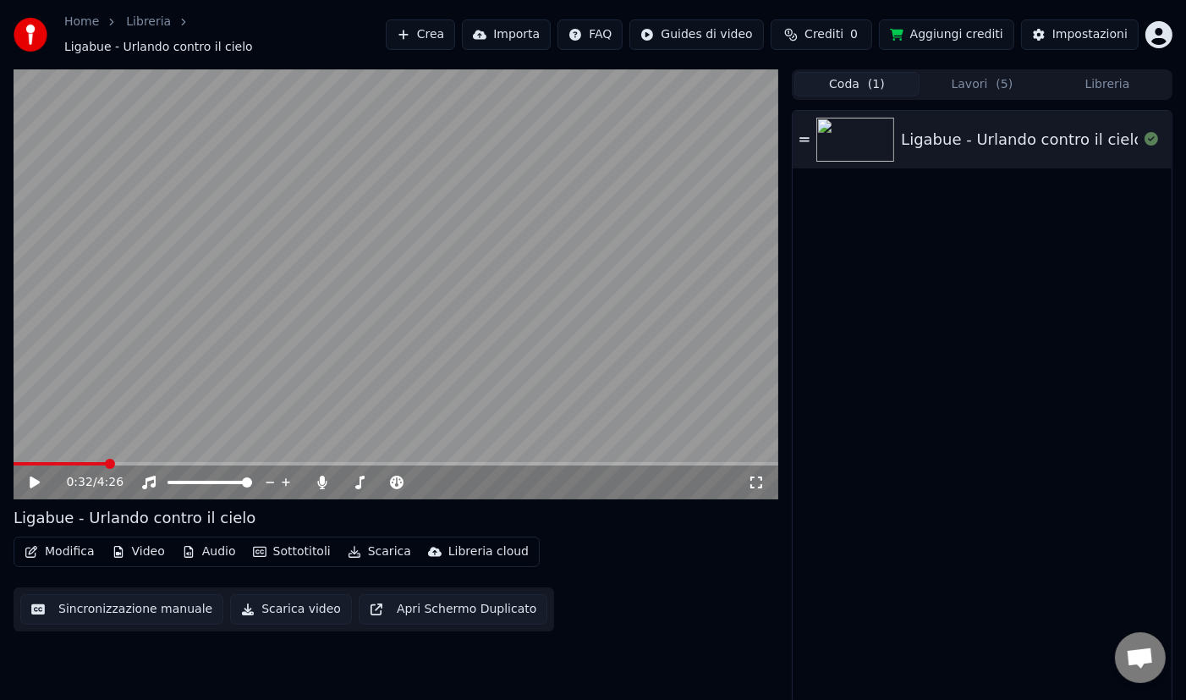
click at [972, 77] on button "Lavori ( 5 )" at bounding box center [982, 84] width 125 height 25
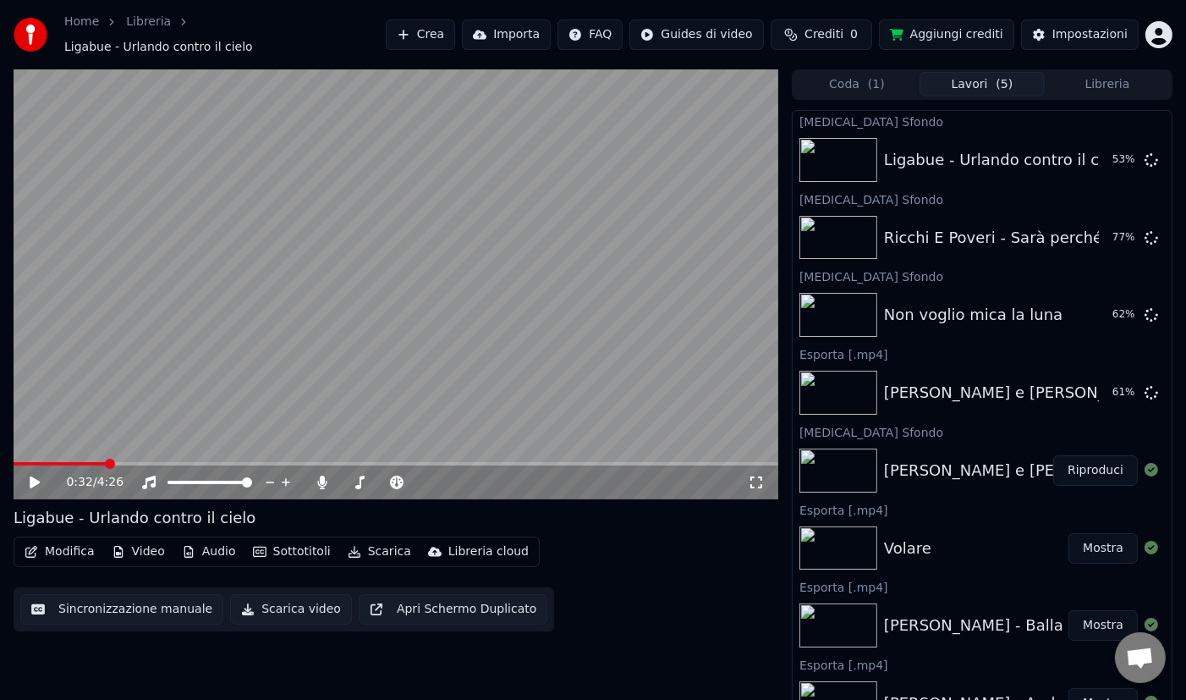
click at [864, 77] on button "Coda ( 1 )" at bounding box center [857, 84] width 125 height 25
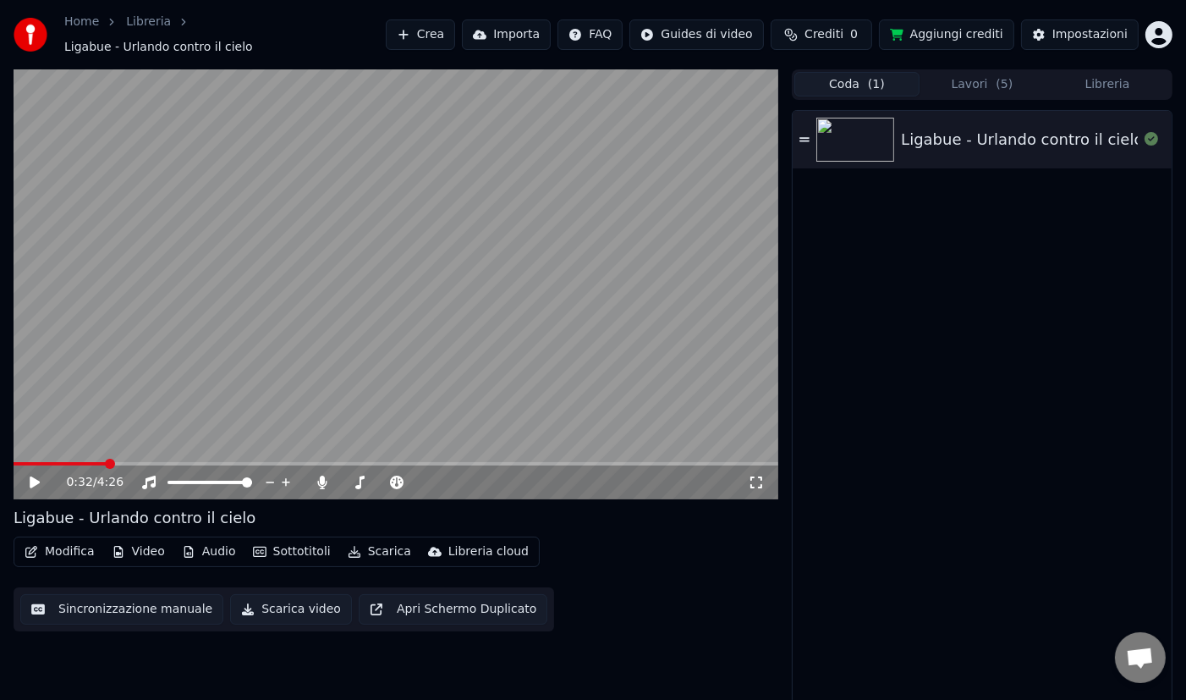
click at [962, 72] on button "Lavori ( 5 )" at bounding box center [982, 84] width 125 height 25
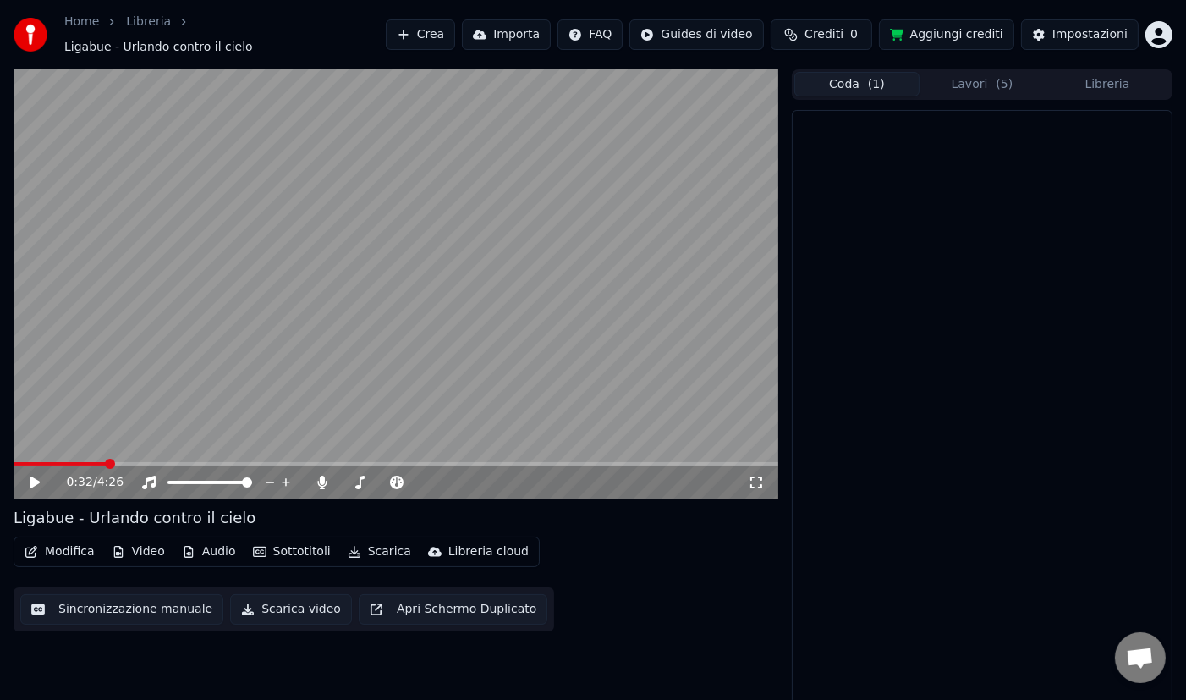
click at [870, 80] on span "( 1 )" at bounding box center [876, 84] width 17 height 17
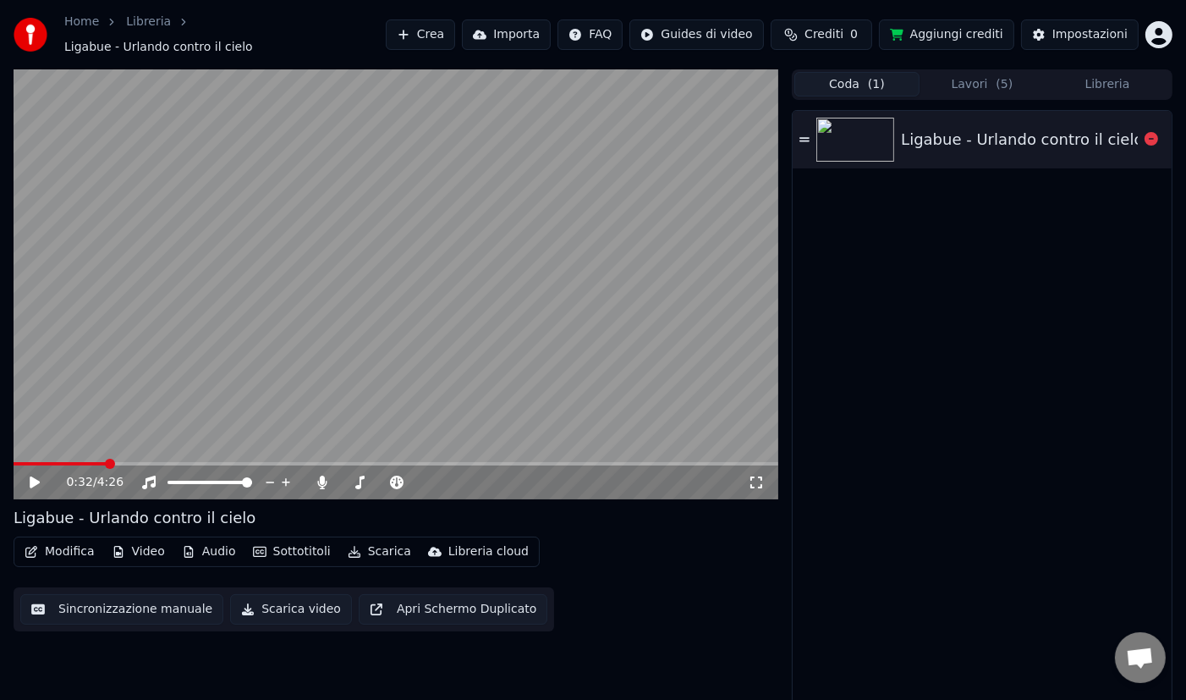
click at [896, 118] on div at bounding box center [859, 140] width 85 height 44
click at [977, 78] on button "Lavori ( 5 )" at bounding box center [982, 84] width 125 height 25
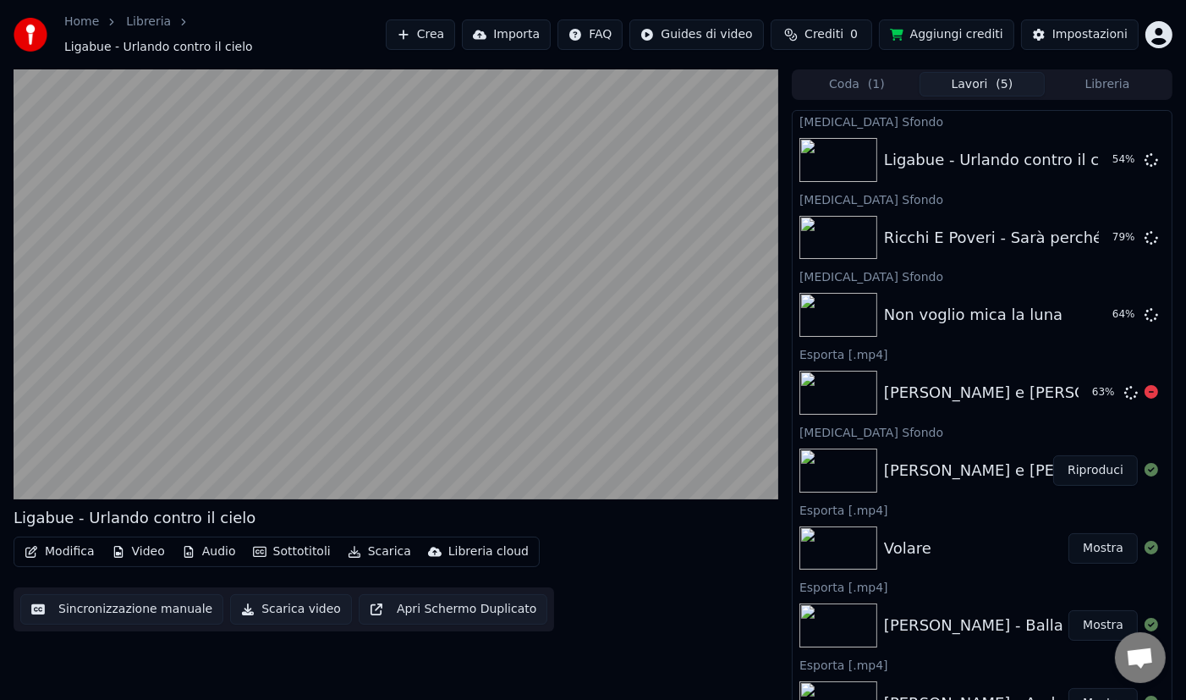
click at [925, 383] on div "[PERSON_NAME] e [PERSON_NAME] Non succederà più Sanremo [DATE]" at bounding box center [1158, 393] width 548 height 24
click at [987, 387] on div "[PERSON_NAME] e [PERSON_NAME] Non succederà più Sanremo [DATE]" at bounding box center [1158, 393] width 548 height 24
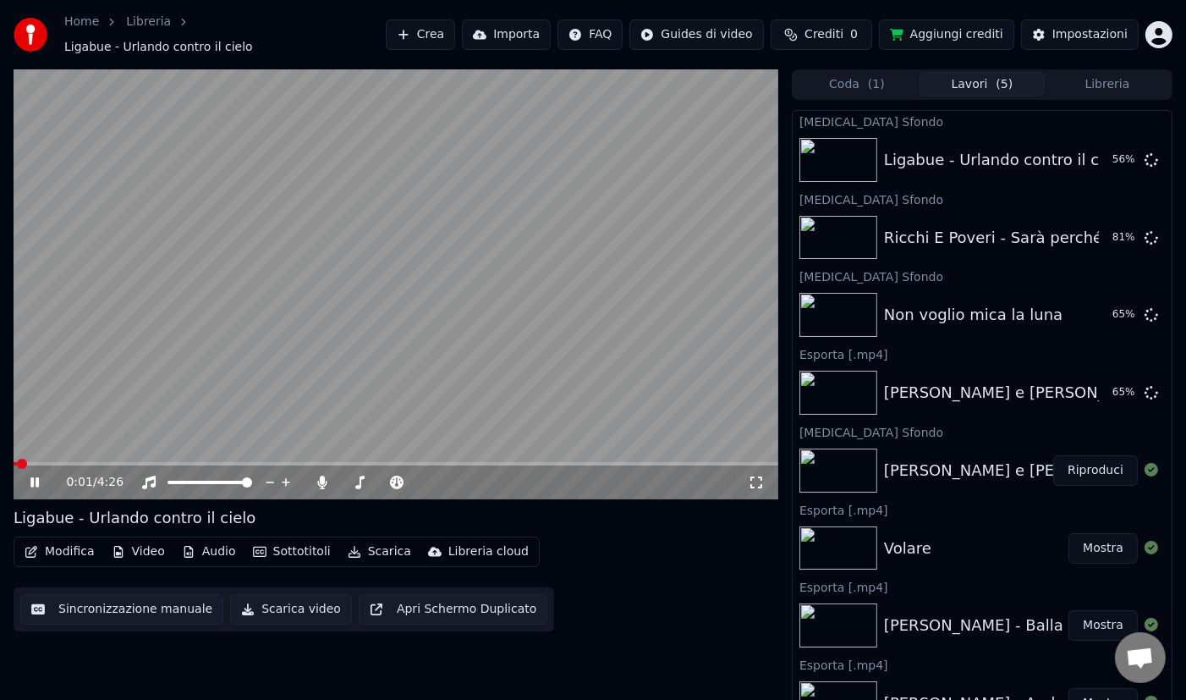
click at [37, 477] on icon at bounding box center [34, 482] width 8 height 10
click at [1093, 80] on button "Libreria" at bounding box center [1107, 84] width 125 height 25
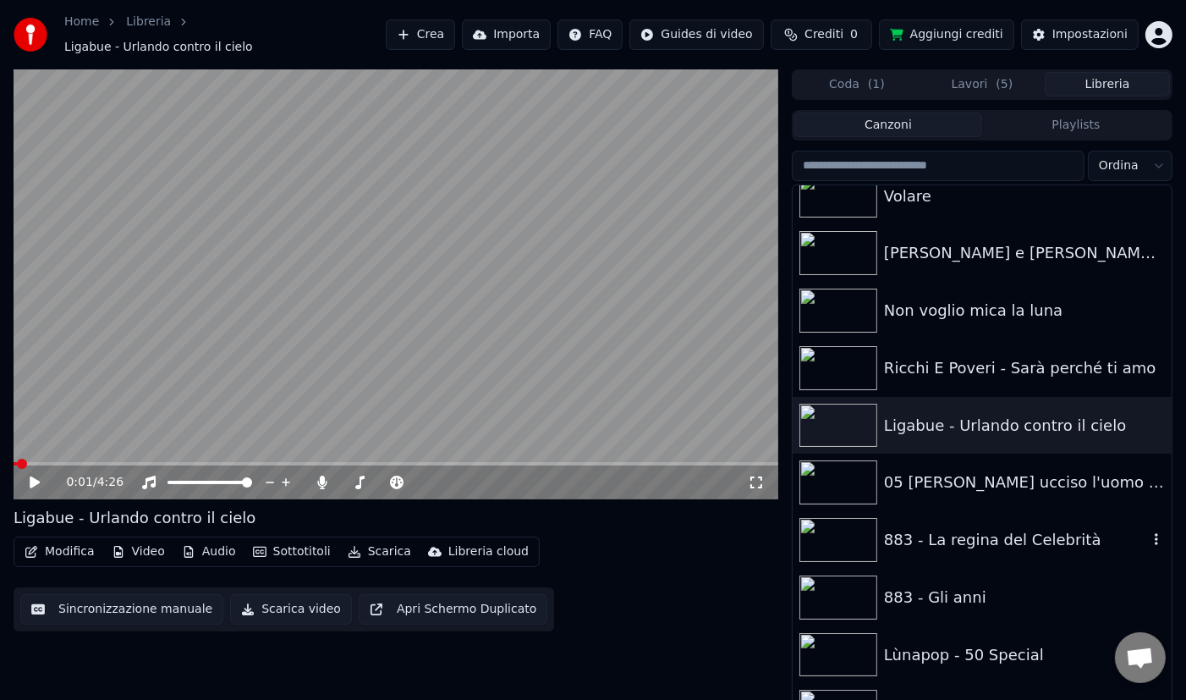
scroll to position [481, 0]
click at [1004, 468] on div "05 [PERSON_NAME] ucciso l'uomo [PERSON_NAME] ucciso l'uomo ragno - 883" at bounding box center [1016, 480] width 264 height 24
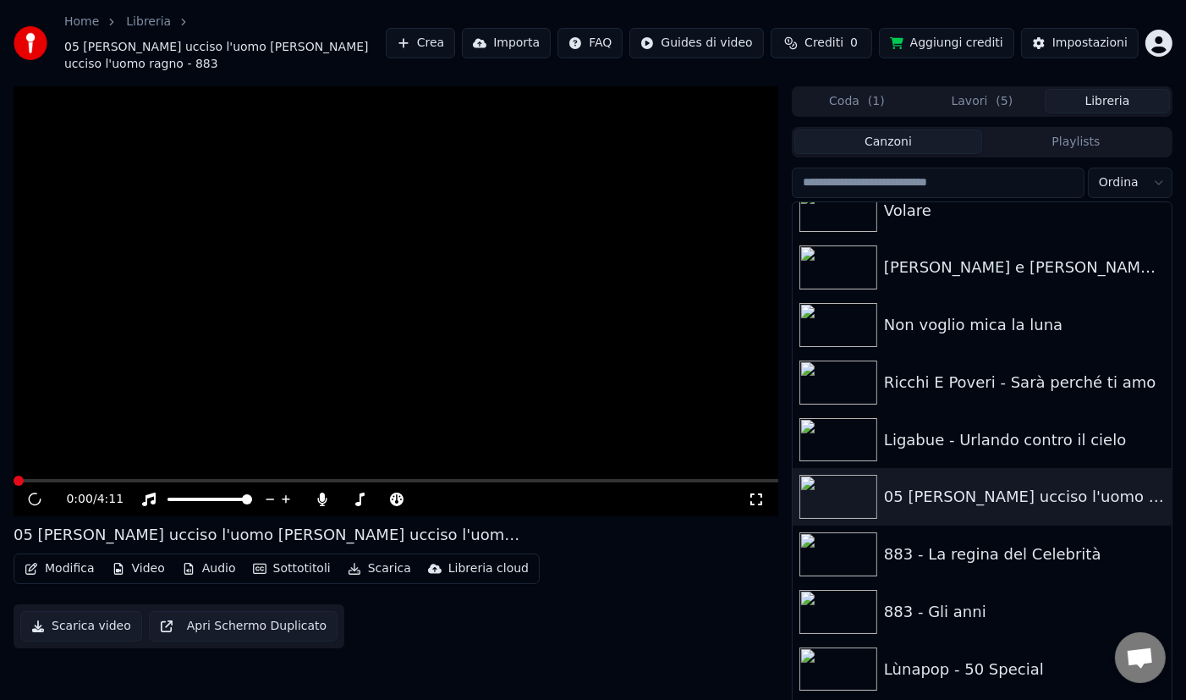
click at [142, 571] on button "Video" at bounding box center [138, 569] width 67 height 24
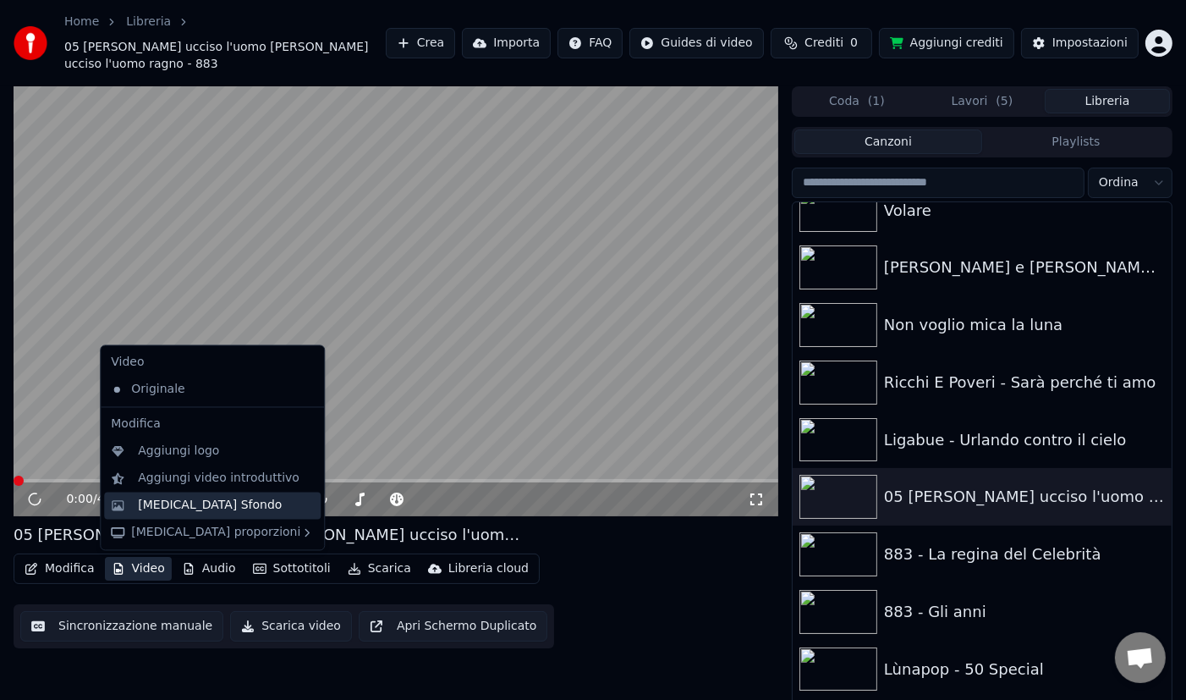
click at [211, 504] on div "[MEDICAL_DATA] Sfondo" at bounding box center [210, 505] width 144 height 17
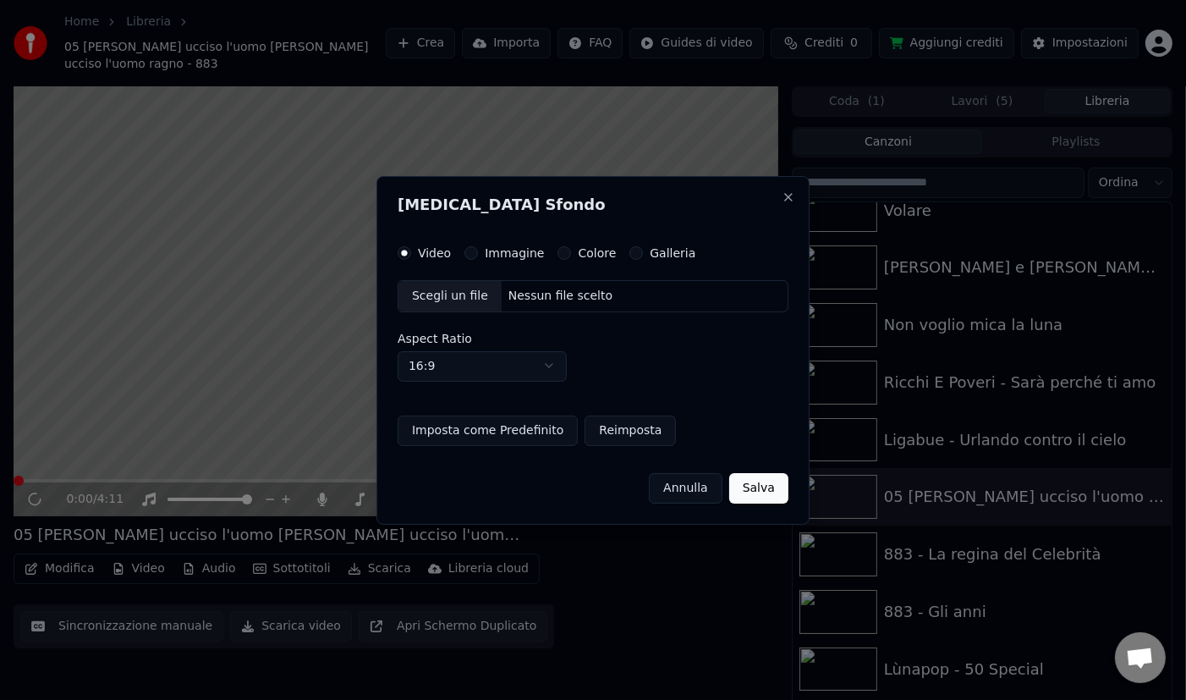
click at [666, 254] on label "Galleria" at bounding box center [673, 253] width 46 height 12
click at [643, 254] on button "Galleria" at bounding box center [637, 253] width 14 height 14
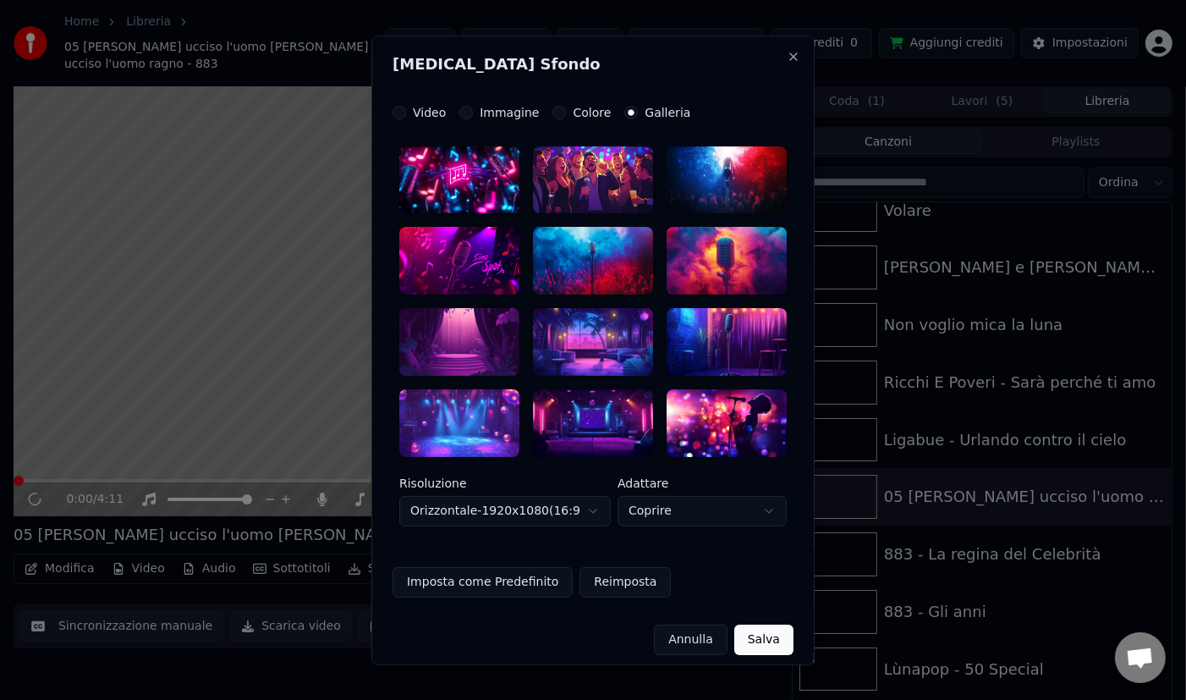
click at [596, 184] on div at bounding box center [593, 180] width 120 height 68
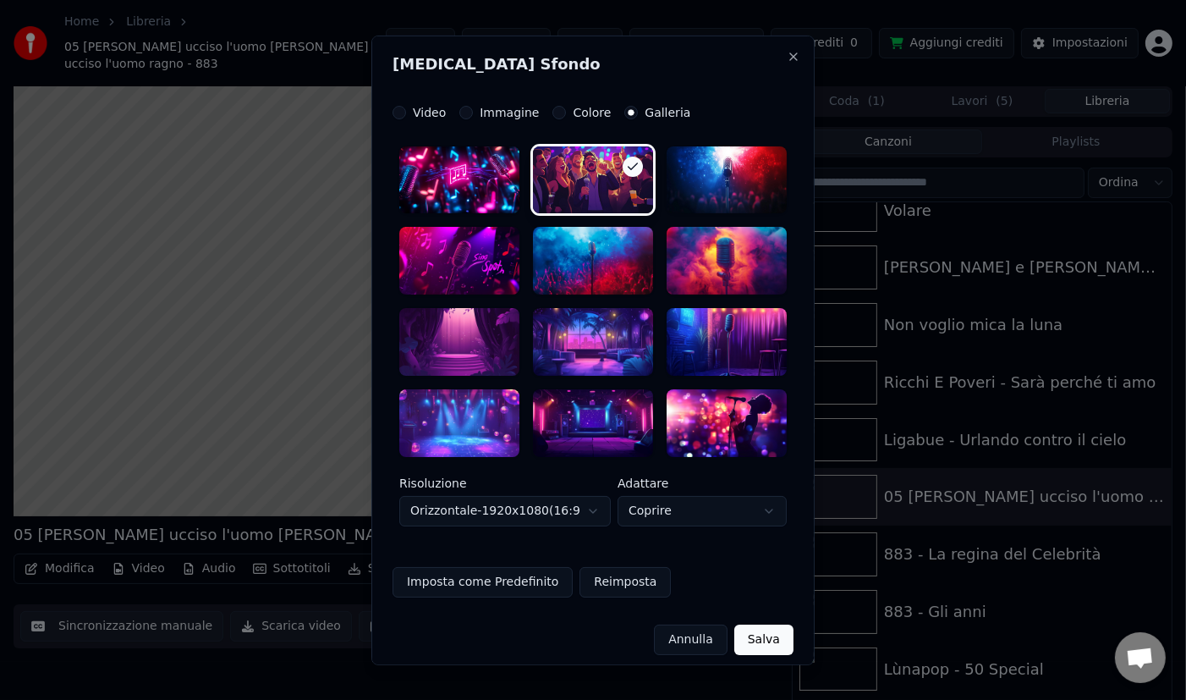
click at [784, 634] on button "Salva" at bounding box center [764, 640] width 59 height 30
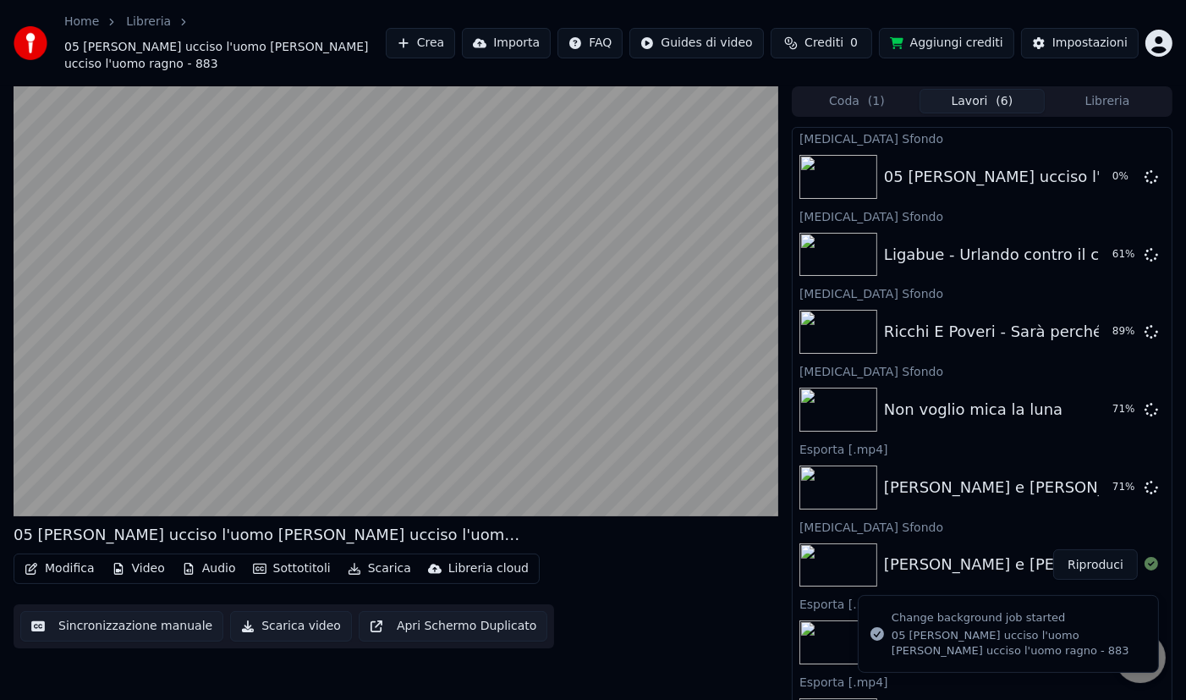
click at [1101, 101] on button "Libreria" at bounding box center [1107, 101] width 125 height 25
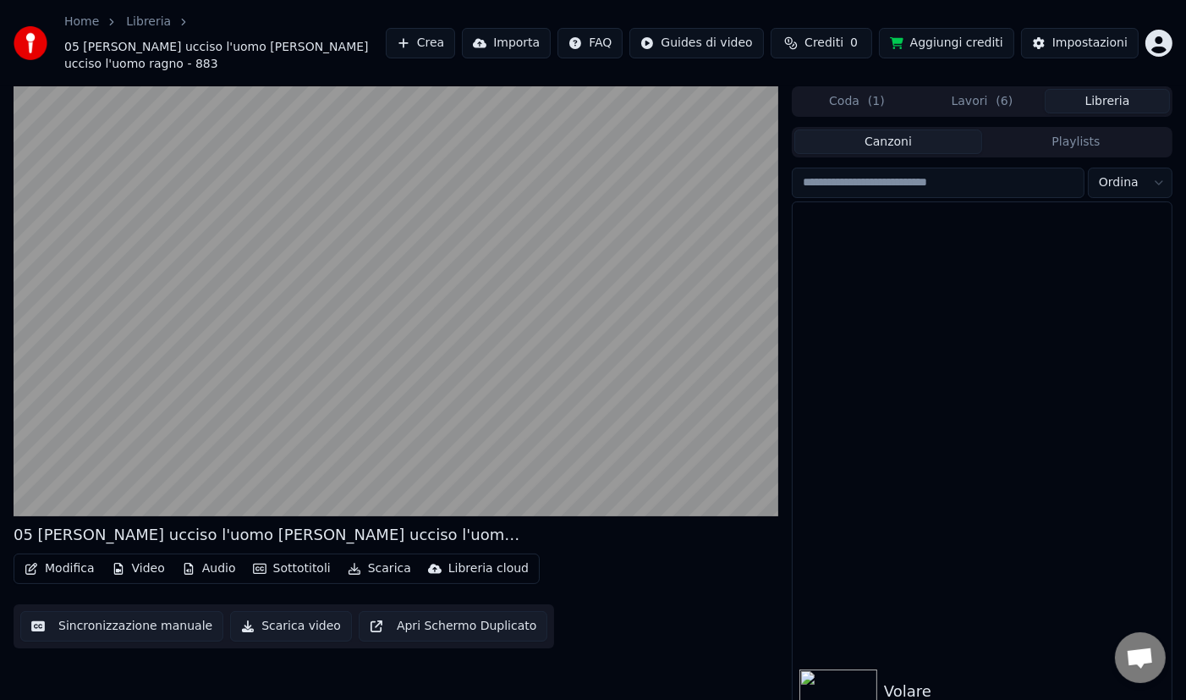
scroll to position [641, 0]
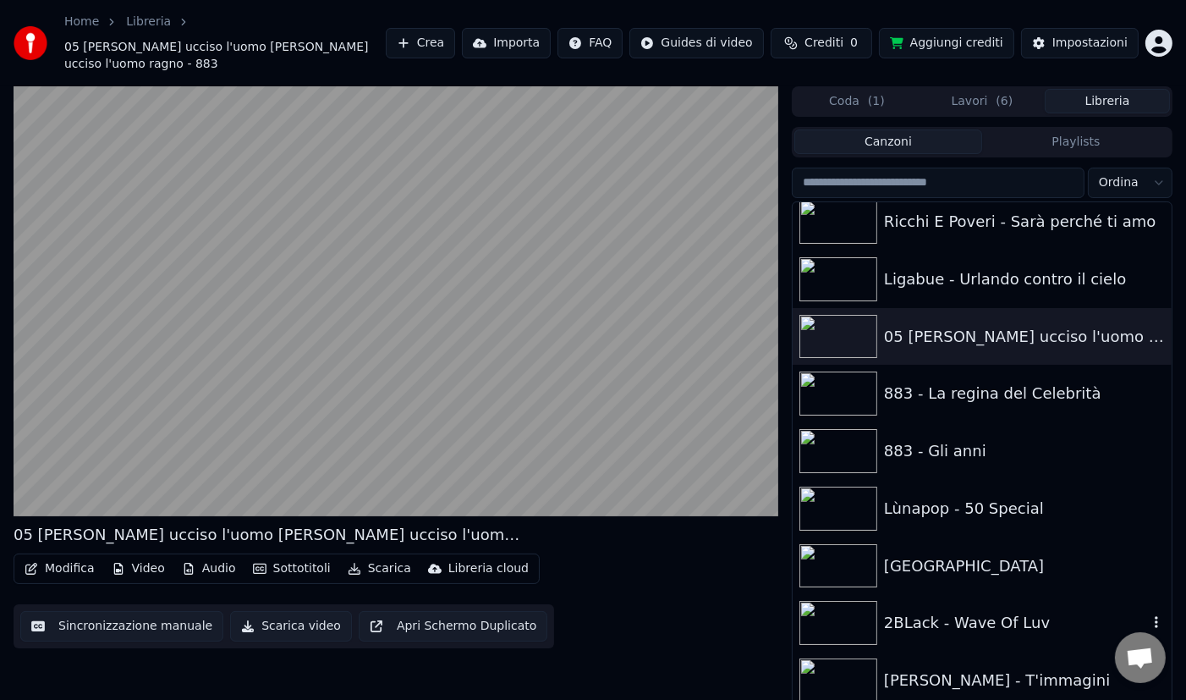
click at [977, 410] on div "883 - La regina del Celebrità" at bounding box center [982, 394] width 379 height 58
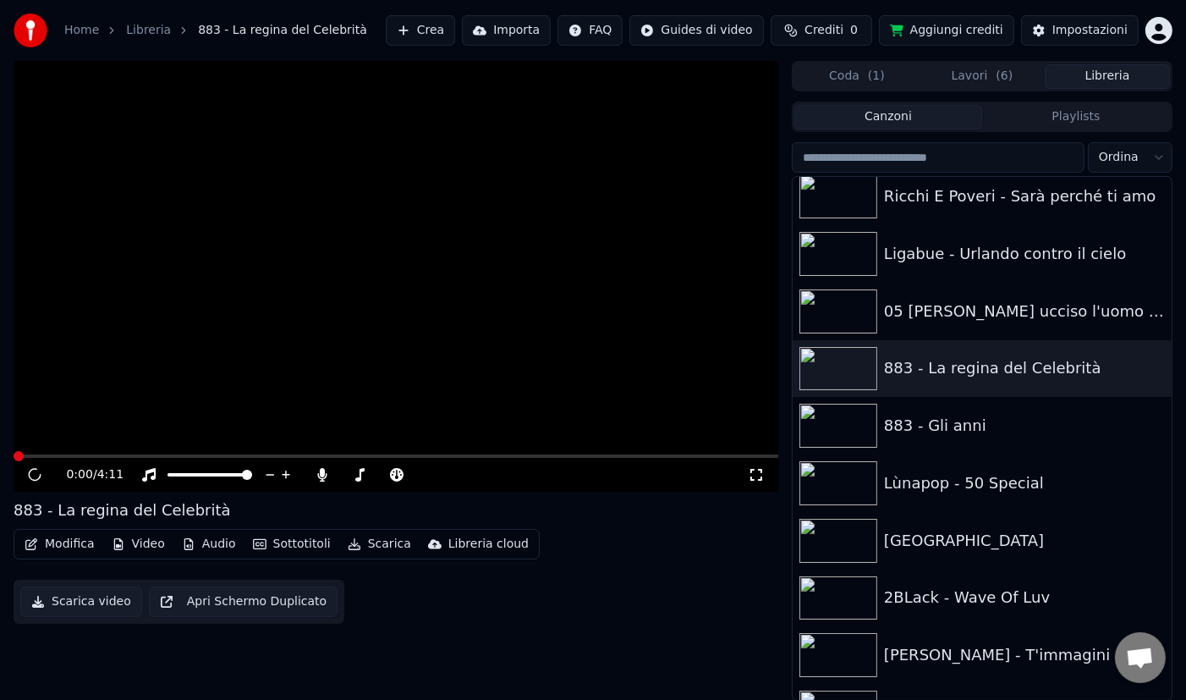
click at [151, 545] on button "Video" at bounding box center [138, 544] width 67 height 24
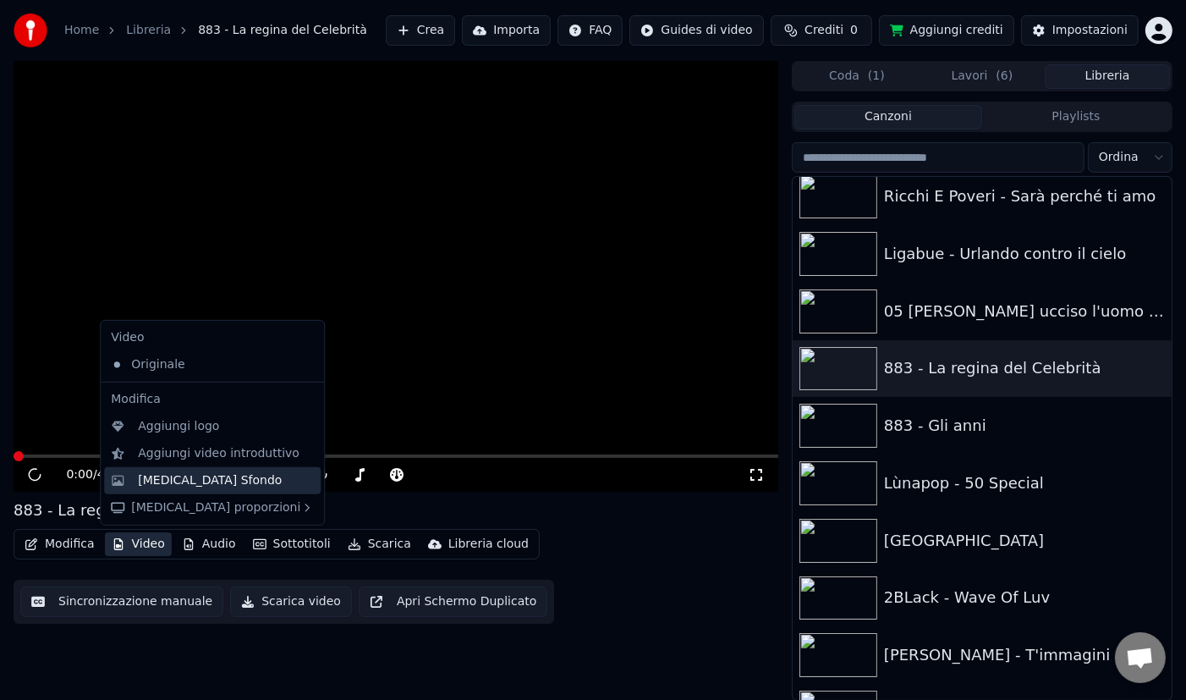
click at [210, 478] on div "[MEDICAL_DATA] Sfondo" at bounding box center [210, 480] width 144 height 17
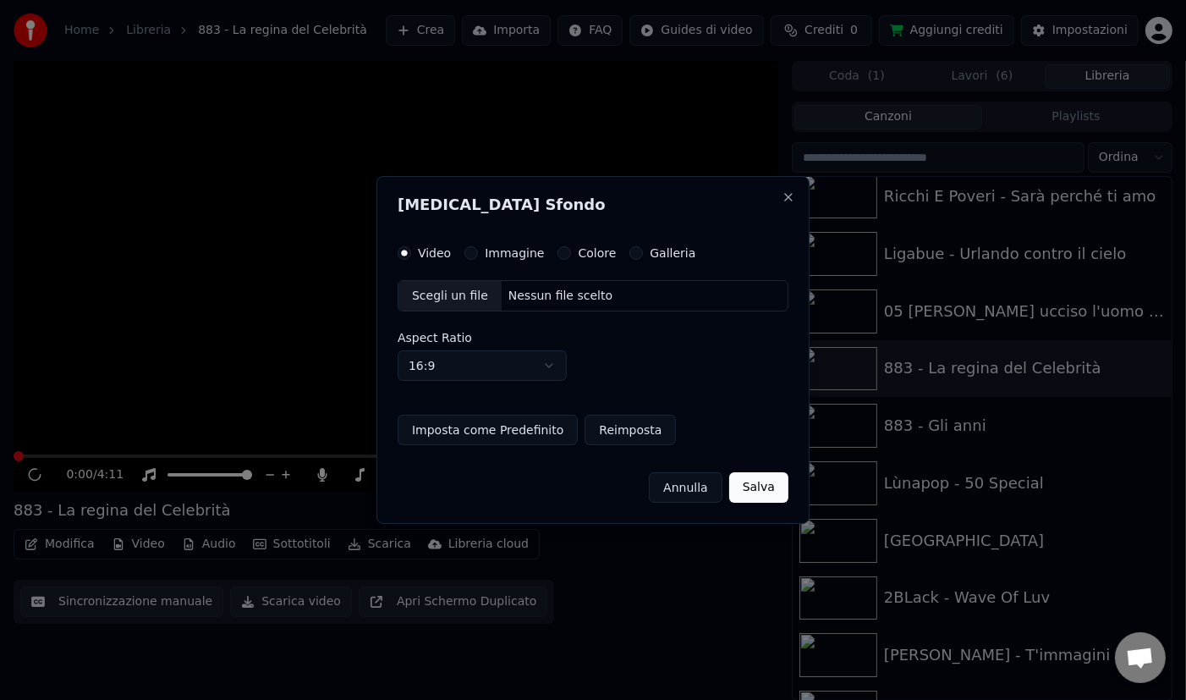
click at [669, 257] on label "Galleria" at bounding box center [673, 253] width 46 height 12
click at [643, 257] on button "Galleria" at bounding box center [637, 253] width 14 height 14
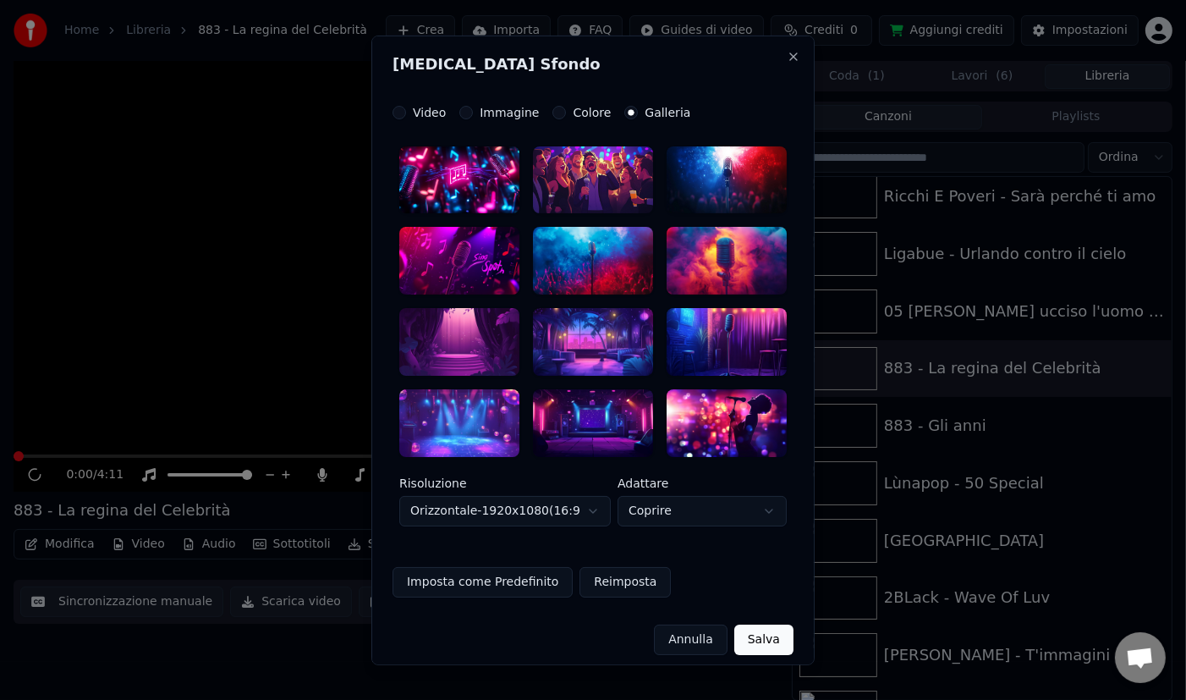
click at [616, 162] on div at bounding box center [593, 180] width 120 height 68
click at [773, 636] on button "Salva" at bounding box center [764, 640] width 59 height 30
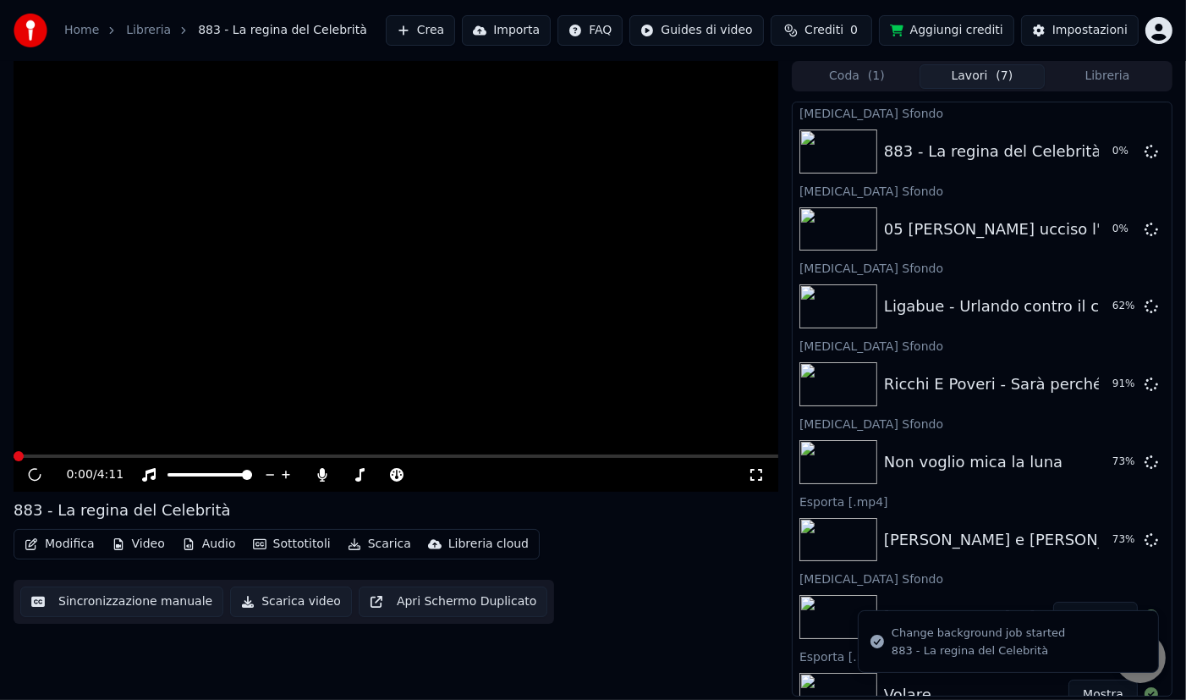
click at [1117, 84] on button "Libreria" at bounding box center [1107, 76] width 125 height 25
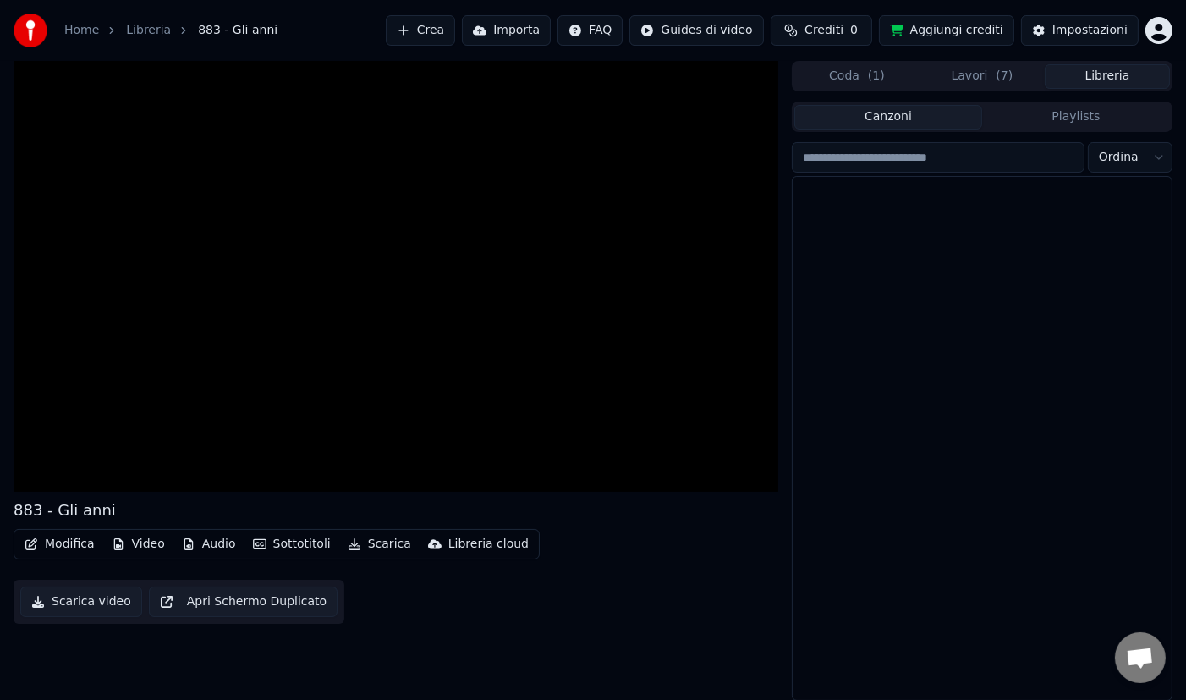
scroll to position [766, 0]
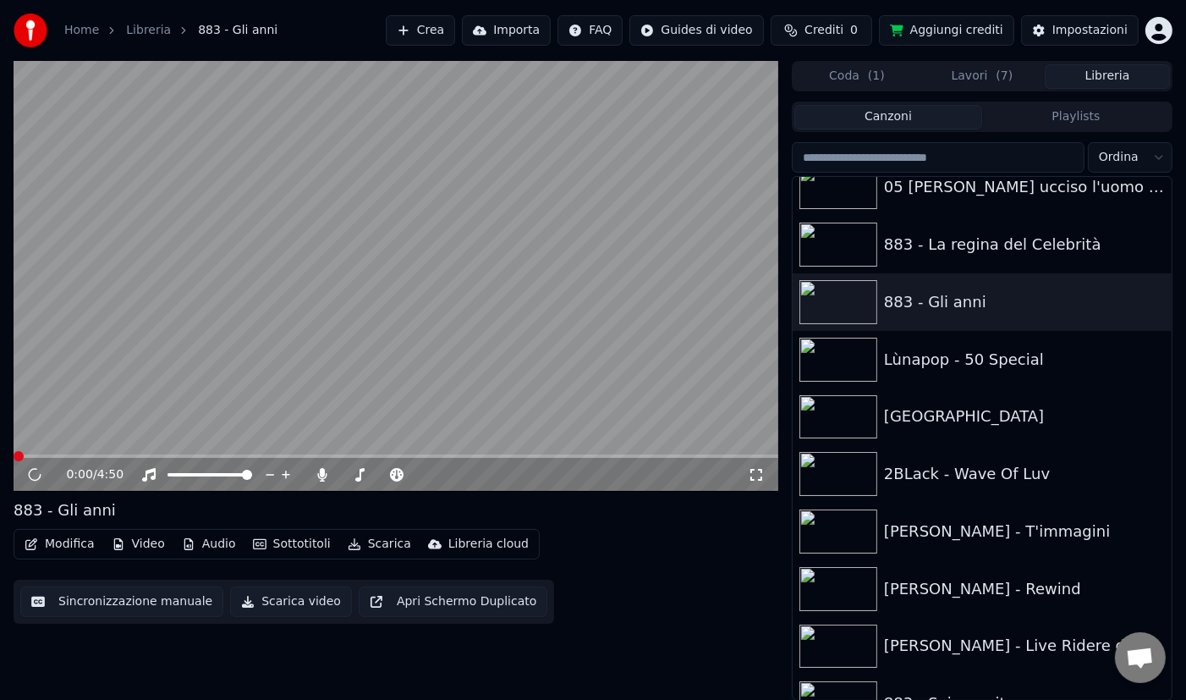
click at [155, 542] on button "Video" at bounding box center [138, 544] width 67 height 24
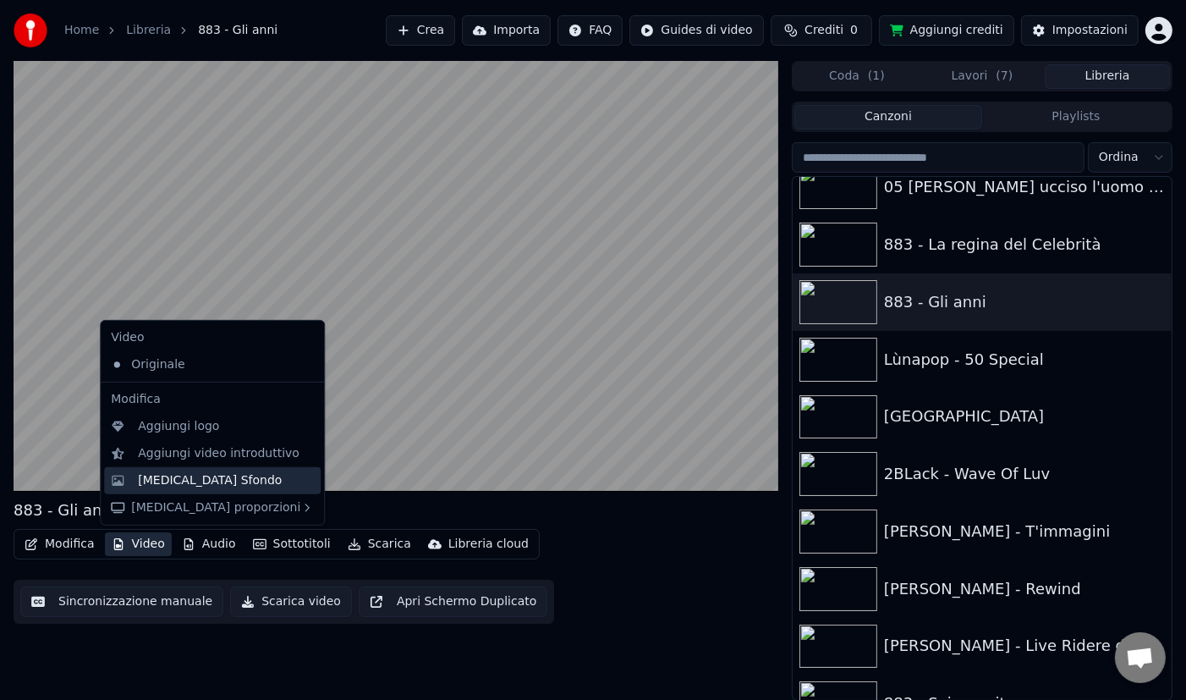
click at [205, 476] on div "[MEDICAL_DATA] Sfondo" at bounding box center [210, 480] width 144 height 17
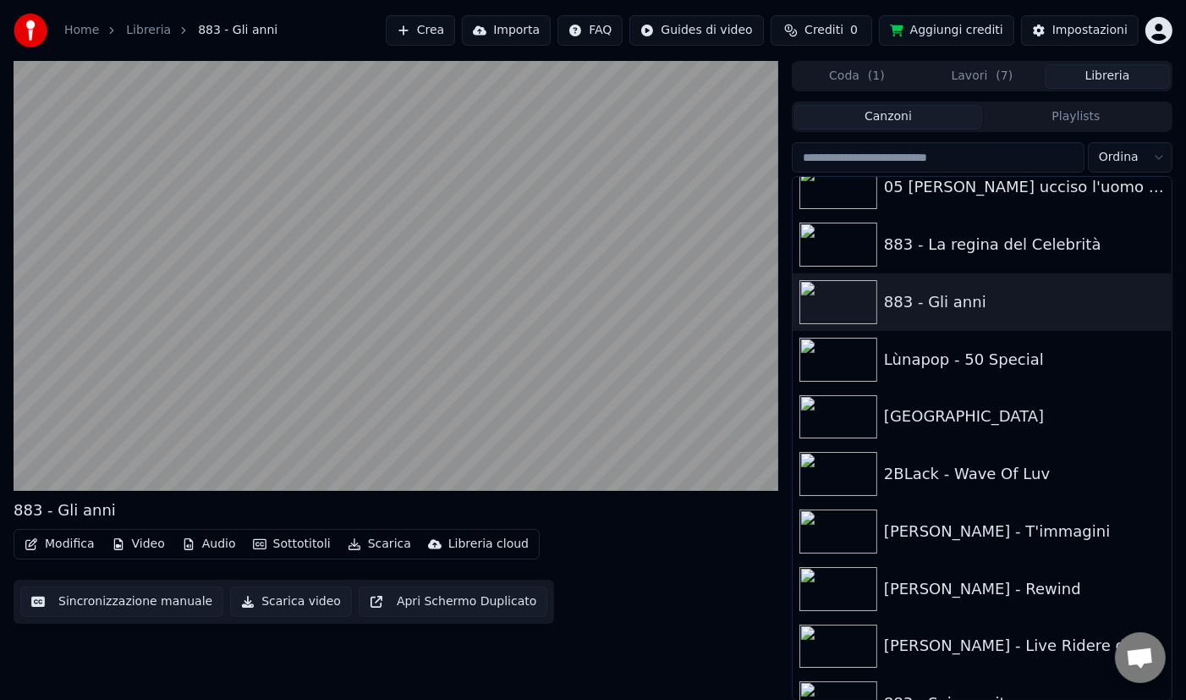
click at [151, 542] on button "Video" at bounding box center [138, 544] width 67 height 24
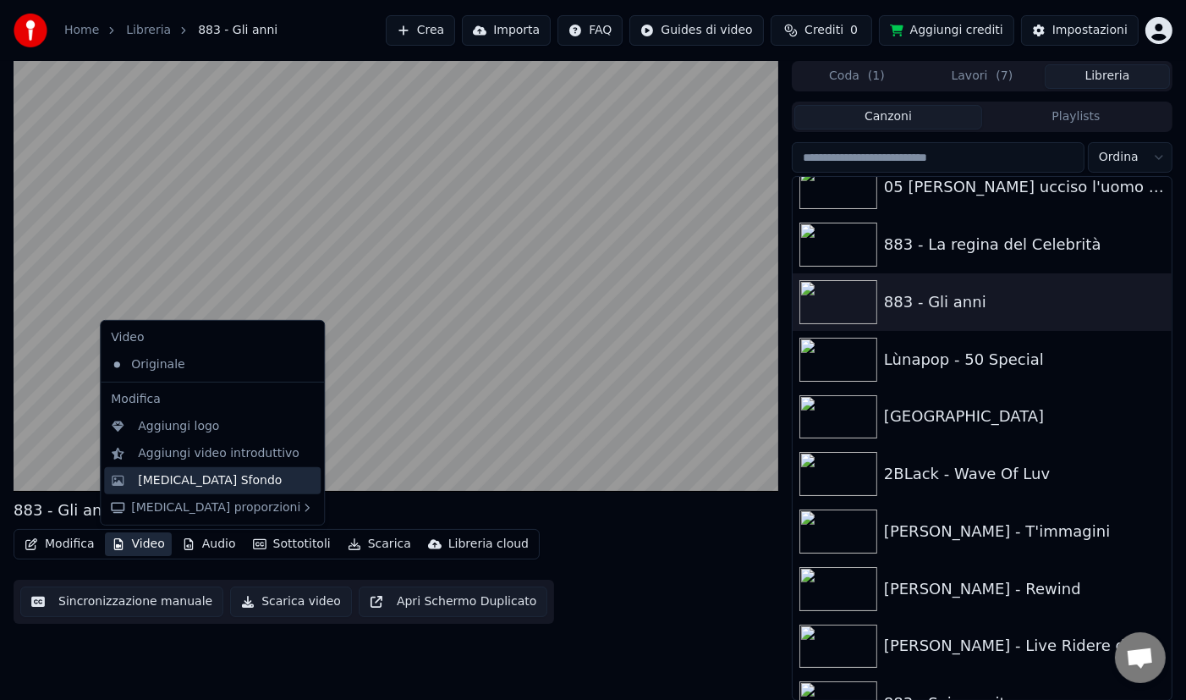
click at [186, 479] on div "[MEDICAL_DATA] Sfondo" at bounding box center [210, 480] width 144 height 17
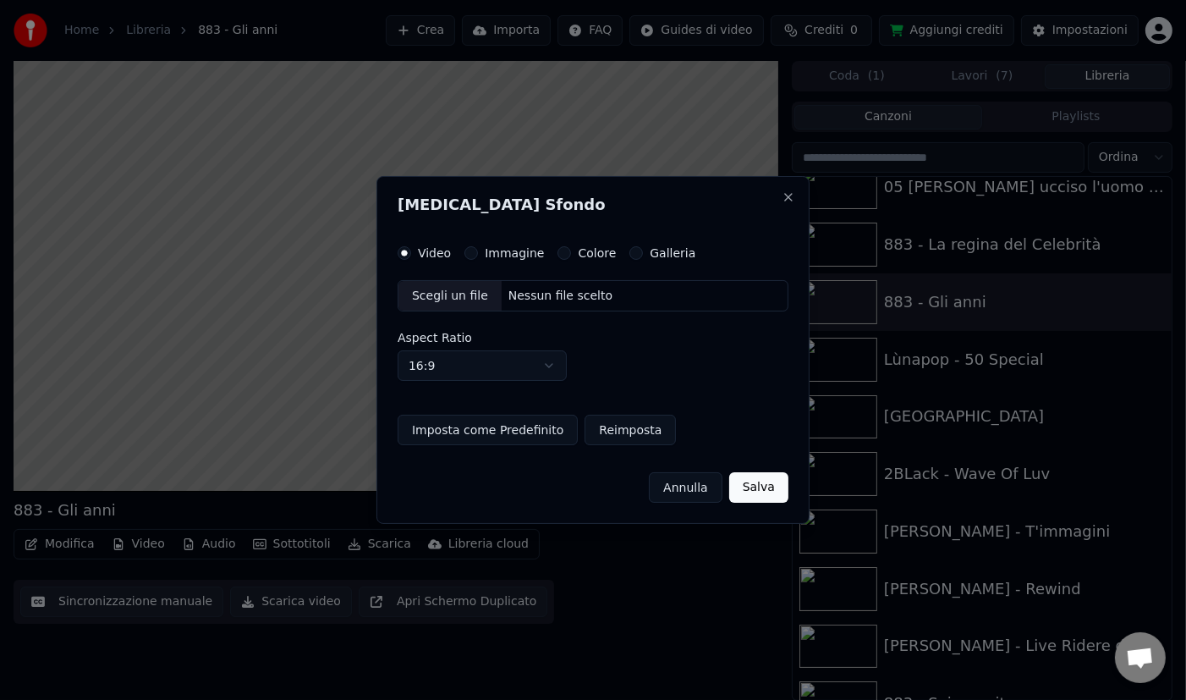
click at [650, 254] on label "Galleria" at bounding box center [673, 253] width 46 height 12
click at [643, 254] on button "Galleria" at bounding box center [637, 253] width 14 height 14
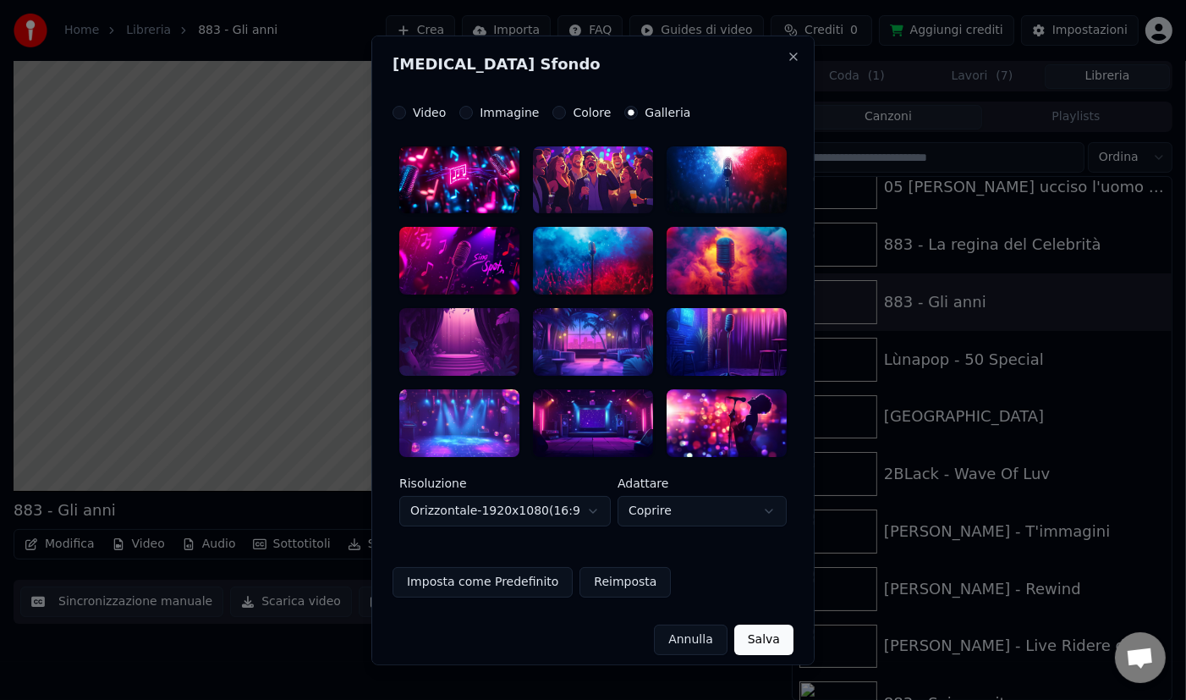
click at [614, 193] on div at bounding box center [593, 180] width 120 height 68
click at [774, 643] on button "Salva" at bounding box center [764, 640] width 59 height 30
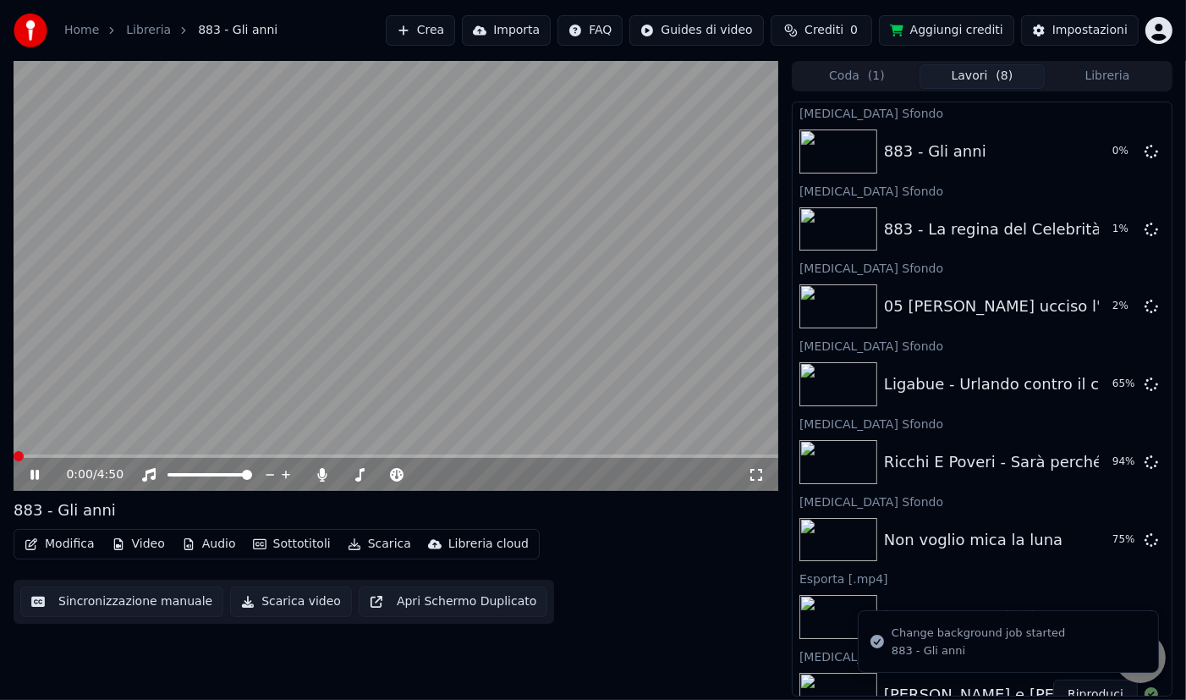
click at [34, 473] on icon at bounding box center [46, 475] width 39 height 14
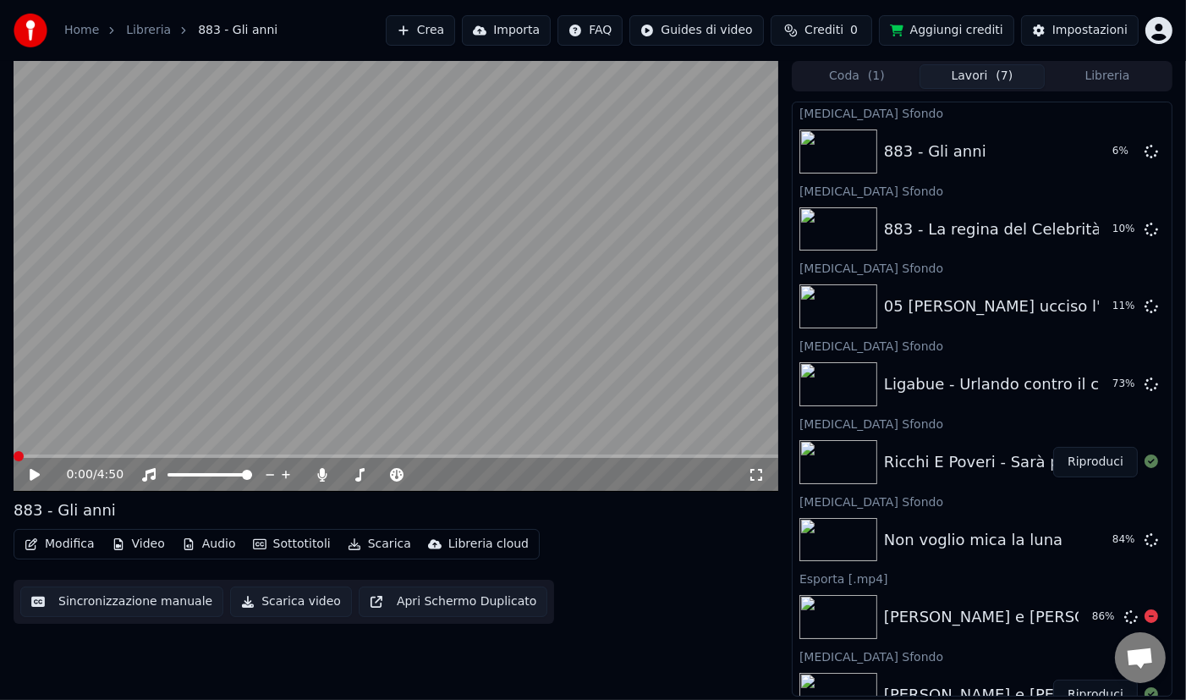
click at [942, 633] on div "[PERSON_NAME] e [PERSON_NAME] Non succederà più Sanremo [DATE] 86 %" at bounding box center [982, 617] width 379 height 58
click at [957, 614] on div "[PERSON_NAME] e [PERSON_NAME] Non succederà più Sanremo [DATE]" at bounding box center [1158, 617] width 548 height 24
click at [916, 619] on div "[PERSON_NAME] e [PERSON_NAME] Non succederà più Sanremo [DATE]" at bounding box center [1158, 617] width 548 height 24
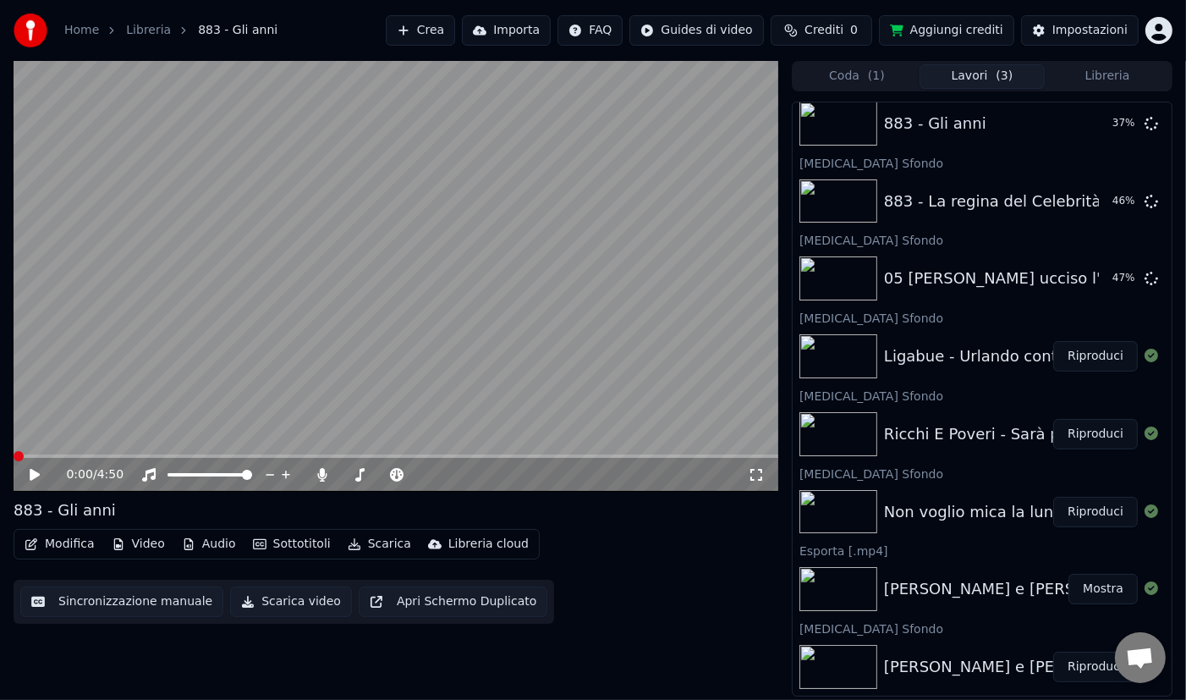
scroll to position [30, 0]
click at [968, 525] on div "Non voglio mica la luna Riproduci" at bounding box center [982, 511] width 379 height 58
click at [988, 509] on div "Non voglio mica la luna" at bounding box center [973, 510] width 179 height 24
click at [952, 498] on div "Non voglio mica la luna" at bounding box center [973, 510] width 179 height 24
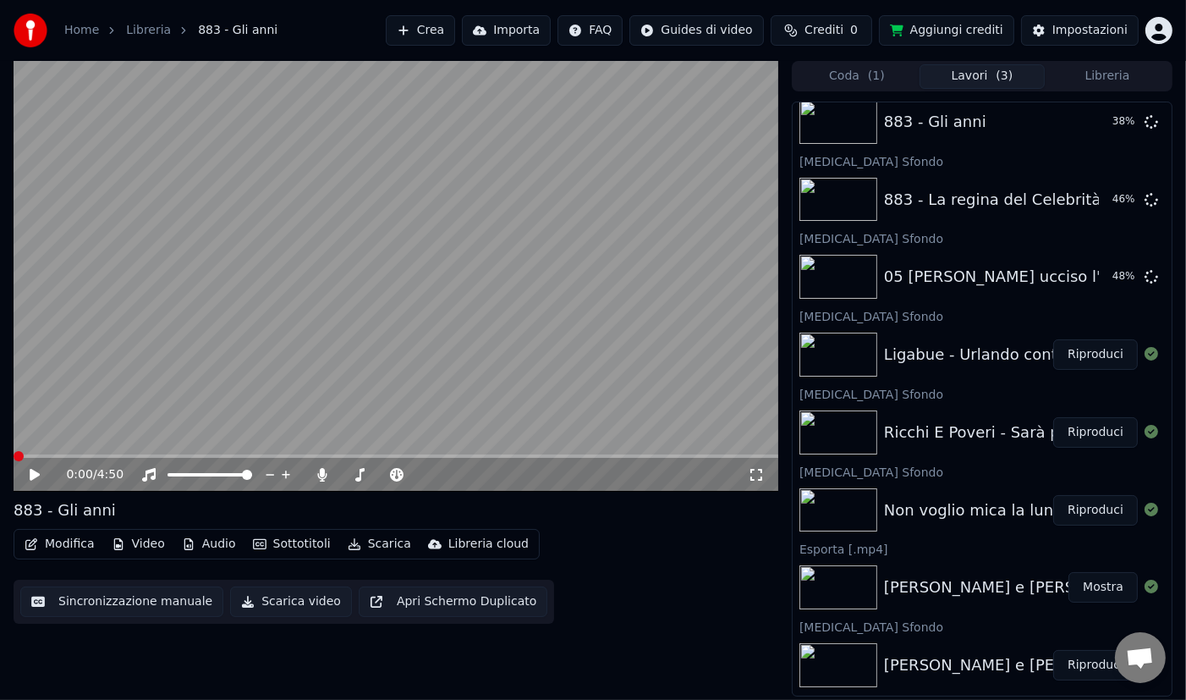
click at [1108, 74] on button "Libreria" at bounding box center [1107, 76] width 125 height 25
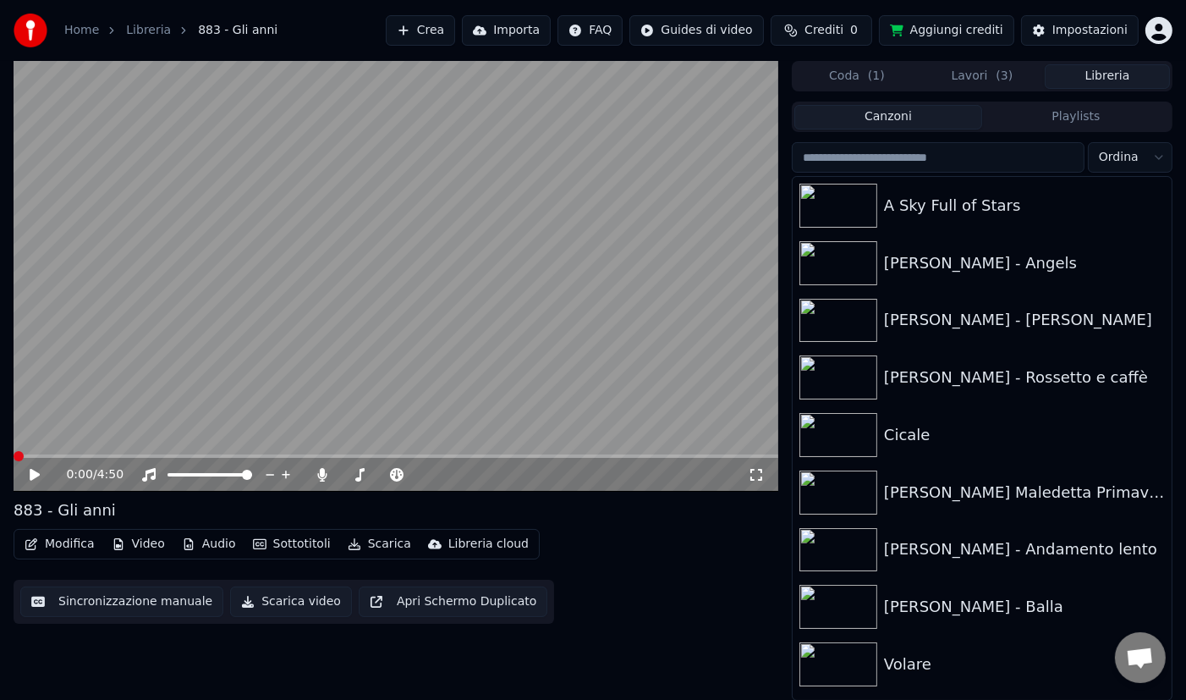
click at [997, 82] on span "( 3 )" at bounding box center [1005, 76] width 17 height 17
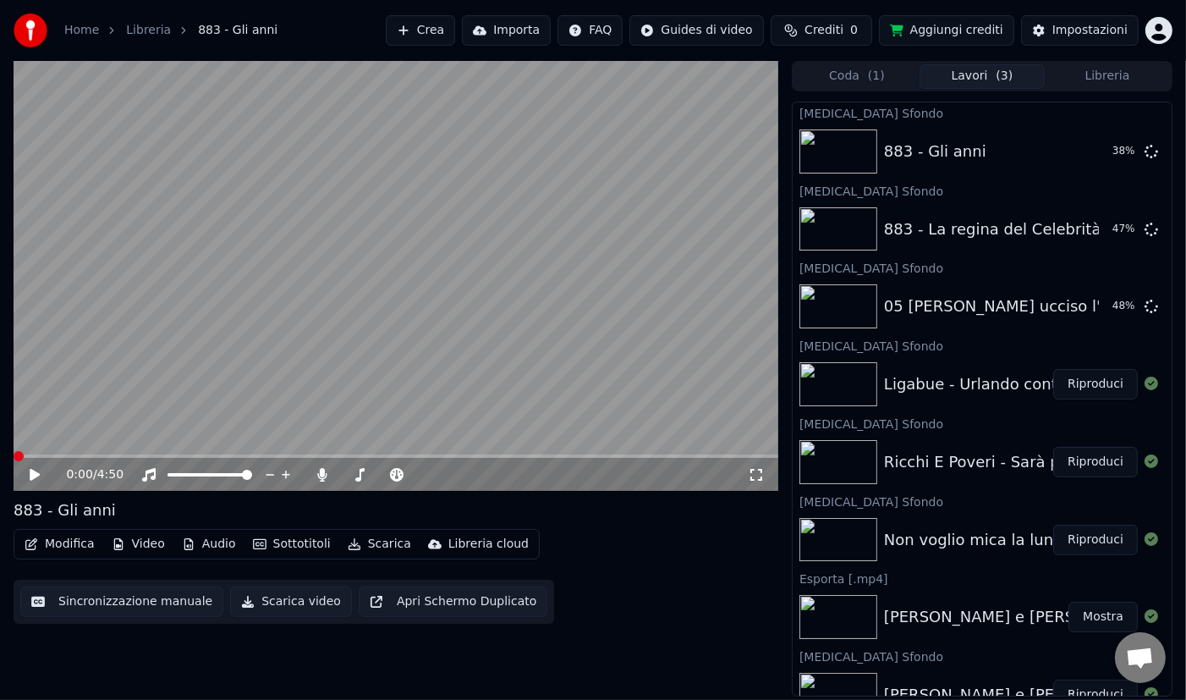
click at [911, 539] on div "Non voglio mica la luna" at bounding box center [973, 540] width 179 height 24
click at [859, 536] on img at bounding box center [839, 540] width 78 height 44
click at [1084, 541] on button "Riproduci" at bounding box center [1096, 540] width 85 height 30
click at [150, 546] on button "Video" at bounding box center [138, 544] width 67 height 24
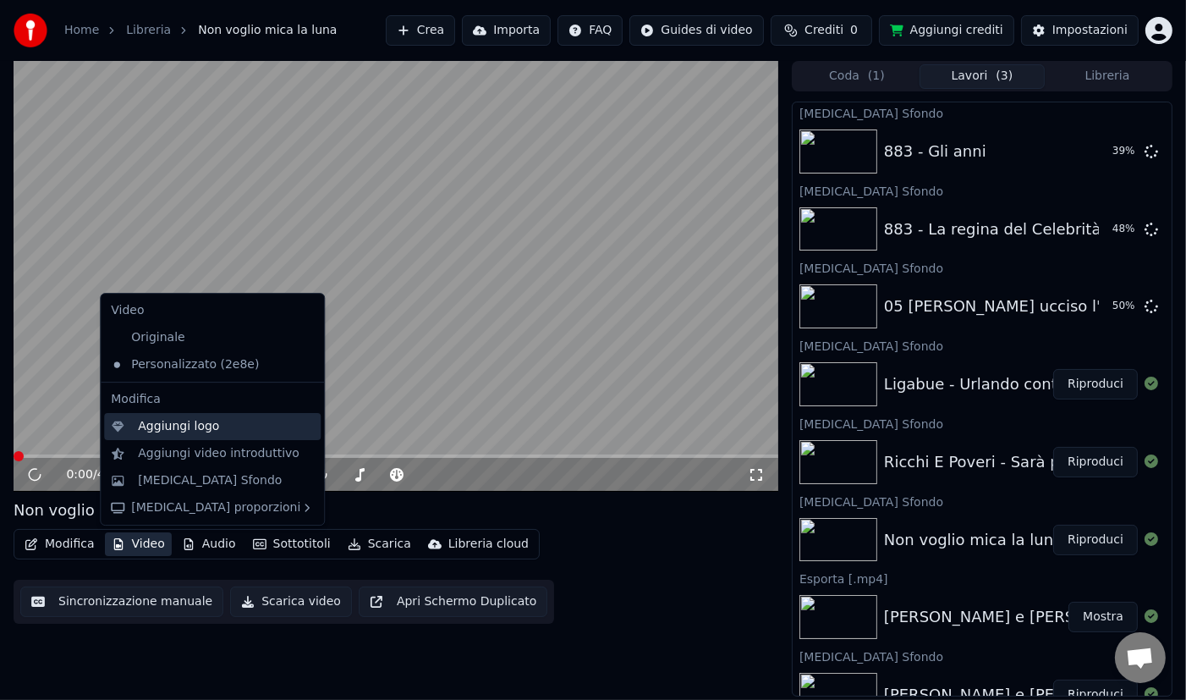
click at [169, 423] on div "Aggiungi logo" at bounding box center [178, 426] width 81 height 17
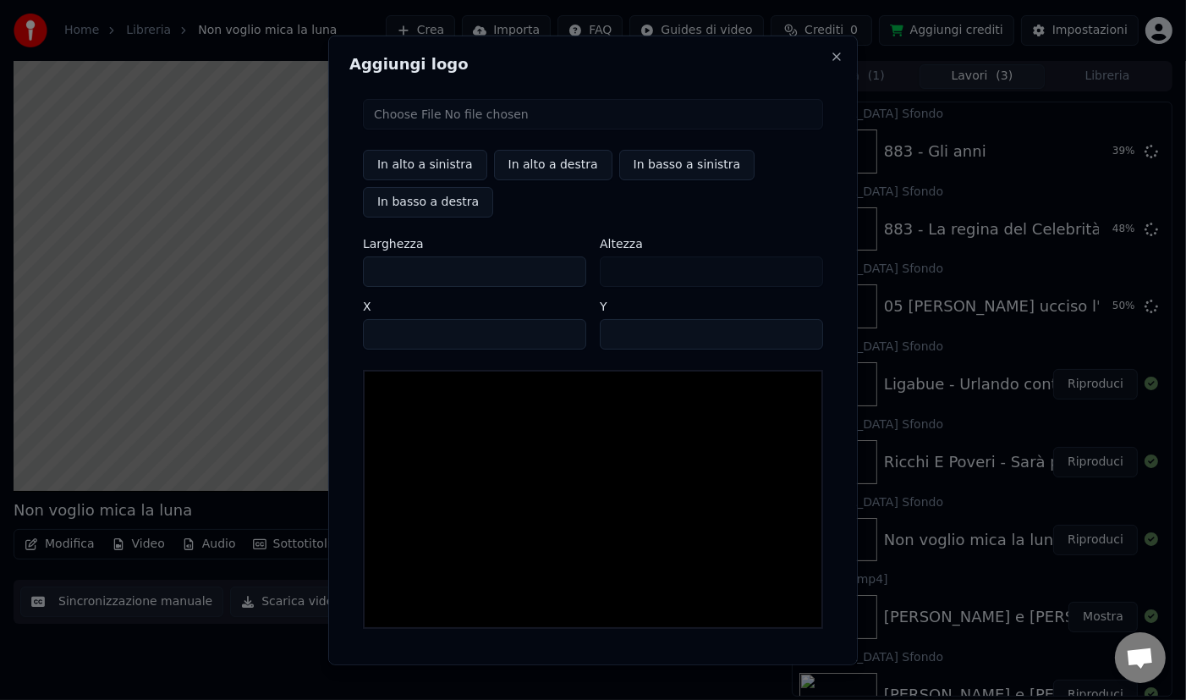
click at [405, 116] on input "file" at bounding box center [593, 113] width 460 height 30
type input "**********"
click at [417, 167] on button "In alto a sinistra" at bounding box center [425, 164] width 124 height 30
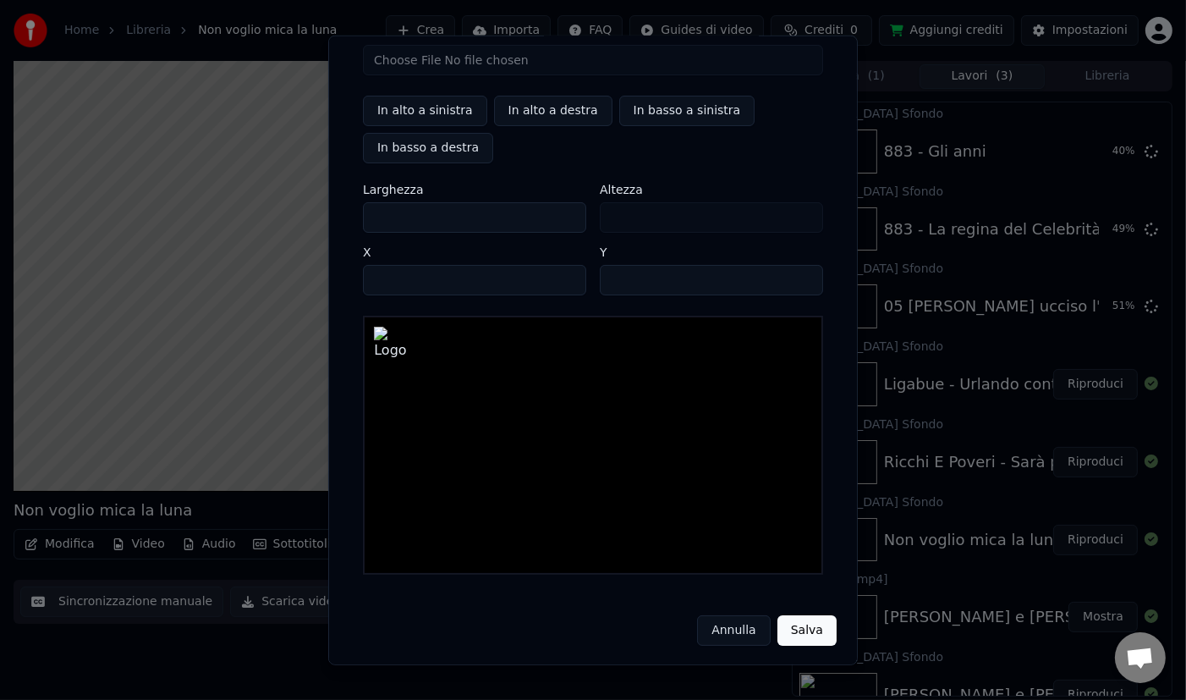
click at [818, 628] on button "Salva" at bounding box center [807, 629] width 59 height 30
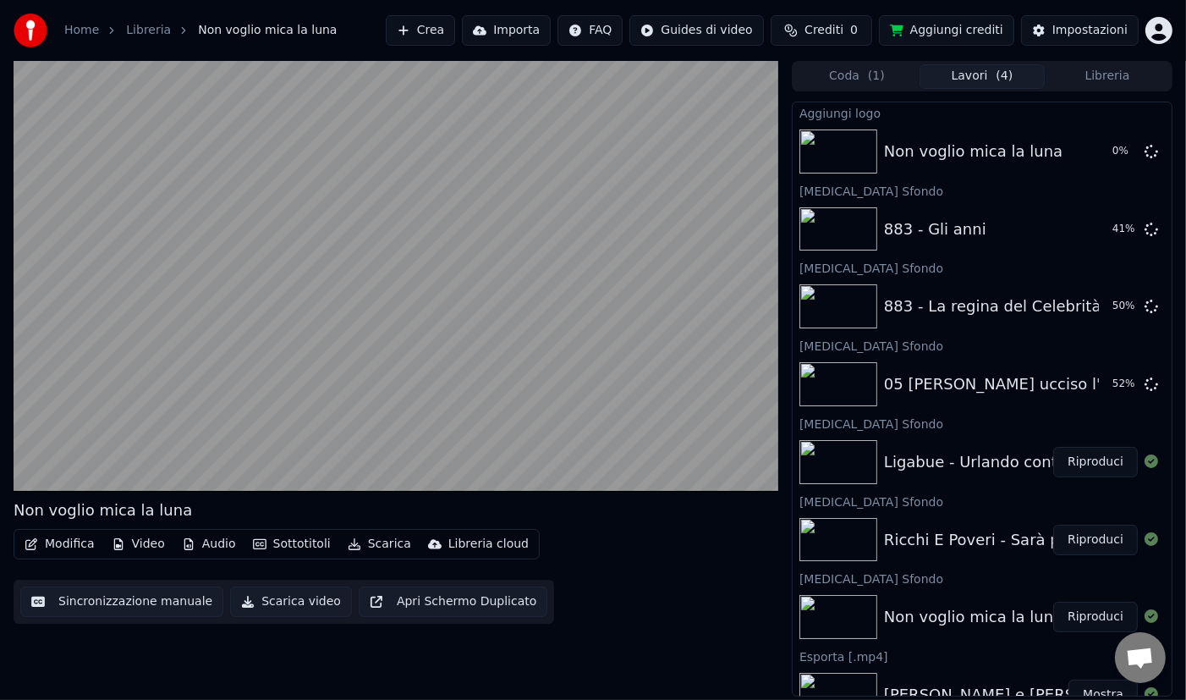
click at [925, 536] on div "Ricchi E Poveri - Sarà perché ti amo" at bounding box center [1020, 540] width 272 height 24
click at [960, 141] on div "Non voglio mica la luna" at bounding box center [973, 152] width 179 height 24
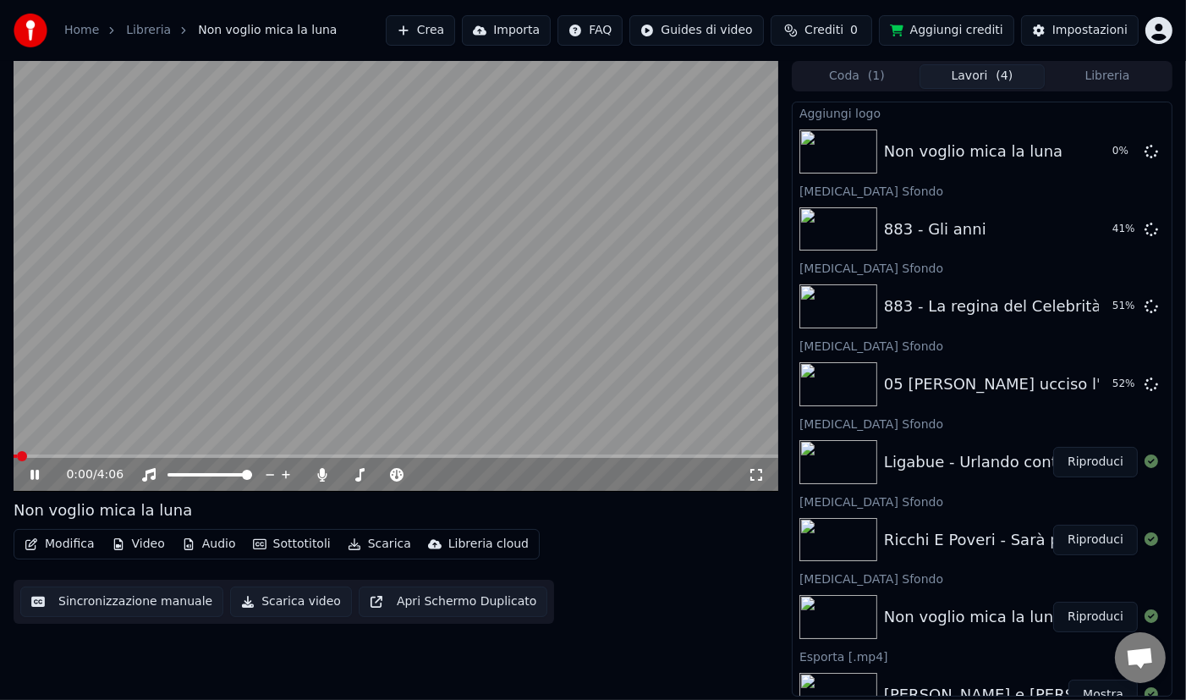
click at [38, 471] on icon at bounding box center [34, 475] width 8 height 10
click at [938, 536] on div "Ricchi E Poveri - Sarà perché ti amo" at bounding box center [1020, 540] width 272 height 24
click at [1081, 540] on button "Riproduci" at bounding box center [1096, 540] width 85 height 30
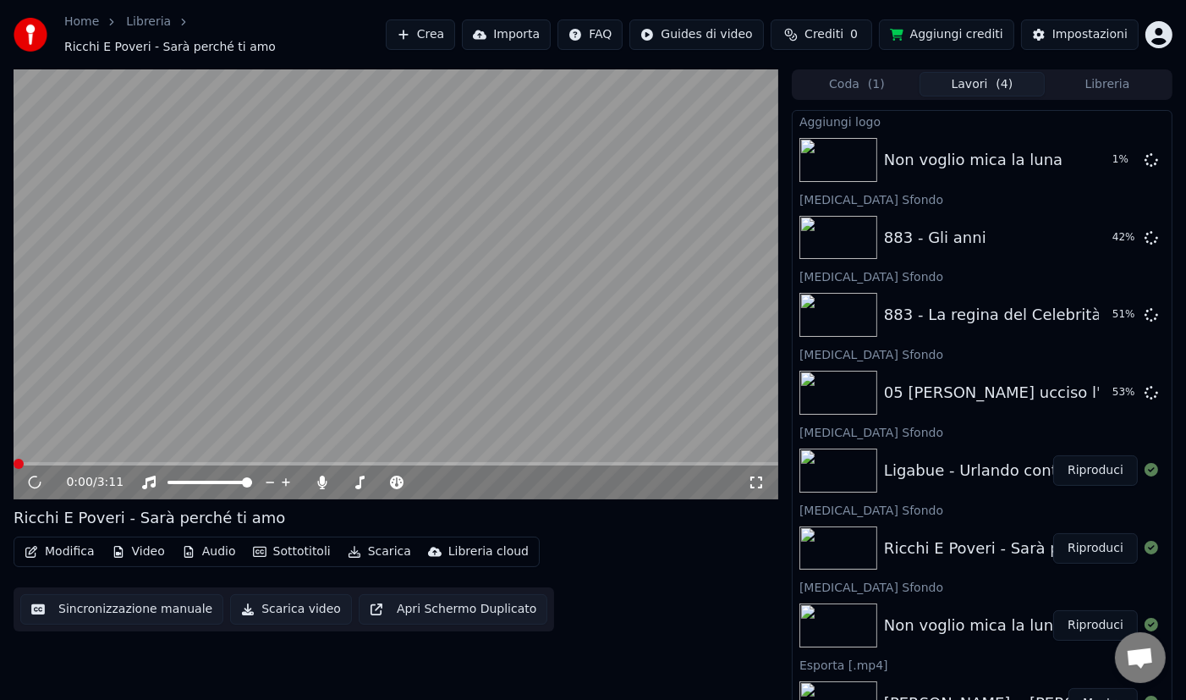
click at [149, 546] on button "Video" at bounding box center [138, 552] width 67 height 24
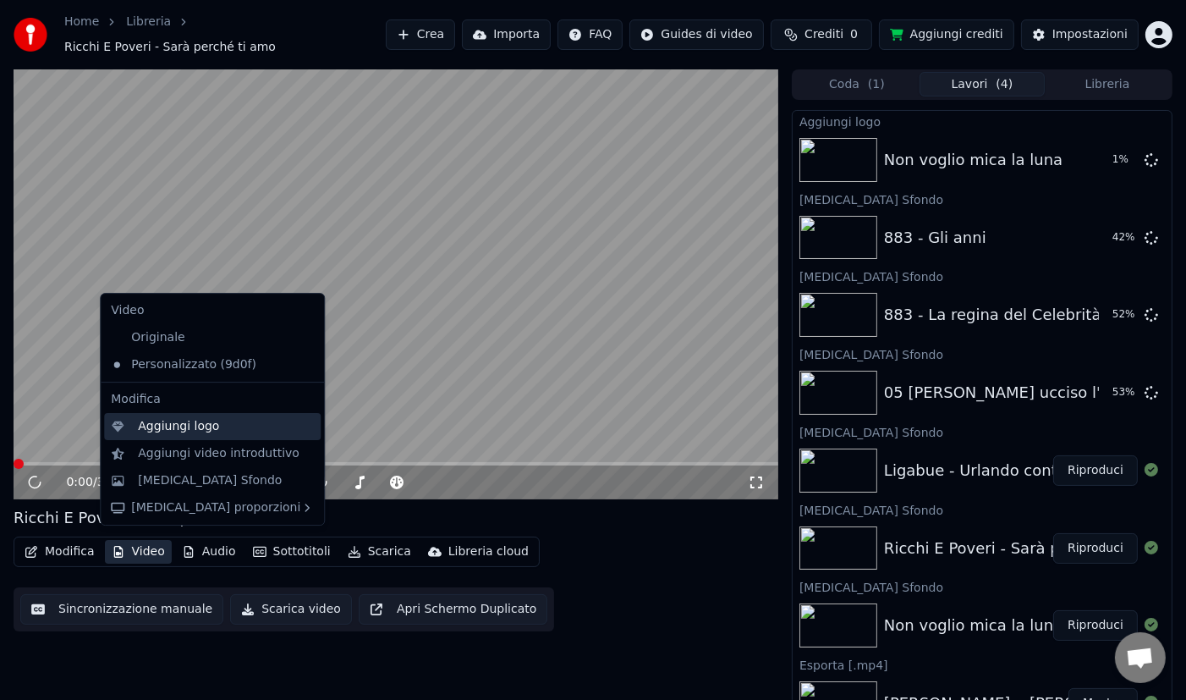
click at [190, 427] on div "Aggiungi logo" at bounding box center [178, 426] width 81 height 17
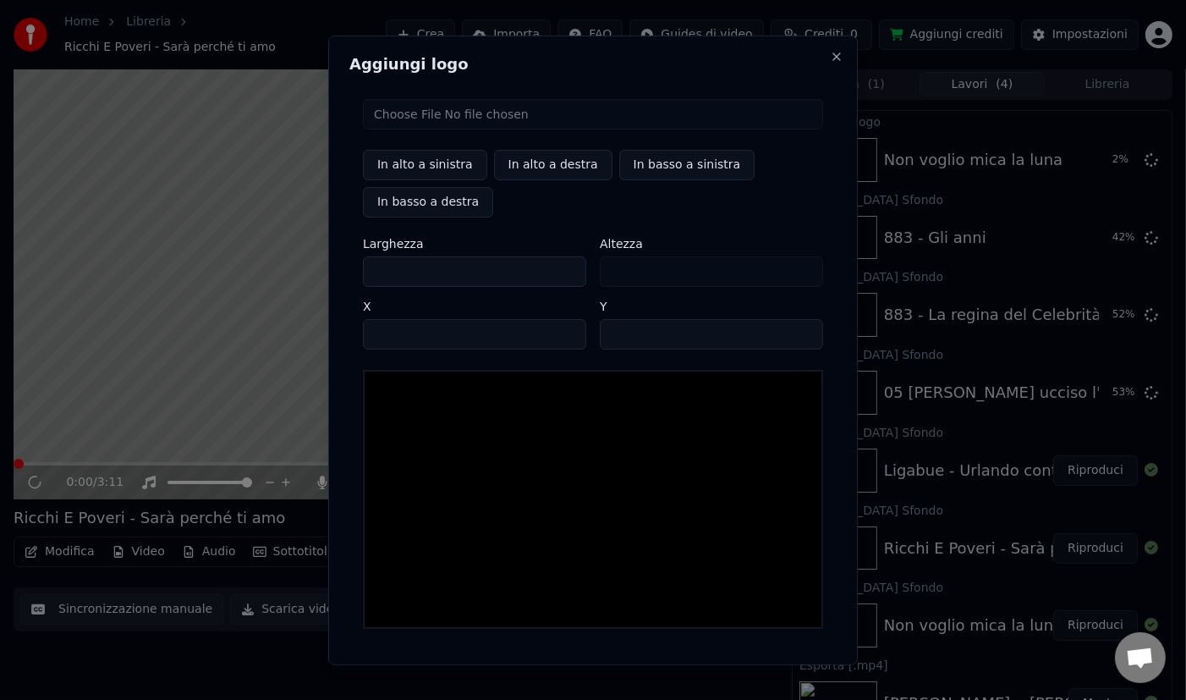
click at [442, 164] on button "In alto a sinistra" at bounding box center [425, 164] width 124 height 30
click at [504, 110] on input "file" at bounding box center [593, 113] width 460 height 30
type input "**********"
click at [429, 161] on button "In alto a sinistra" at bounding box center [425, 164] width 124 height 30
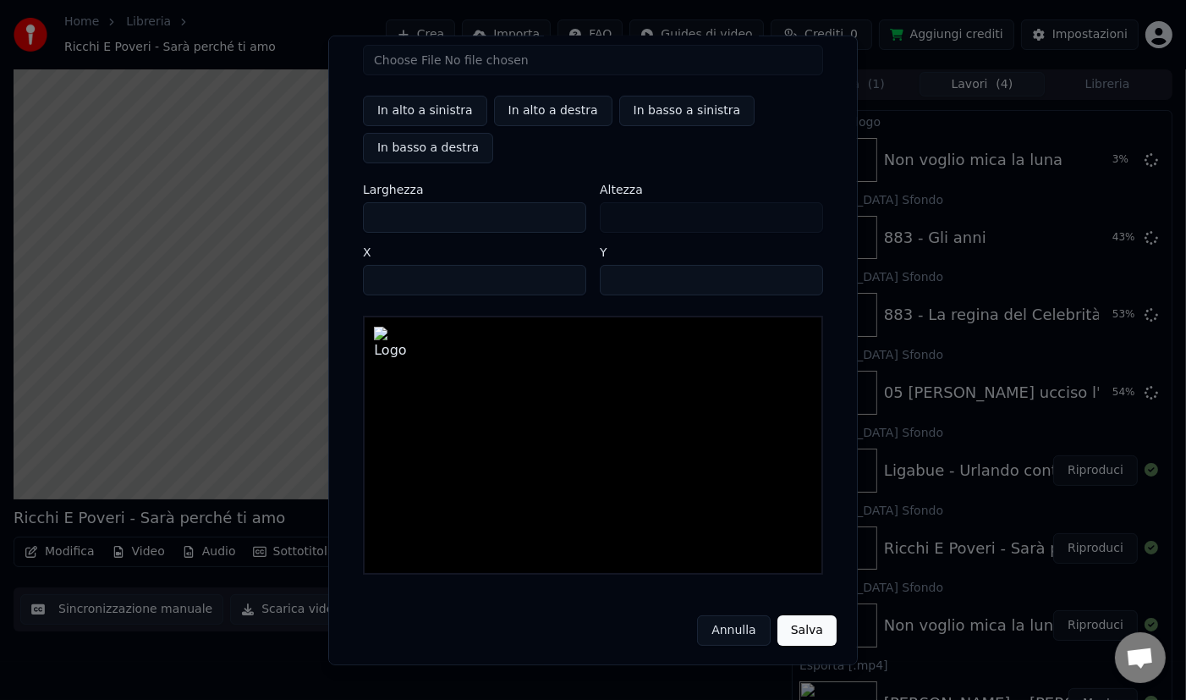
click at [805, 632] on button "Salva" at bounding box center [807, 629] width 59 height 30
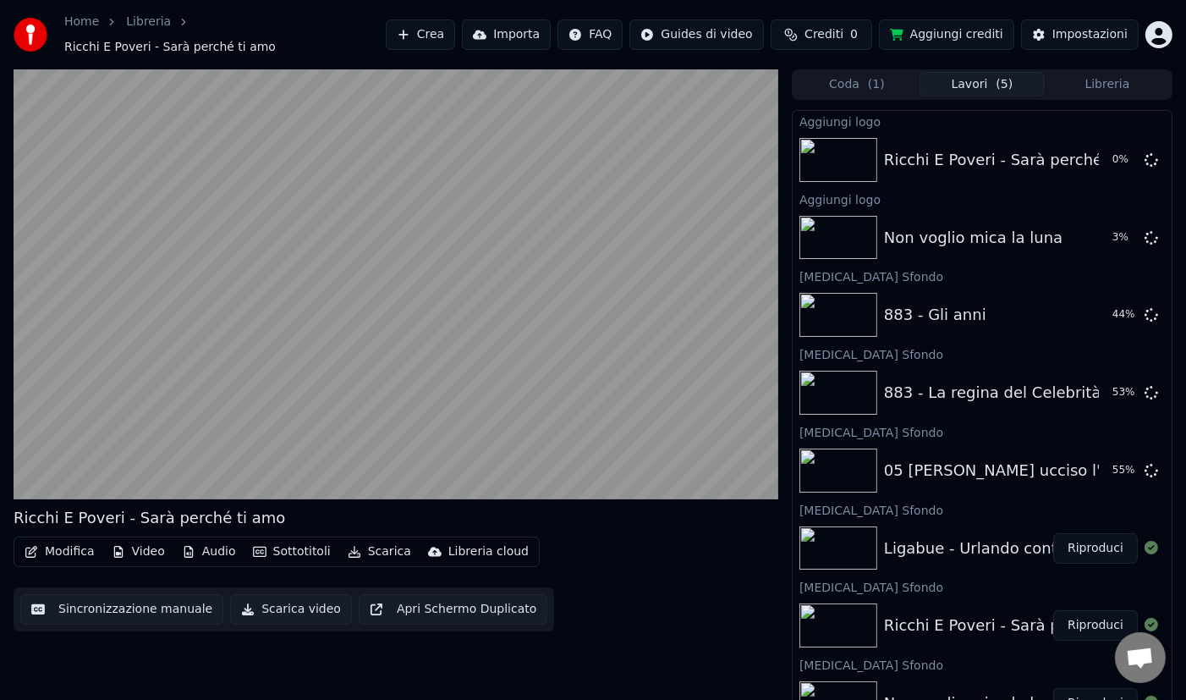
click at [981, 540] on div "Ligabue - Urlando contro il cielo" at bounding box center [1005, 549] width 242 height 24
click at [1090, 533] on button "Riproduci" at bounding box center [1096, 548] width 85 height 30
click at [1094, 545] on button "Riproduci" at bounding box center [1096, 548] width 85 height 30
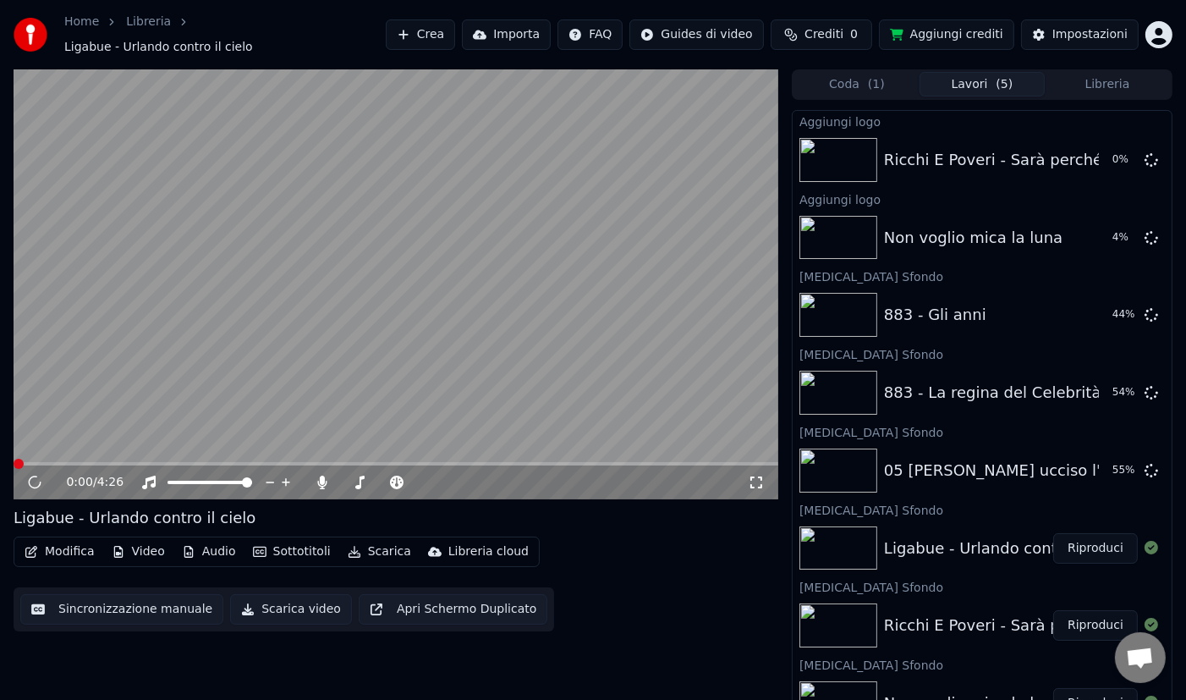
click at [148, 548] on button "Video" at bounding box center [138, 552] width 67 height 24
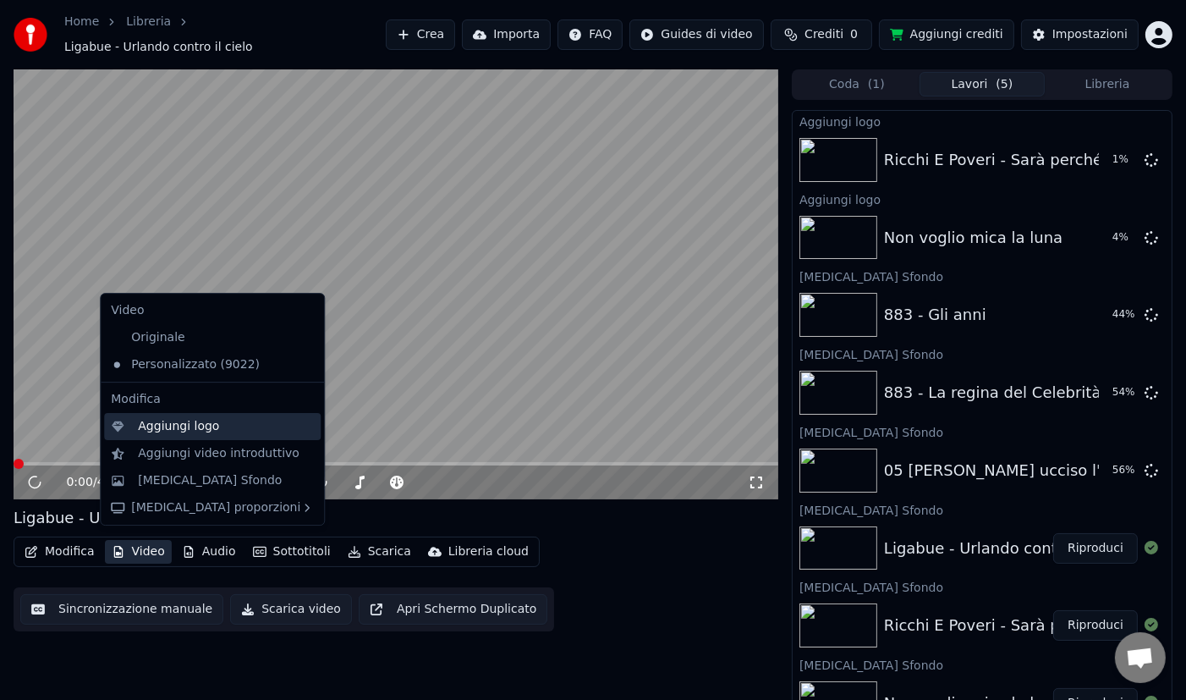
click at [210, 429] on div "Aggiungi logo" at bounding box center [178, 426] width 81 height 17
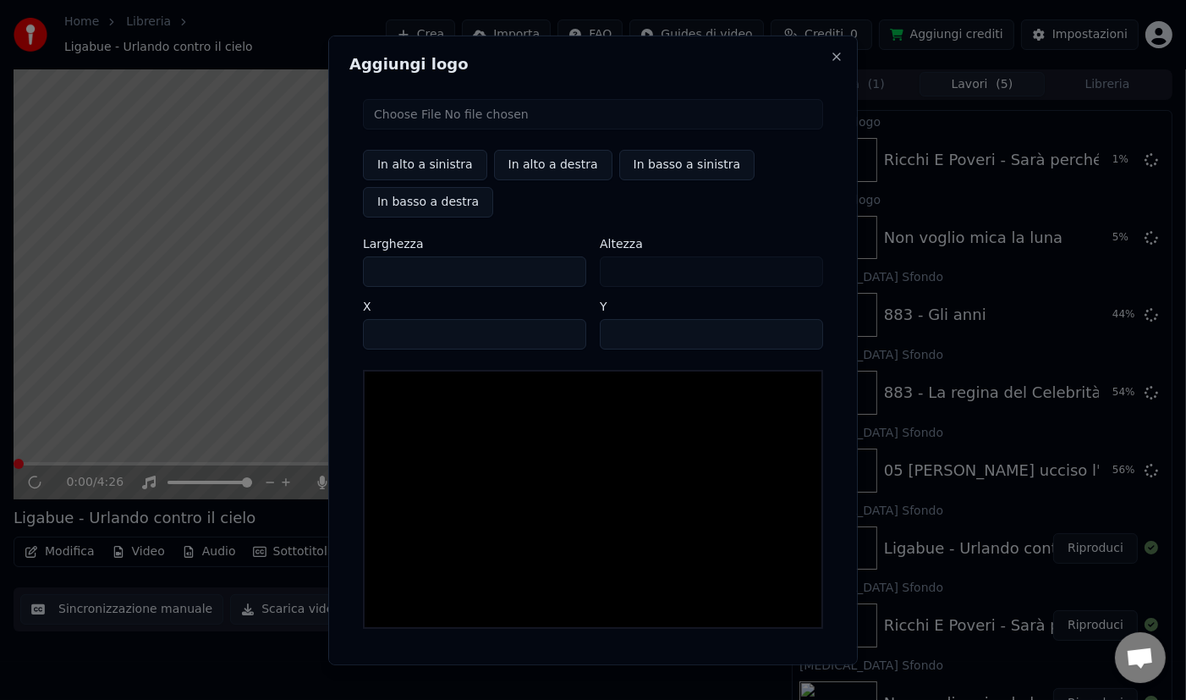
click at [394, 164] on button "In alto a sinistra" at bounding box center [425, 164] width 124 height 30
click at [408, 165] on button "In alto a sinistra" at bounding box center [425, 164] width 124 height 30
click at [477, 108] on input "file" at bounding box center [593, 113] width 460 height 30
type input "**********"
click at [400, 168] on button "In alto a sinistra" at bounding box center [425, 164] width 124 height 30
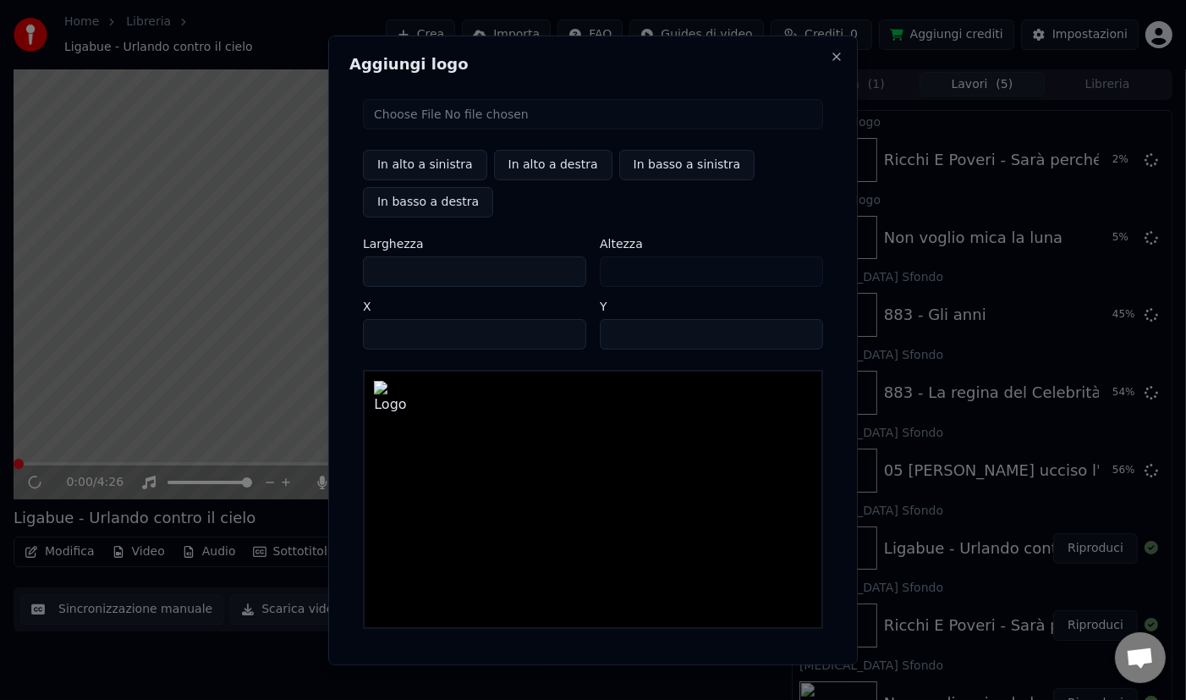
scroll to position [54, 0]
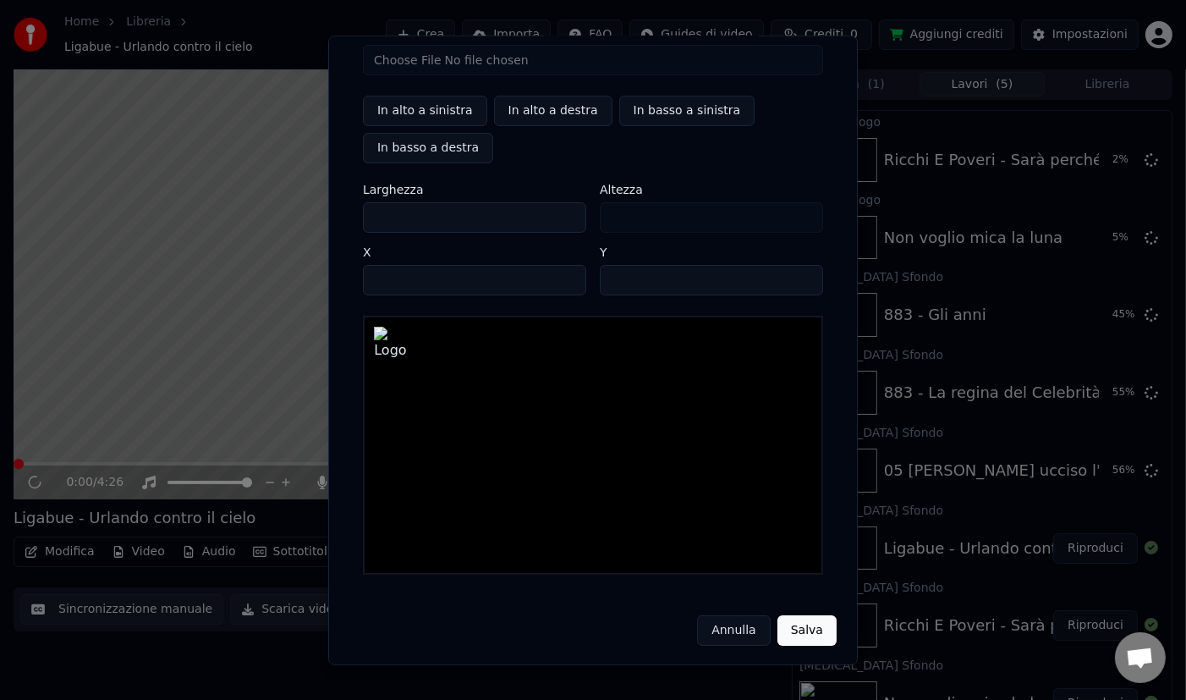
click at [804, 636] on button "Salva" at bounding box center [807, 629] width 59 height 30
